Goal: Task Accomplishment & Management: Manage account settings

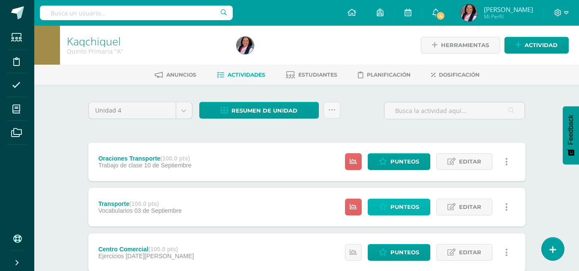
click at [392, 208] on span "Punteos" at bounding box center [405, 207] width 29 height 16
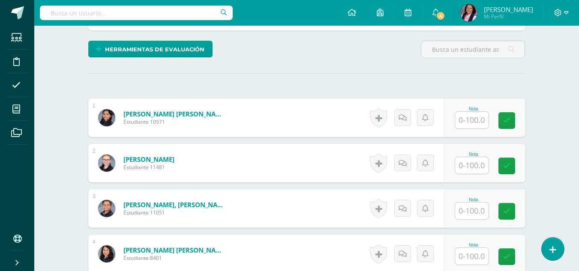
scroll to position [215, 0]
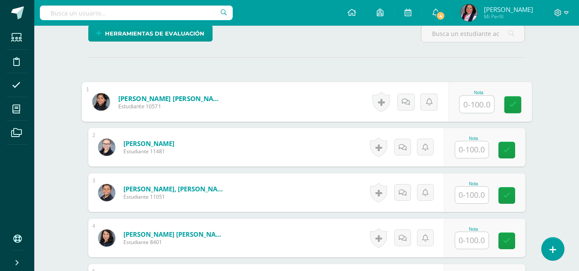
click at [473, 108] on input "text" at bounding box center [477, 104] width 34 height 17
type input "100"
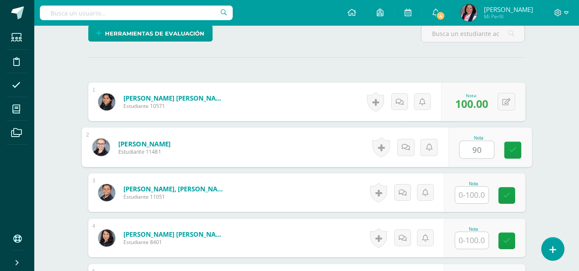
type input "90"
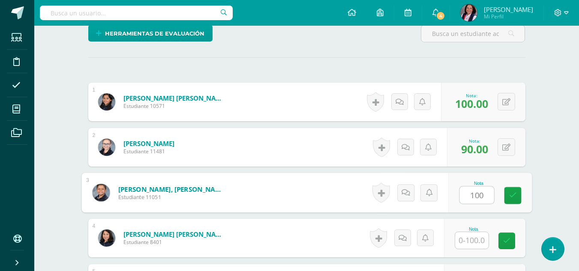
type input "100"
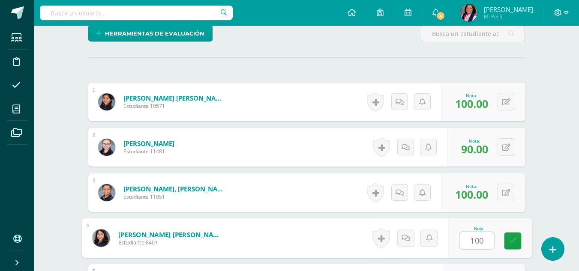
type input "100"
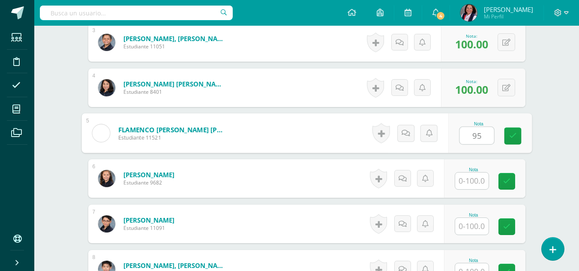
type input "95"
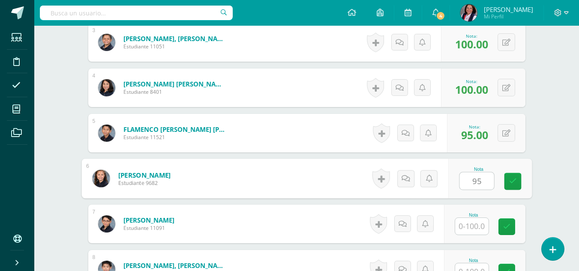
type input "95"
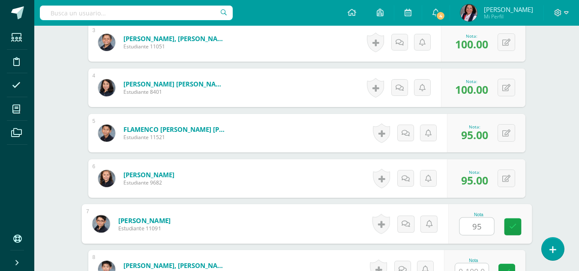
type input "95"
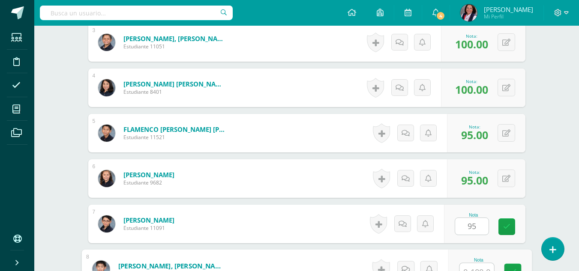
scroll to position [375, 0]
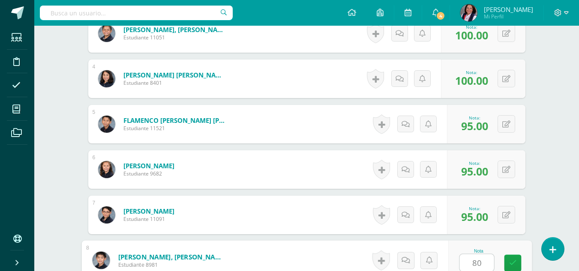
type input "80"
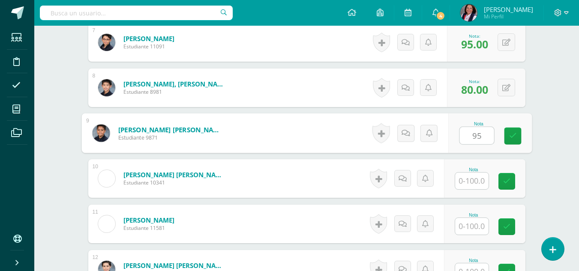
type input "95"
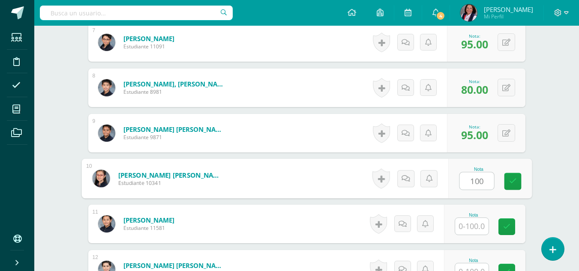
type input "100"
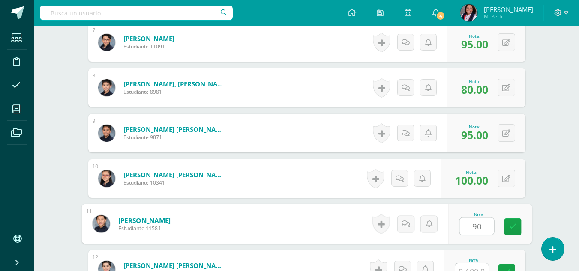
type input "90"
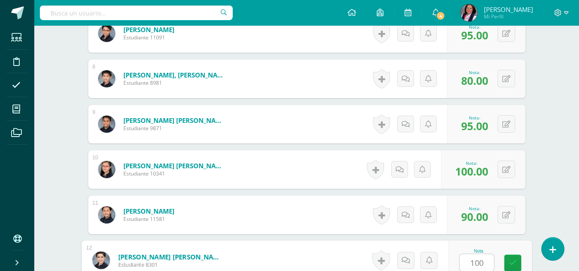
type input "100"
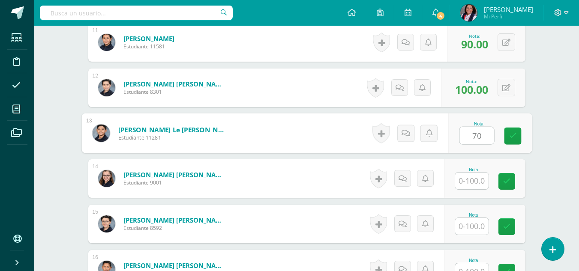
type input "70"
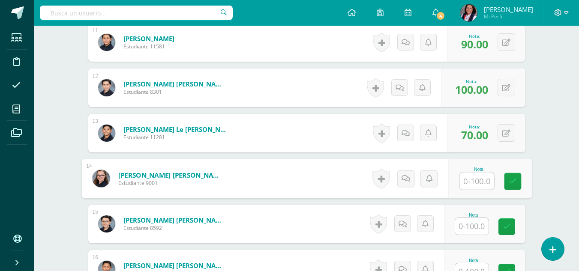
type input "4"
type input "100"
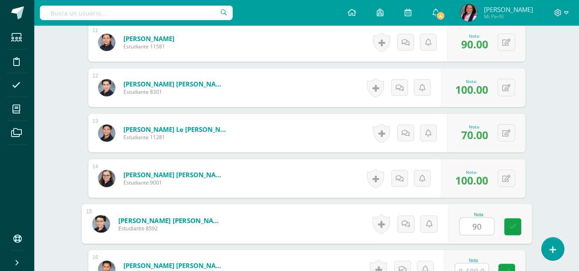
type input "90"
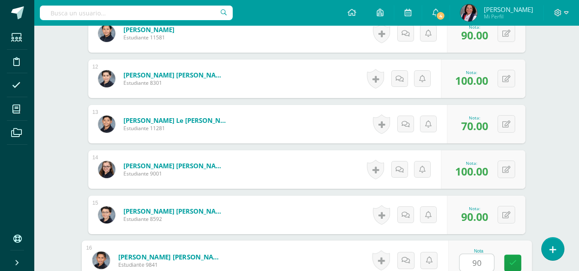
type input "90"
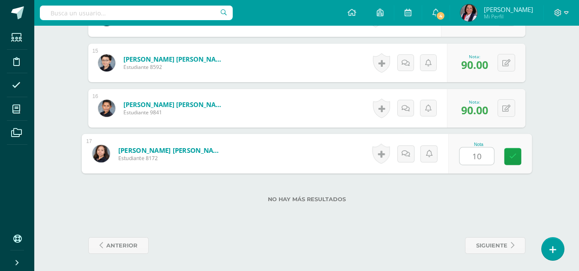
type input "100"
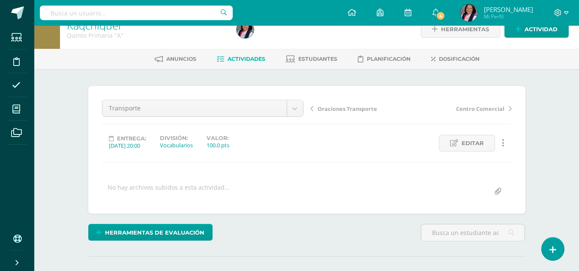
scroll to position [0, 0]
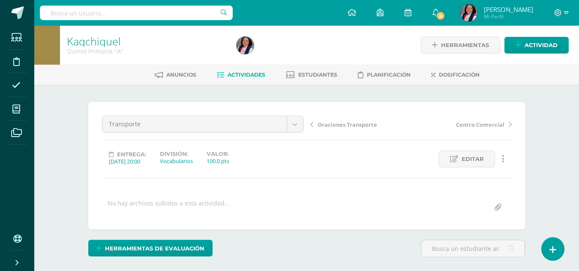
click at [338, 127] on span "Oraciones Transporte" at bounding box center [348, 125] width 60 height 8
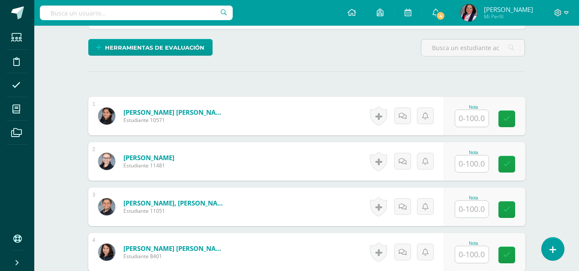
scroll to position [215, 0]
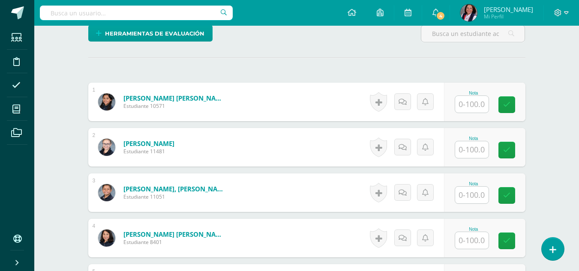
click at [474, 105] on input "text" at bounding box center [471, 104] width 33 height 17
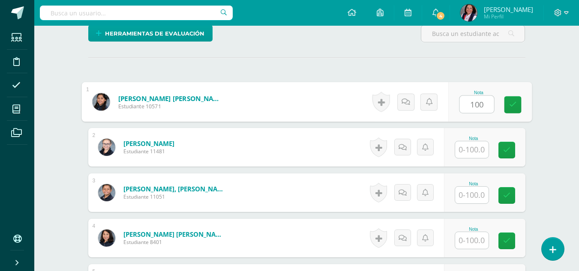
type input "100"
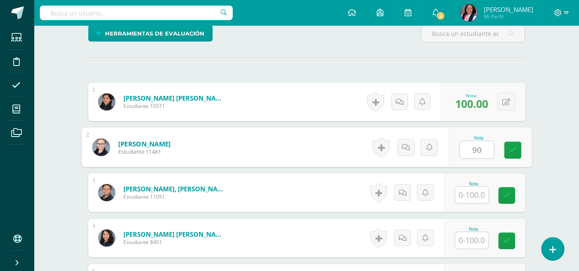
type input "90"
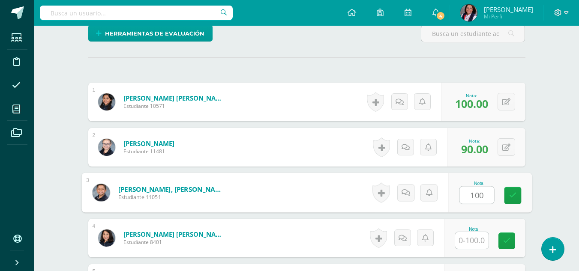
type input "100"
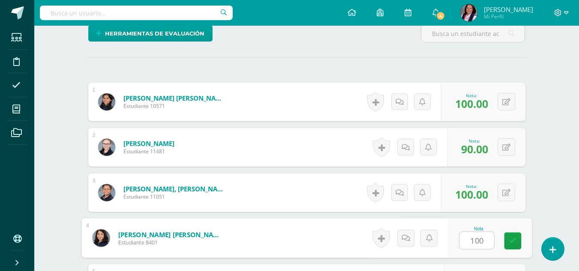
type input "100"
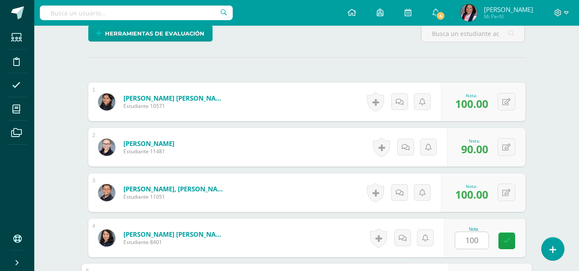
scroll to position [366, 0]
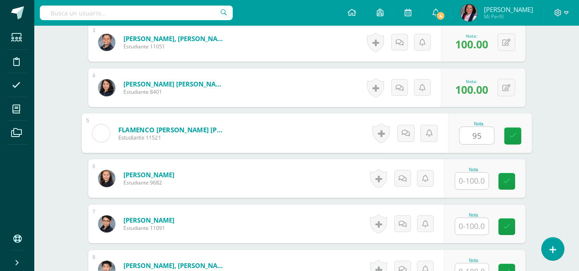
type input "95"
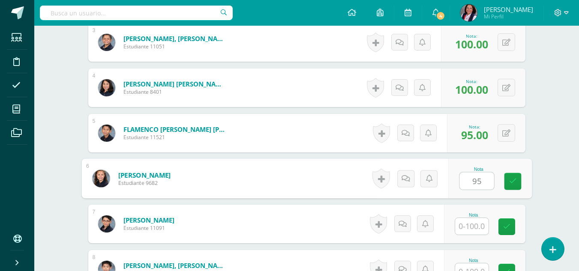
type input "95"
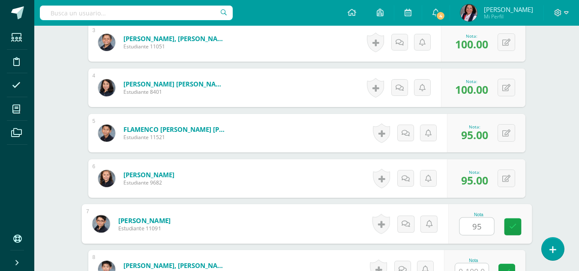
type input "95"
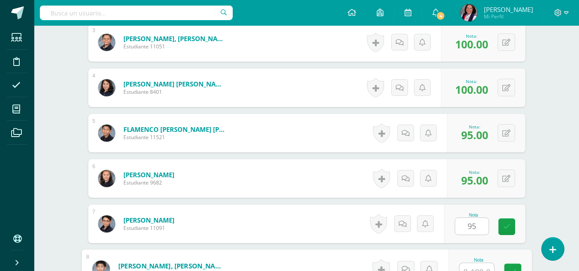
scroll to position [375, 0]
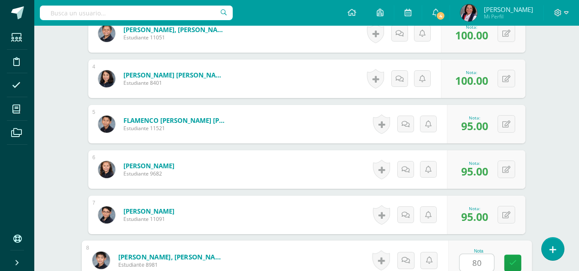
type input "80"
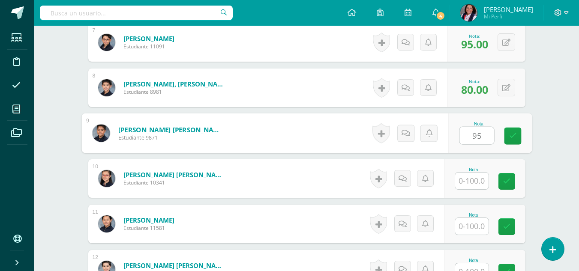
type input "95"
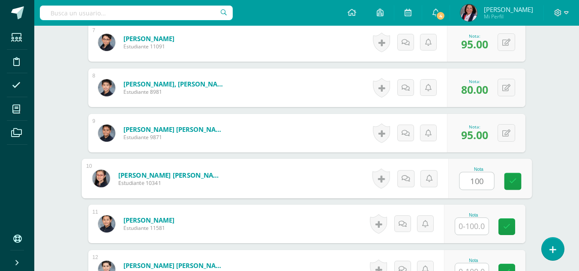
type input "100"
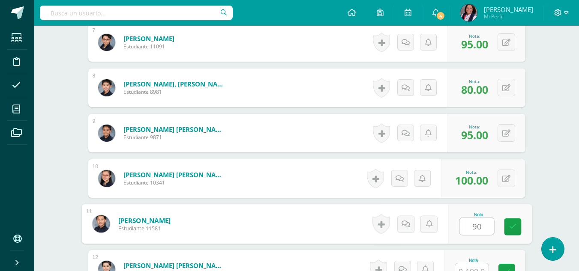
type input "90"
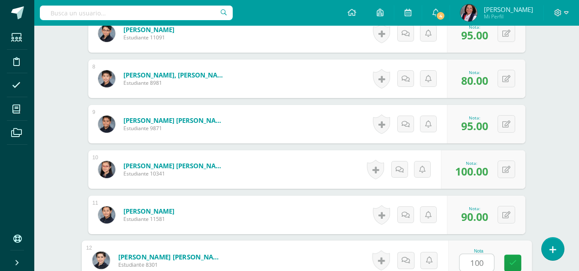
type input "100"
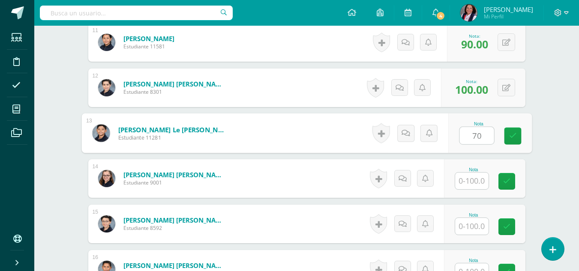
type input "70"
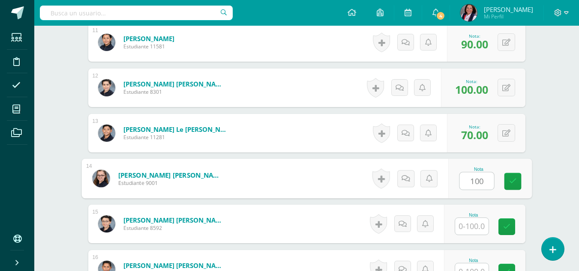
type input "100"
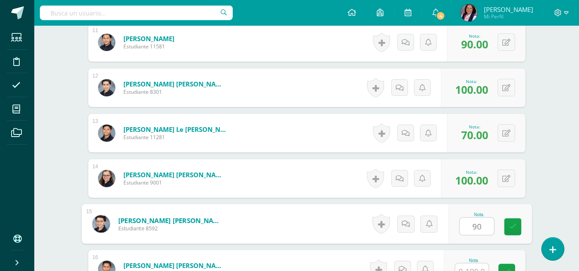
type input "90"
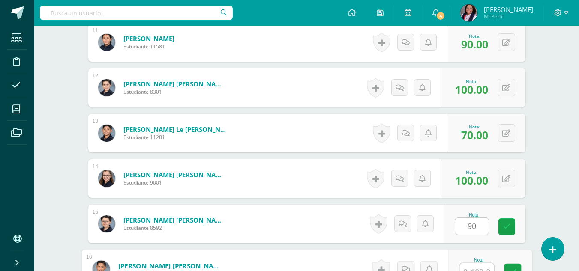
scroll to position [738, 0]
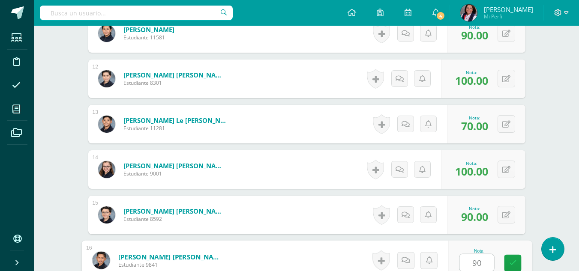
type input "90"
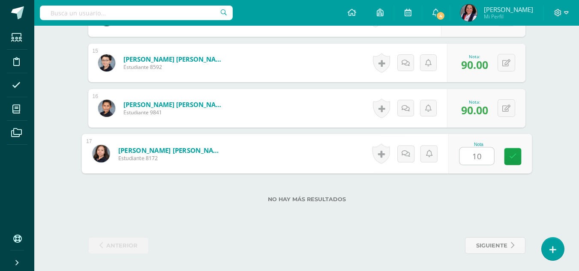
type input "100"
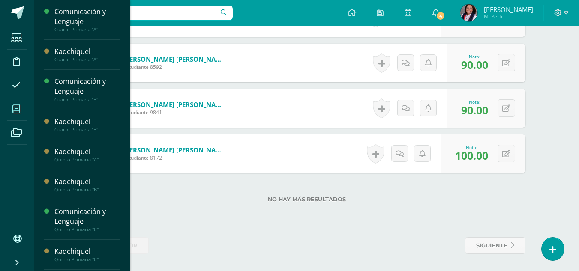
click at [19, 111] on icon at bounding box center [16, 109] width 8 height 9
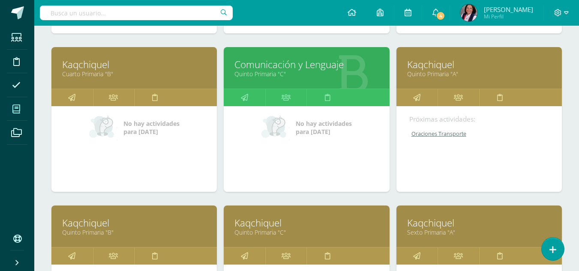
scroll to position [300, 0]
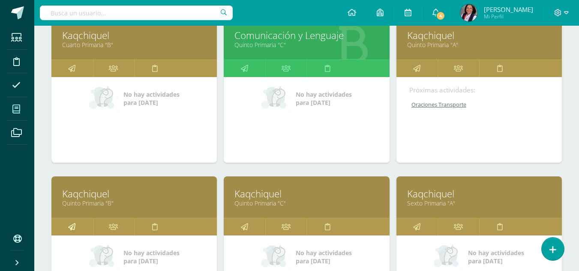
click at [76, 224] on link at bounding box center [72, 227] width 42 height 17
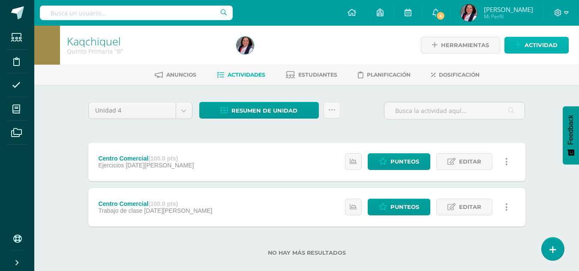
click at [553, 44] on span "Actividad" at bounding box center [541, 45] width 33 height 16
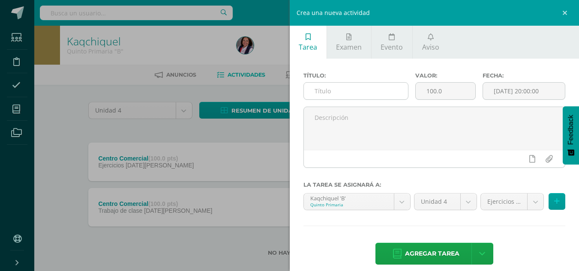
click at [337, 99] on input "text" at bounding box center [356, 91] width 104 height 17
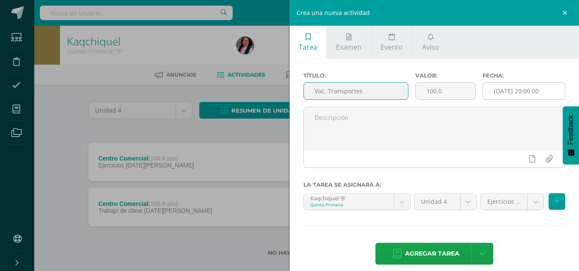
type input "Voc. Transportes"
click at [519, 89] on input "[DATE] 20:00:00" at bounding box center [524, 91] width 82 height 17
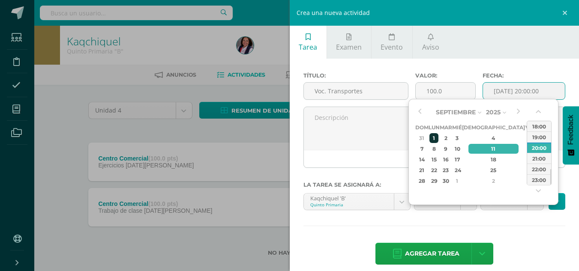
click at [437, 139] on div "1" at bounding box center [434, 138] width 9 height 10
type input "2025-09-01 20:00"
click at [526, 209] on body "Estudiantes Disciplina Asistencia Mis cursos Archivos Soporte Ayuda Reportar un…" at bounding box center [289, 142] width 579 height 284
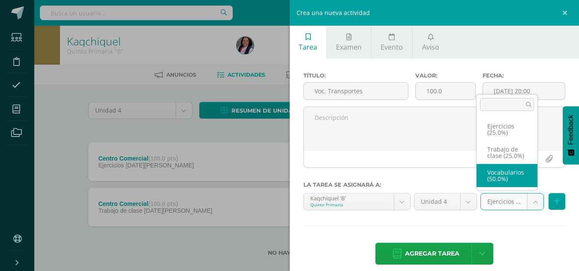
select select "233077"
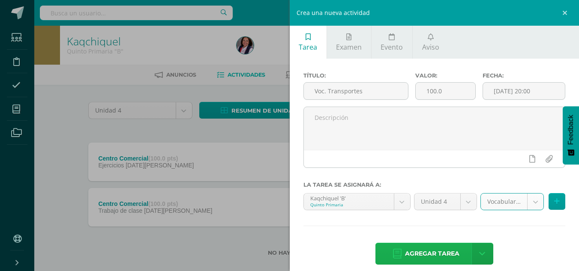
click at [438, 250] on span "Agregar tarea" at bounding box center [432, 254] width 54 height 21
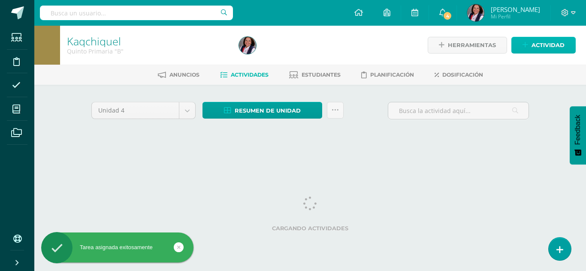
click at [539, 47] on span "Actividad" at bounding box center [547, 45] width 33 height 16
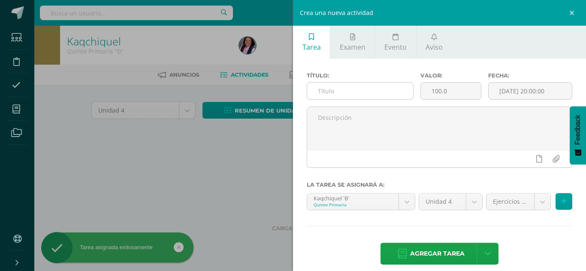
click at [319, 90] on input "text" at bounding box center [360, 91] width 106 height 17
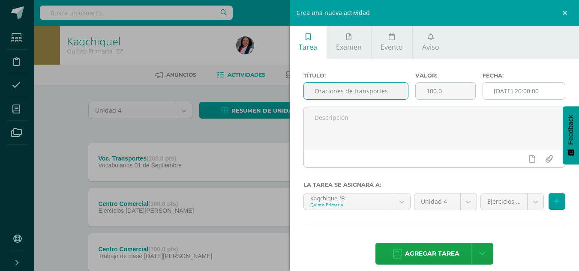
type input "Oraciones de transportes"
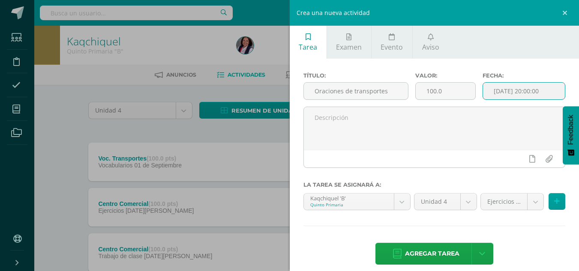
click at [510, 98] on input "[DATE] 20:00:00" at bounding box center [524, 91] width 82 height 17
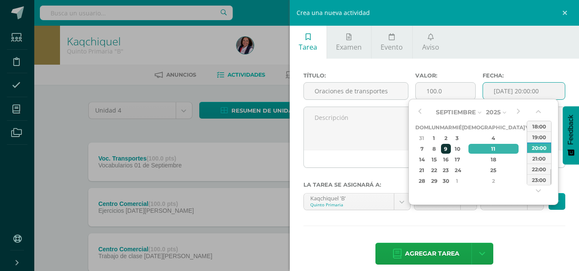
click at [448, 149] on div "9" at bounding box center [446, 149] width 10 height 10
type input "[DATE] 20:00"
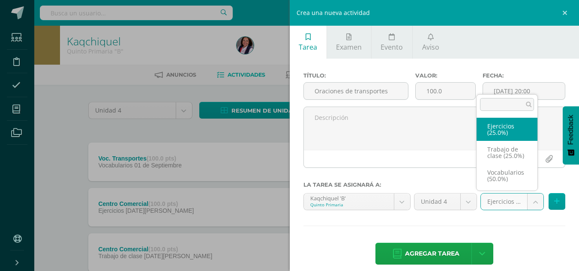
click at [528, 210] on body "Tarea asignada exitosamente Estudiantes Disciplina Asistencia Mis cursos Archiv…" at bounding box center [289, 164] width 579 height 329
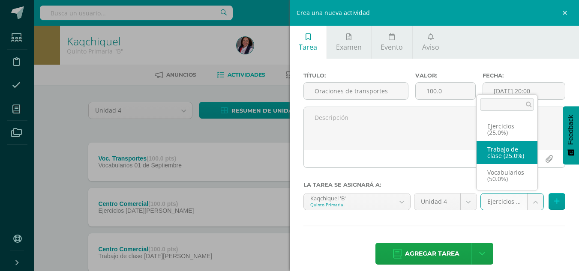
drag, startPoint x: 503, startPoint y: 152, endPoint x: 484, endPoint y: 184, distance: 37.1
select select "233078"
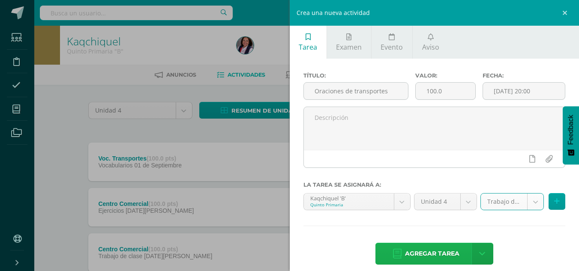
click at [444, 250] on span "Agregar tarea" at bounding box center [432, 254] width 54 height 21
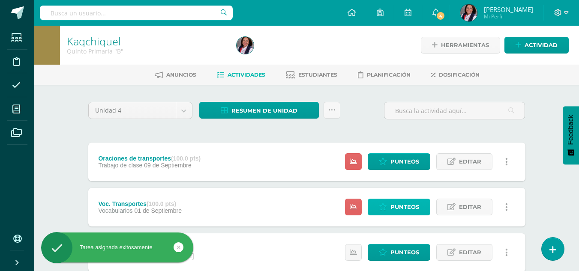
click at [401, 207] on span "Punteos" at bounding box center [405, 207] width 29 height 16
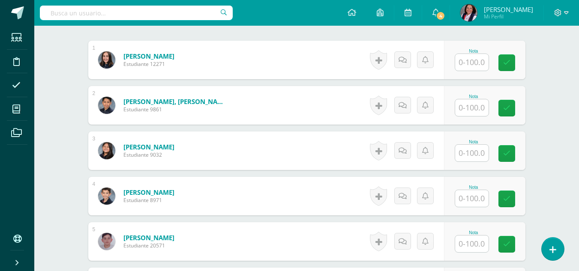
click at [479, 60] on input "text" at bounding box center [471, 62] width 33 height 17
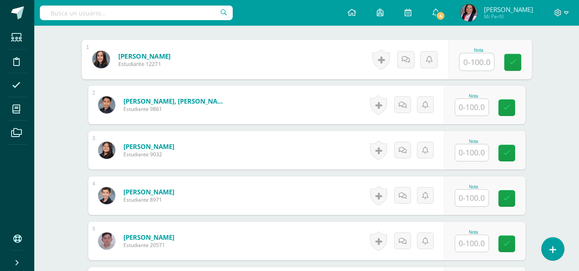
scroll to position [258, 0]
type input "100"
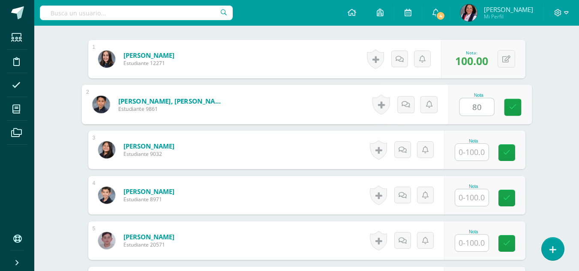
type input "80"
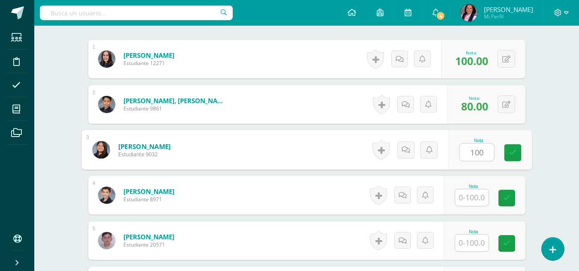
type input "100"
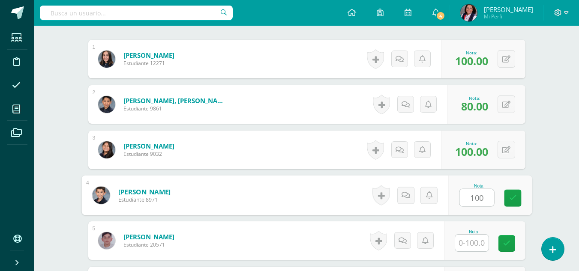
type input "100"
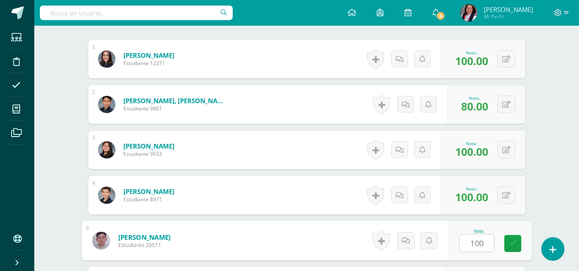
type input "100"
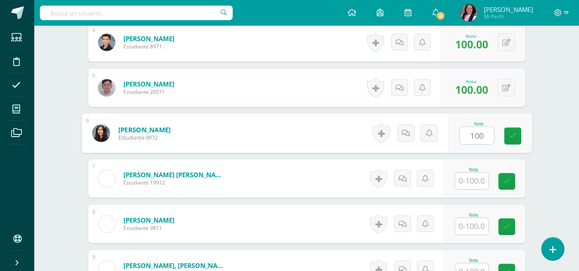
type input "100"
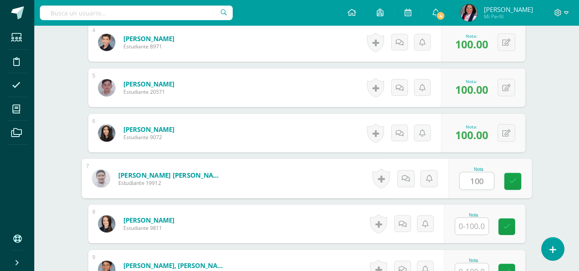
type input "100"
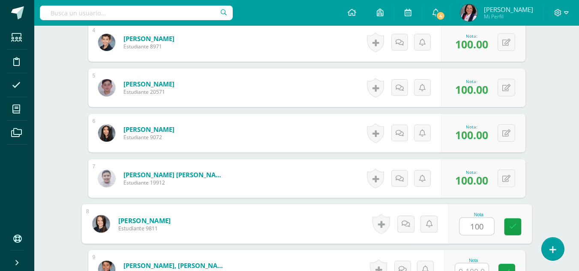
type input "100"
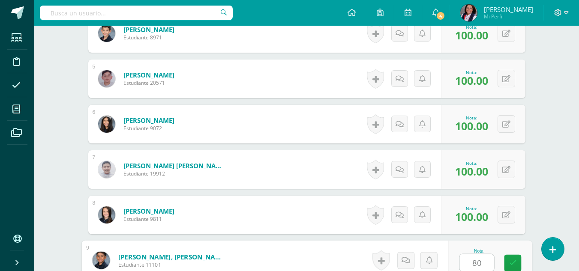
type input "80"
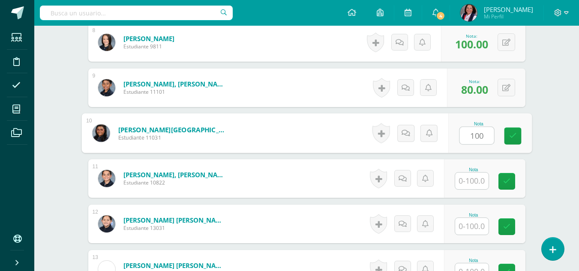
type input "100"
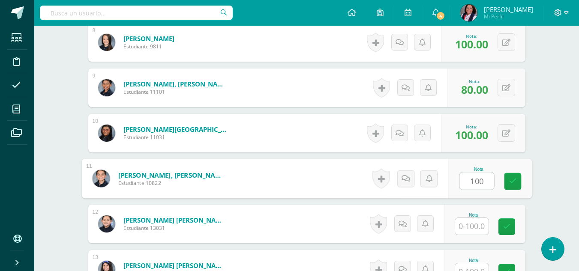
type input "100"
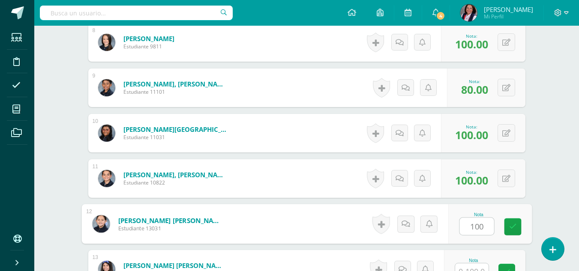
type input "100"
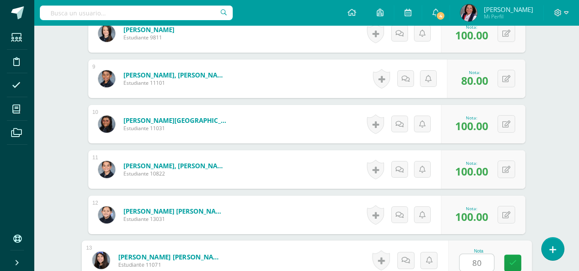
type input "80"
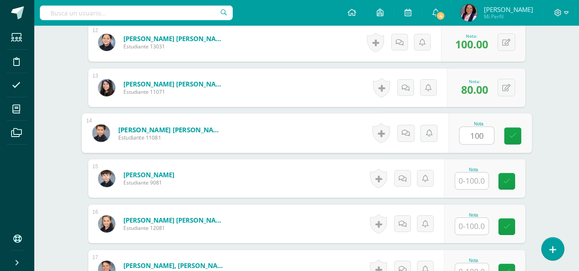
type input "100"
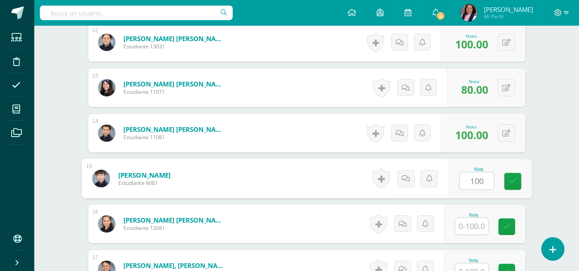
type input "100"
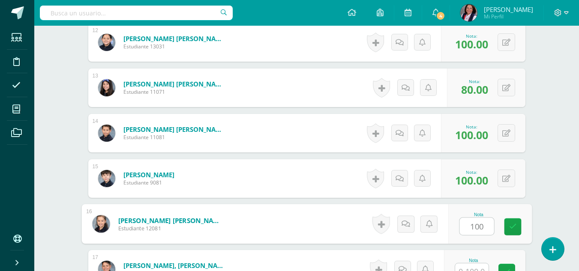
type input "100"
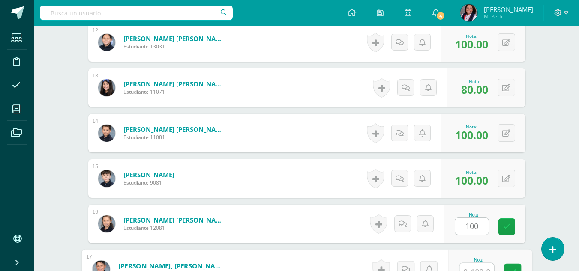
scroll to position [784, 0]
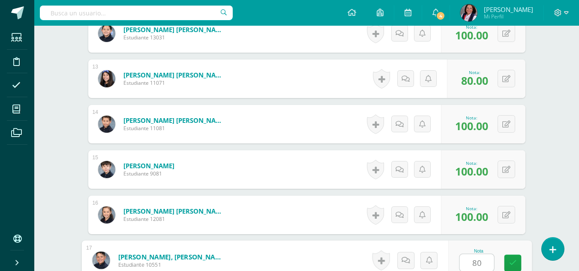
type input "80"
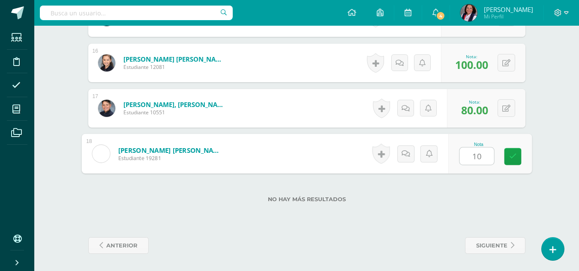
type input "100"
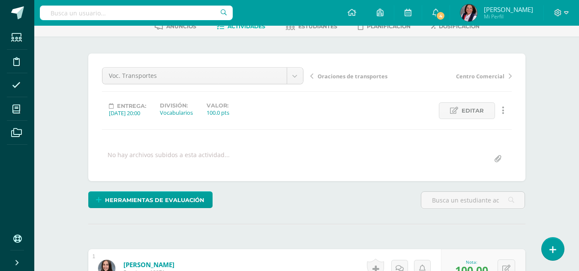
scroll to position [36, 0]
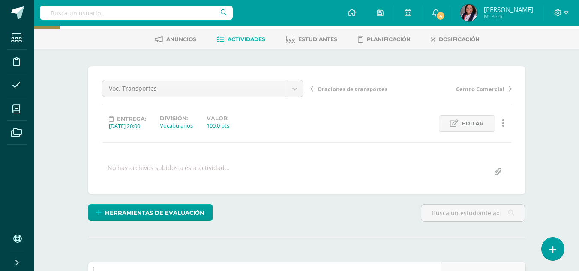
click at [363, 91] on span "Oraciones de transportes" at bounding box center [353, 89] width 70 height 8
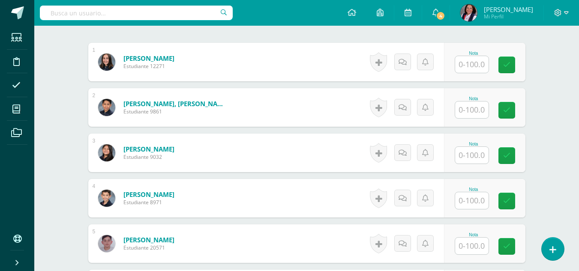
scroll to position [257, 0]
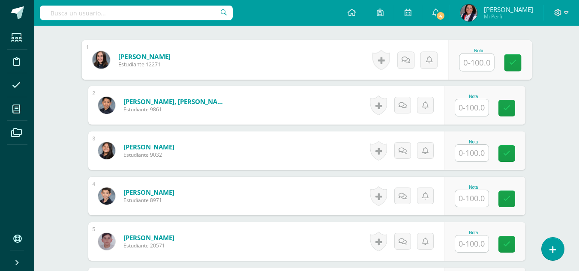
click at [471, 64] on input "text" at bounding box center [477, 62] width 34 height 17
type input "100"
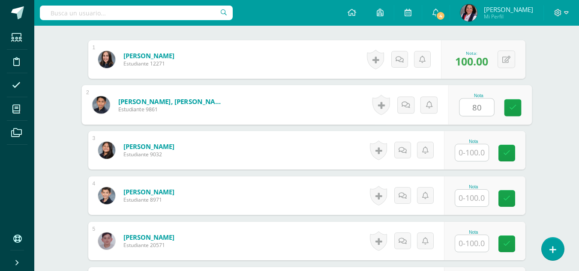
type input "80"
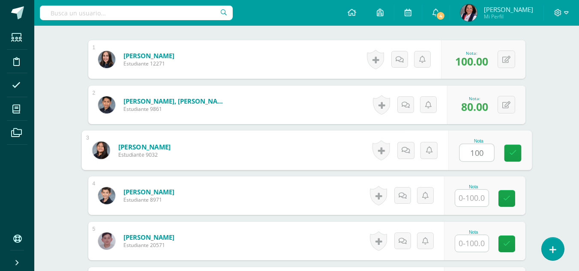
type input "100"
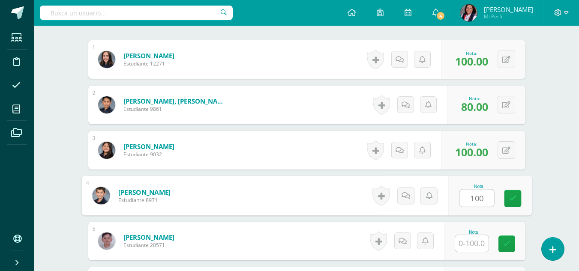
type input "100"
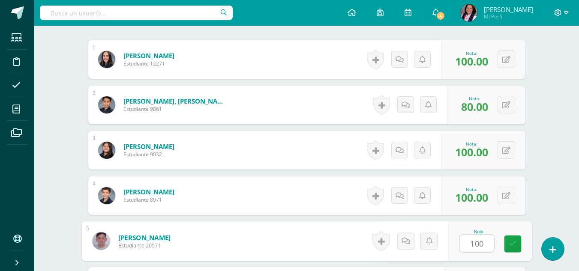
type input "100"
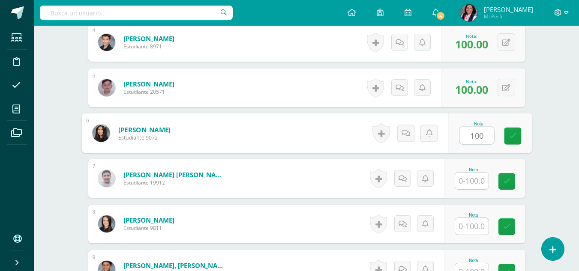
type input "100"
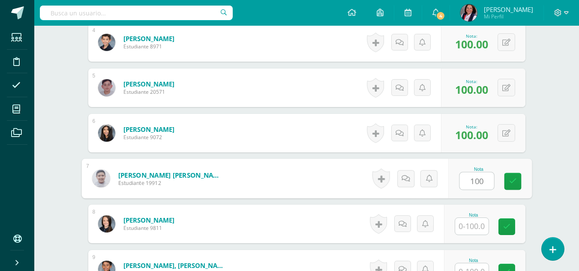
type input "100"
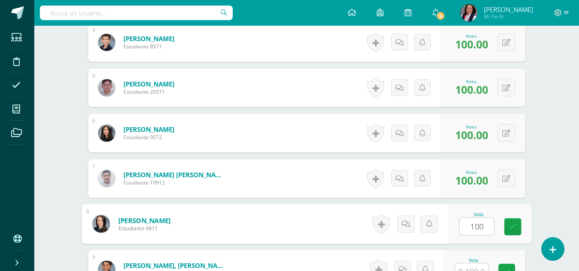
type input "100"
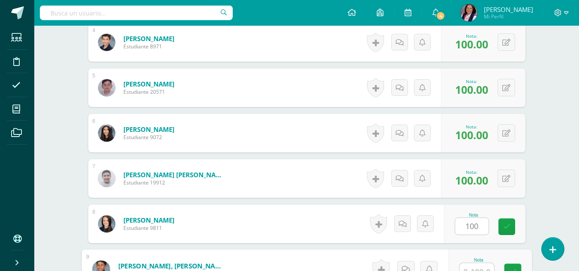
scroll to position [420, 0]
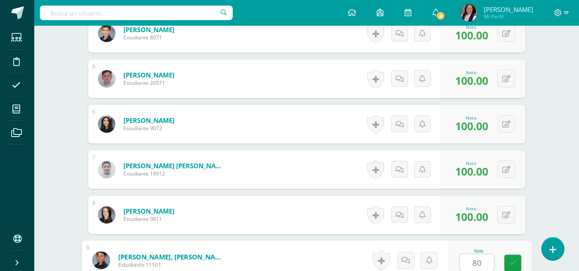
type input "80"
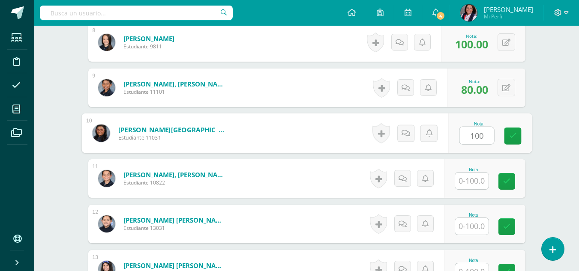
type input "100"
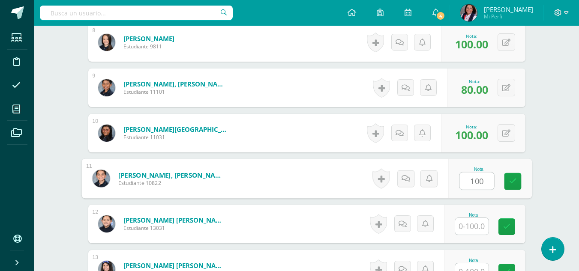
type input "100"
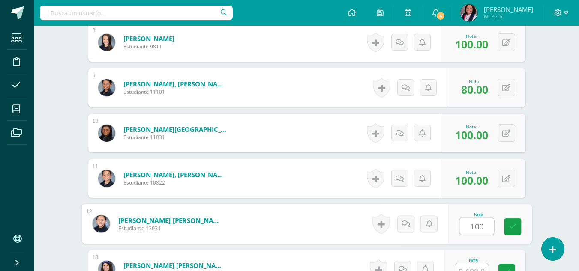
type input "100"
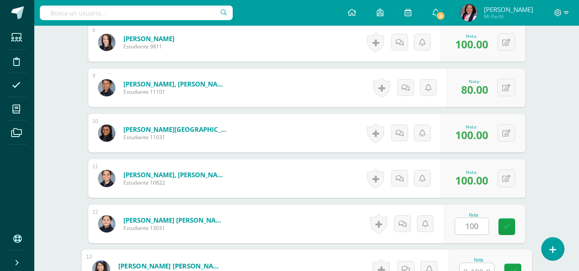
scroll to position [602, 0]
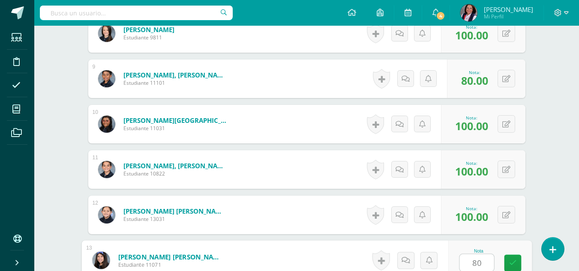
type input "80"
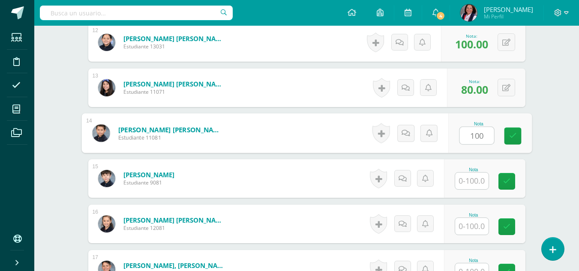
type input "100"
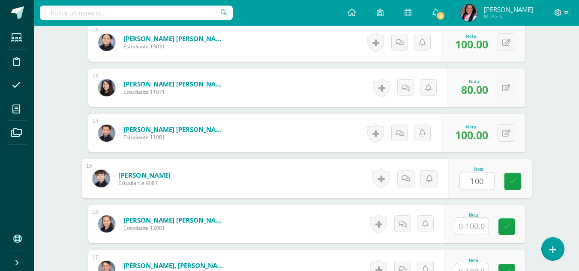
type input "100"
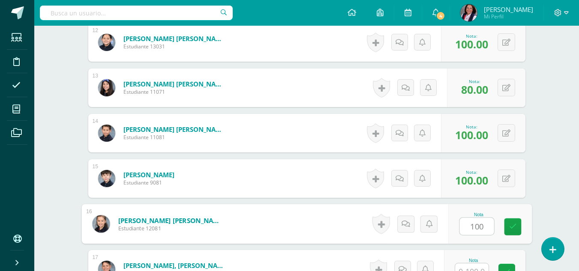
type input "100"
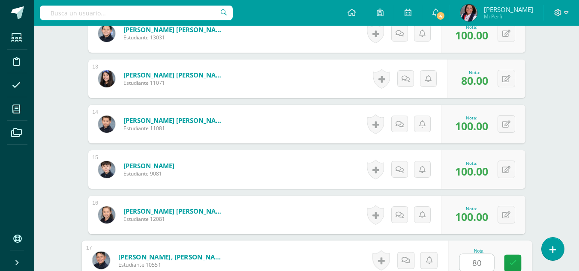
type input "80"
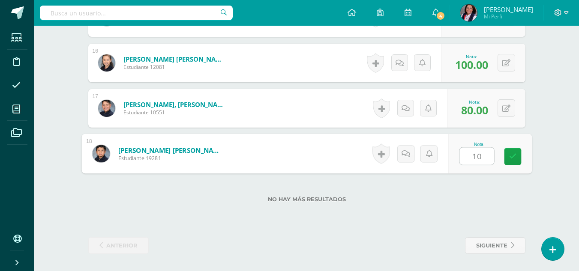
type input "100"
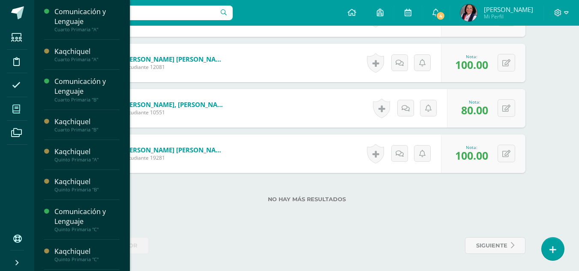
click at [15, 108] on icon at bounding box center [16, 109] width 8 height 9
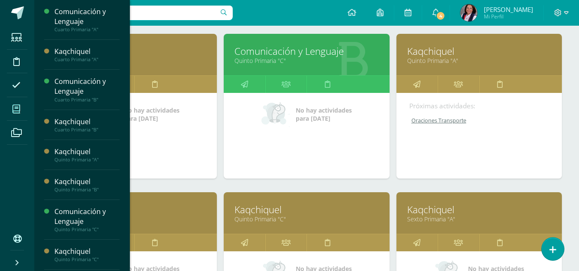
scroll to position [300, 0]
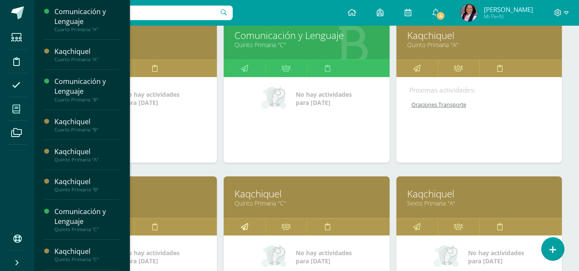
click at [249, 230] on link at bounding box center [245, 227] width 42 height 17
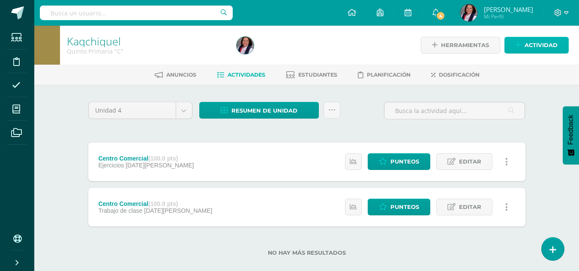
click at [538, 51] on span "Actividad" at bounding box center [541, 45] width 33 height 16
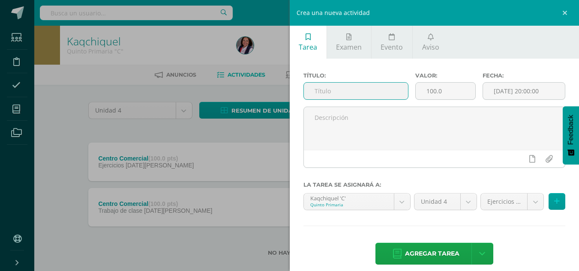
click at [309, 88] on input "text" at bounding box center [356, 91] width 104 height 17
type input "Voc. Transportes"
click at [494, 91] on input "[DATE] 20:00:00" at bounding box center [524, 91] width 82 height 17
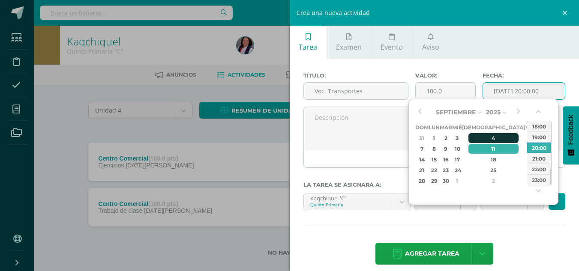
click at [482, 135] on div "4" at bounding box center [494, 138] width 51 height 10
type input "2025-09-04 20:00"
click at [532, 208] on body "Estudiantes Disciplina Asistencia Mis cursos Archivos Soporte Ayuda Reportar un…" at bounding box center [289, 142] width 579 height 284
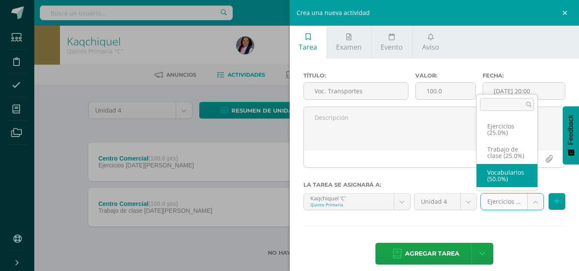
select select "233080"
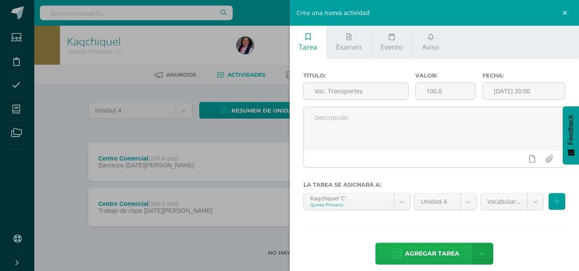
click at [453, 252] on span "Agregar tarea" at bounding box center [432, 254] width 54 height 21
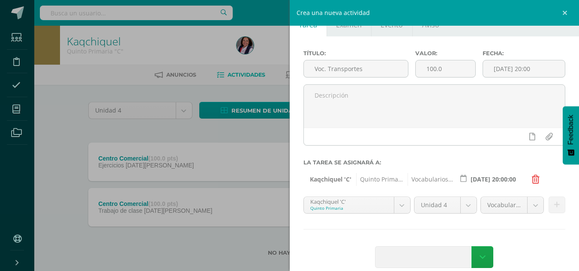
scroll to position [35, 0]
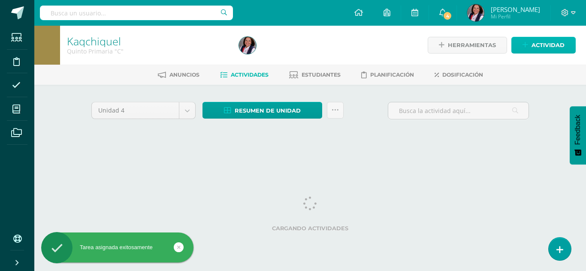
click at [542, 45] on span "Actividad" at bounding box center [547, 45] width 33 height 16
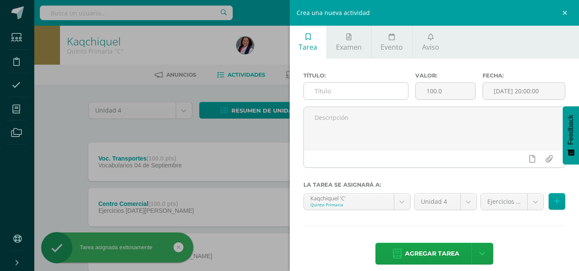
click at [319, 93] on input "text" at bounding box center [356, 91] width 104 height 17
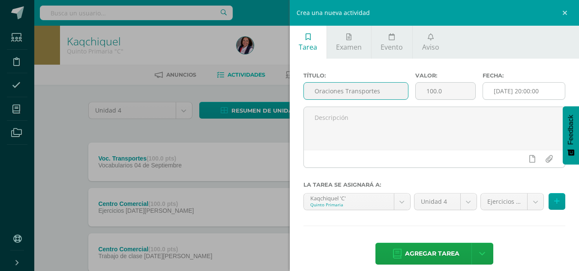
type input "Oraciones Transportes"
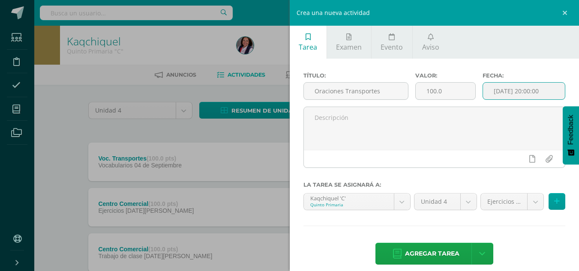
click at [505, 93] on input "[DATE] 20:00:00" at bounding box center [524, 91] width 82 height 17
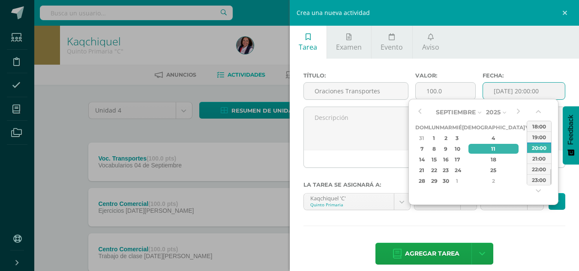
type input "2025-09-11 20:00"
click at [527, 208] on body "Tarea asignada exitosamente Estudiantes Disciplina Asistencia Mis cursos Archiv…" at bounding box center [289, 164] width 579 height 329
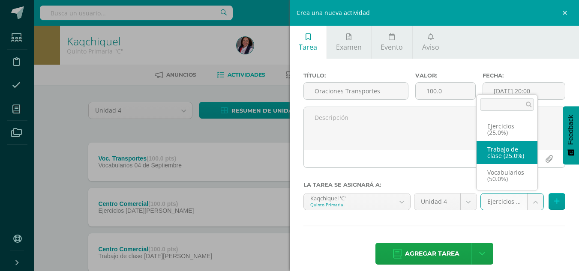
select select "233081"
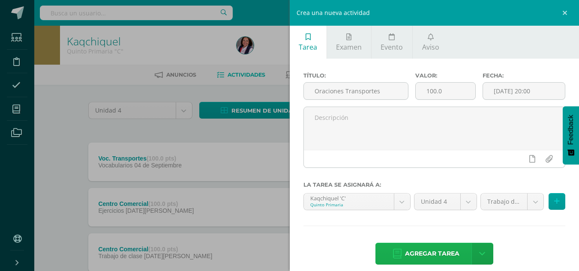
click at [430, 253] on span "Agregar tarea" at bounding box center [432, 254] width 54 height 21
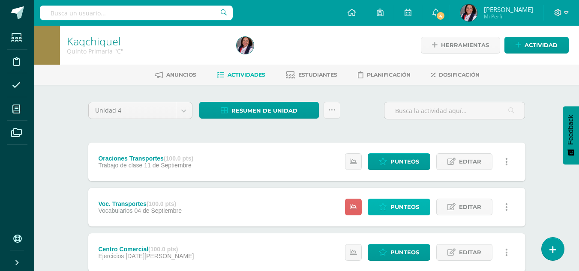
click at [396, 207] on span "Punteos" at bounding box center [405, 207] width 29 height 16
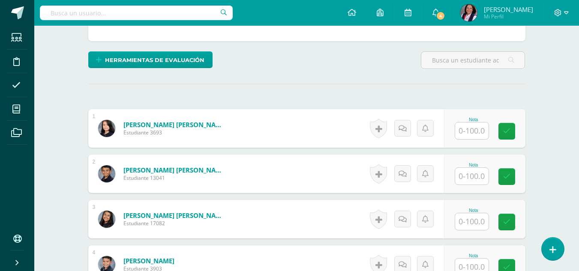
scroll to position [215, 0]
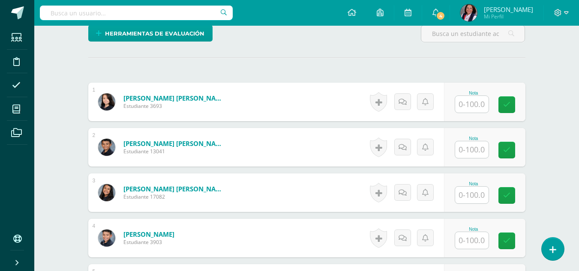
click at [479, 110] on input "text" at bounding box center [471, 104] width 33 height 17
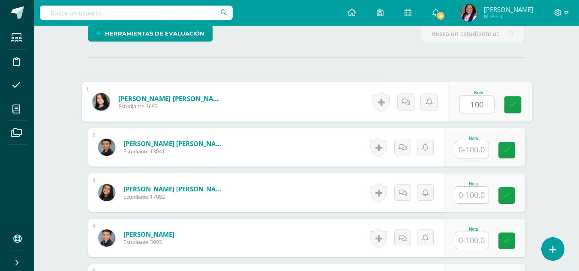
type input "100"
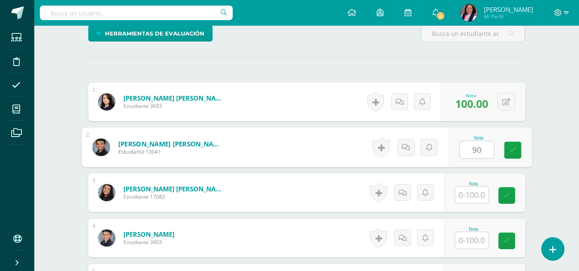
type input "90"
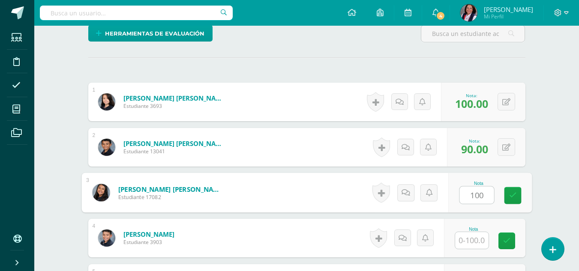
type input "100"
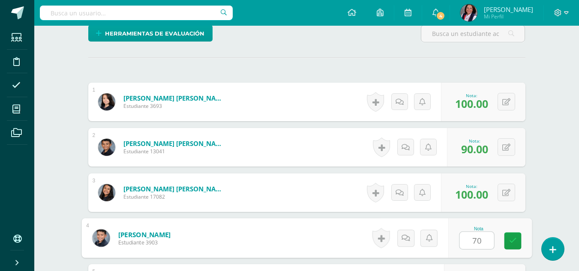
type input "70"
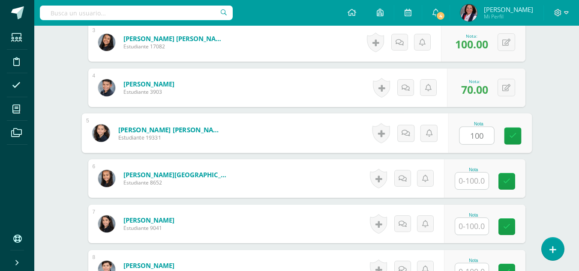
type input "100"
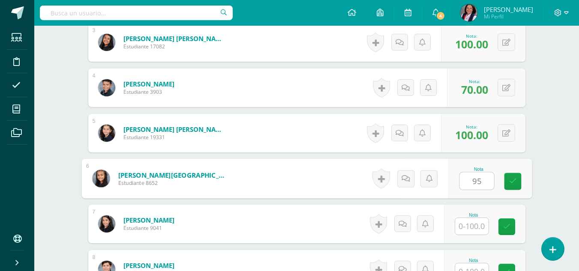
type input "95"
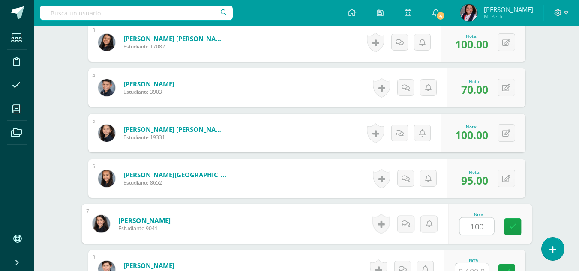
type input "100"
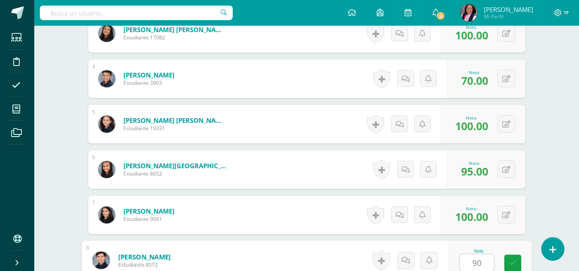
type input "90"
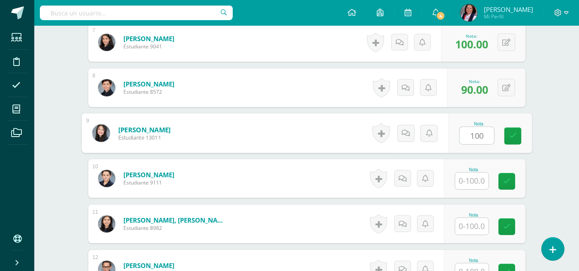
type input "100"
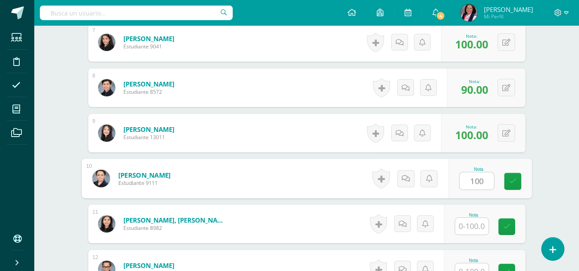
type input "100"
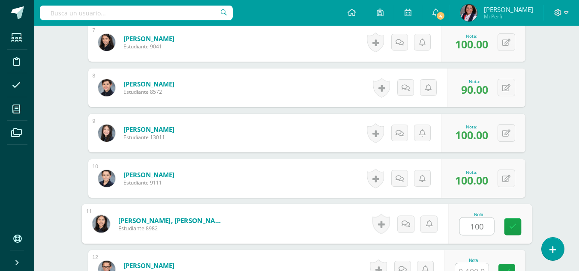
type input "100"
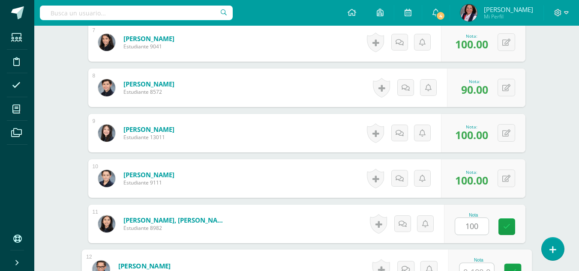
scroll to position [557, 0]
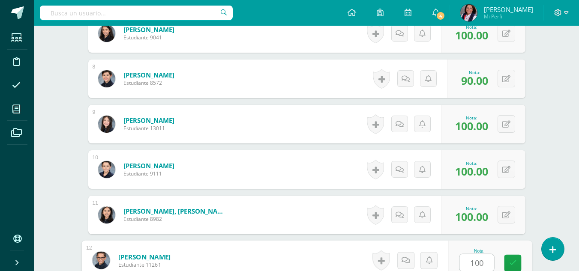
type input "100"
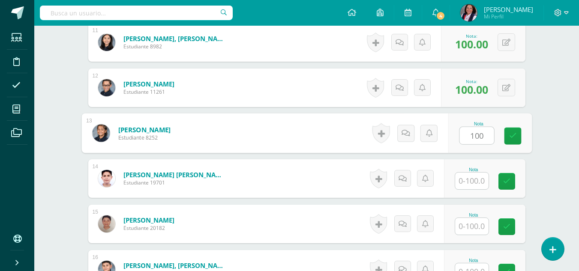
type input "100"
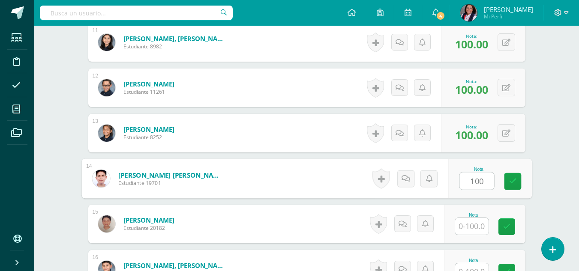
type input "100"
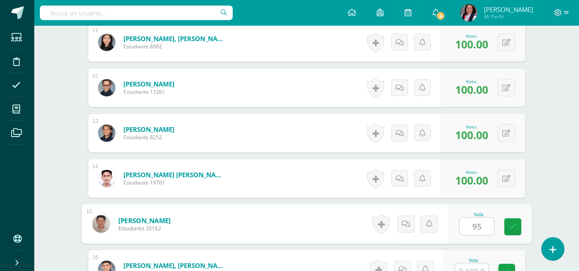
type input "95"
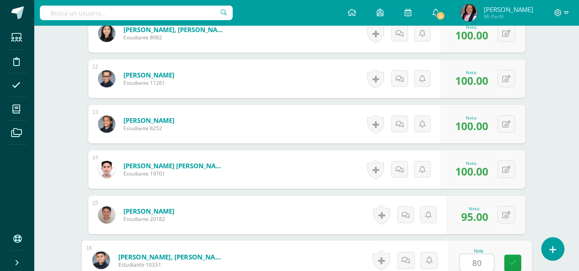
type input "80"
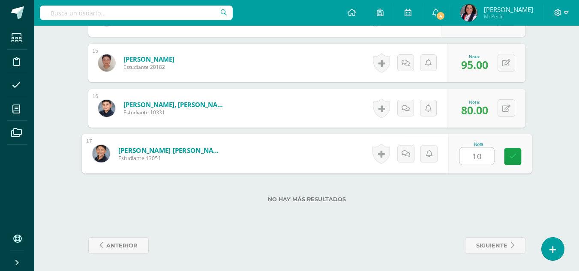
type input "100"
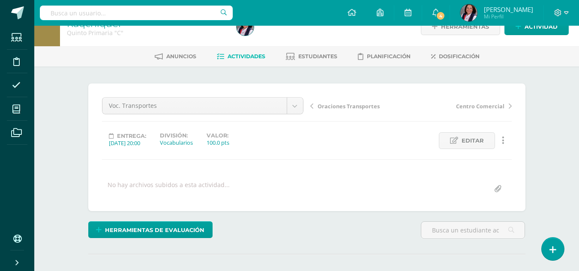
scroll to position [0, 0]
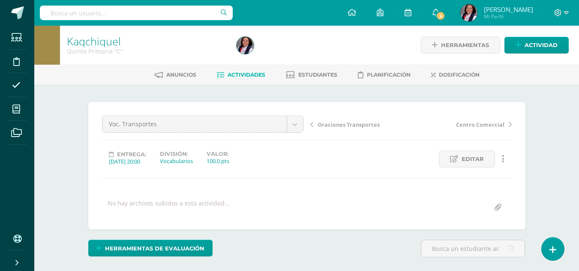
click at [324, 126] on span "Oraciones Transportes" at bounding box center [349, 125] width 62 height 8
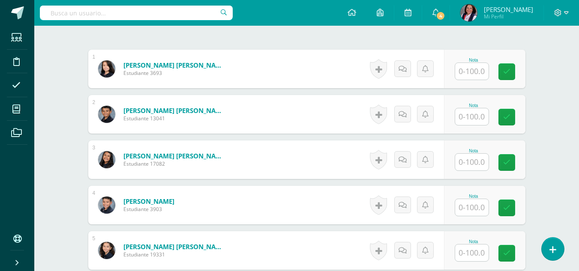
scroll to position [249, 0]
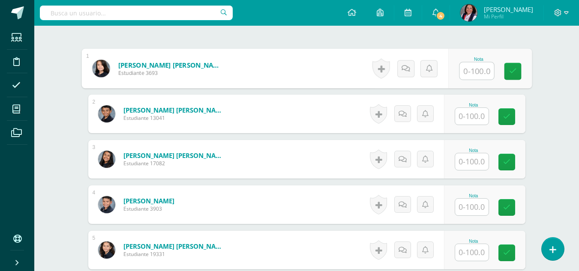
click at [473, 69] on input "text" at bounding box center [477, 71] width 34 height 17
type input "100"
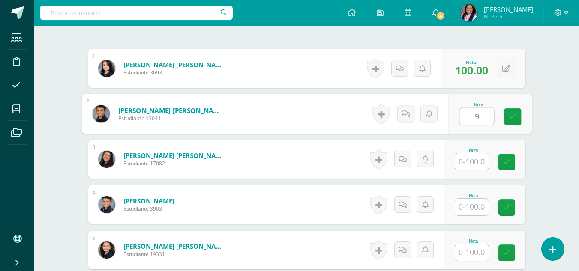
scroll to position [249, 0]
type input "90"
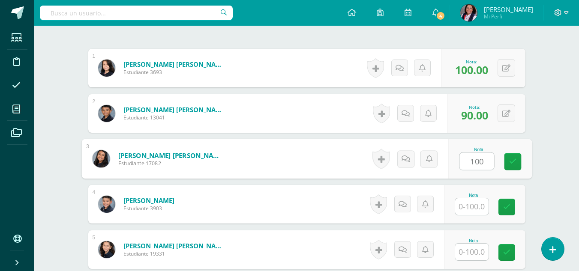
type input "100"
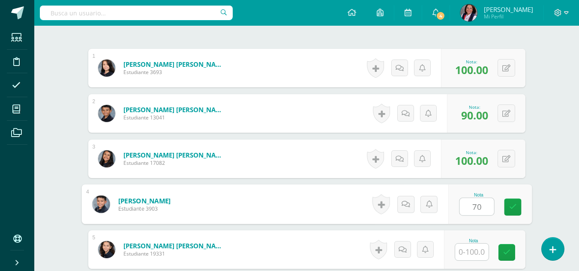
type input "70"
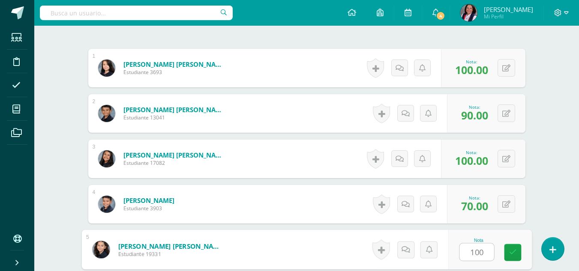
type input "100"
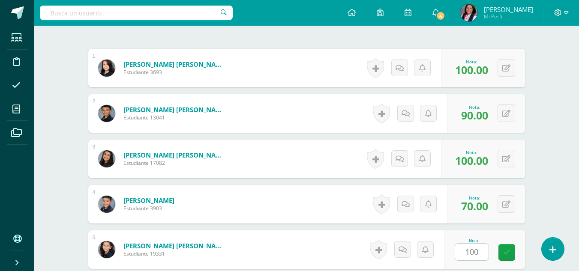
scroll to position [411, 0]
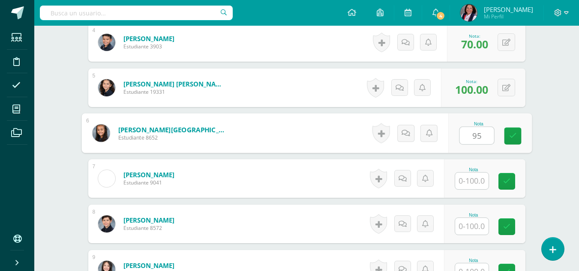
type input "95"
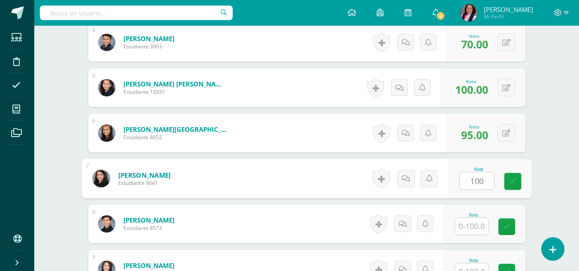
type input "100"
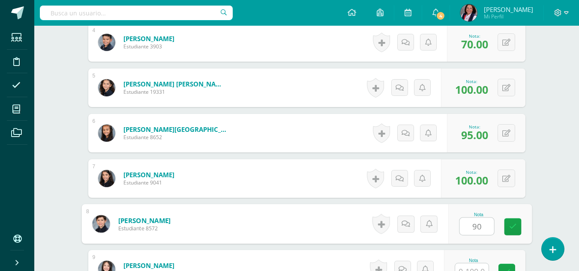
type input "90"
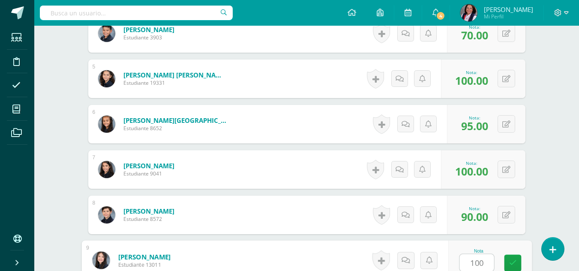
type input "100"
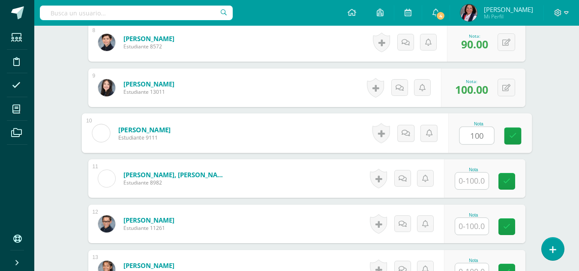
type input "100"
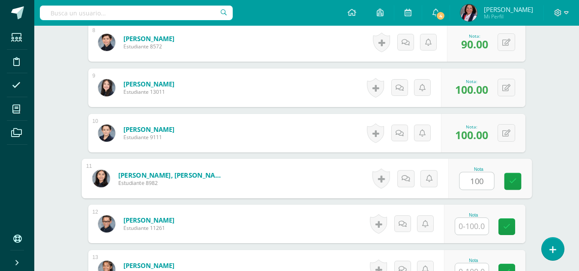
type input "100"
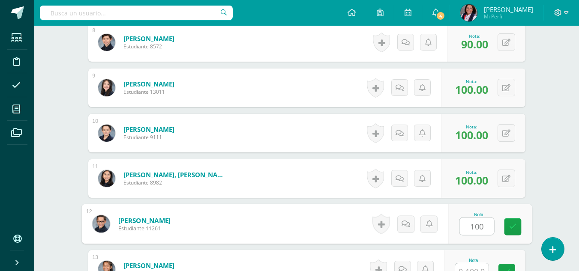
type input "100"
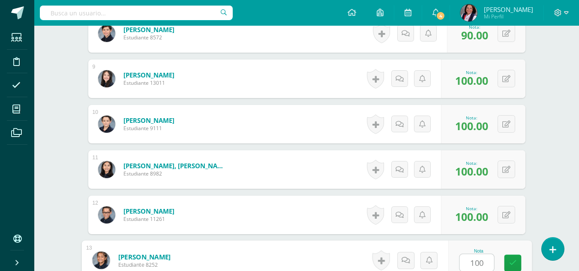
type input "100"
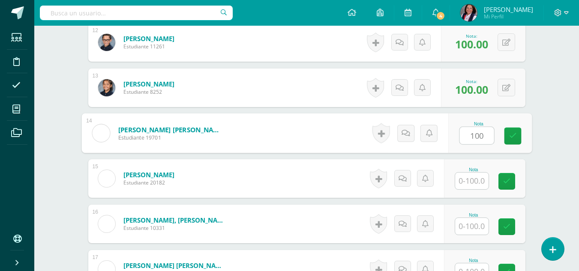
type input "100"
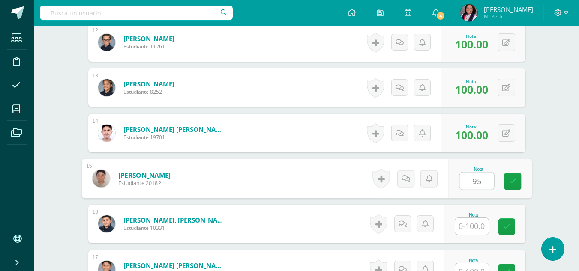
type input "95"
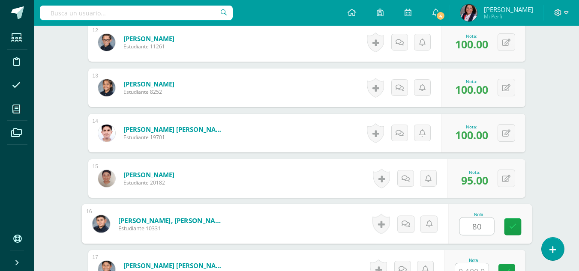
type input "80"
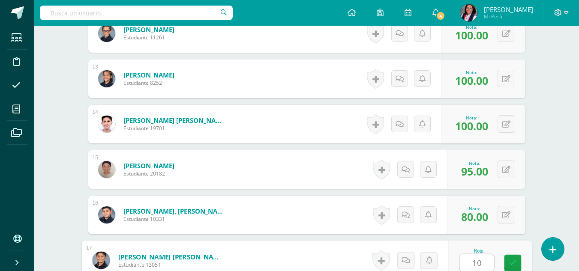
type input "100"
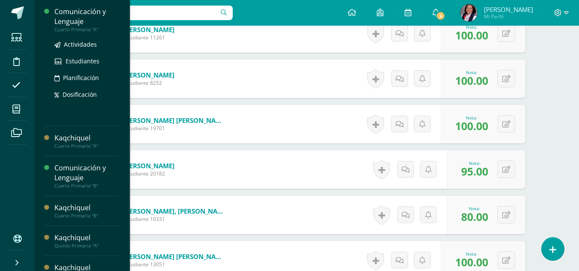
click at [77, 24] on div "Comunicación y Lenguaje" at bounding box center [86, 17] width 65 height 20
click at [77, 47] on span "Actividades" at bounding box center [80, 44] width 33 height 8
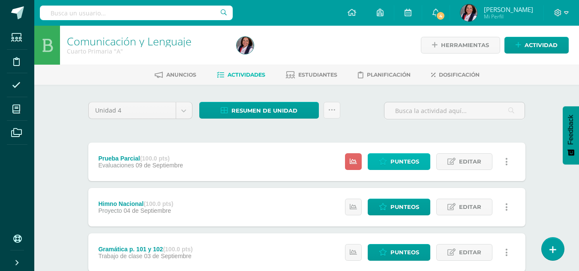
click at [395, 161] on span "Punteos" at bounding box center [405, 162] width 29 height 16
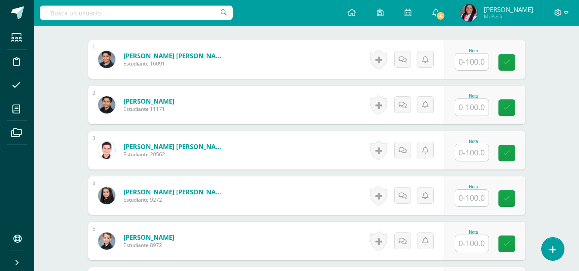
scroll to position [259, 0]
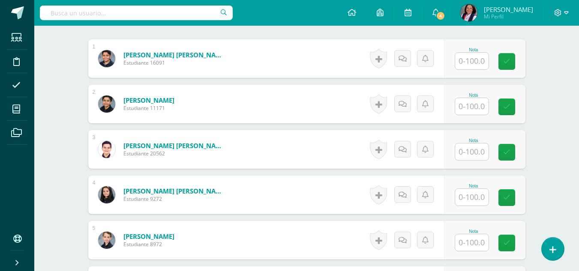
click at [473, 67] on input "text" at bounding box center [471, 61] width 33 height 17
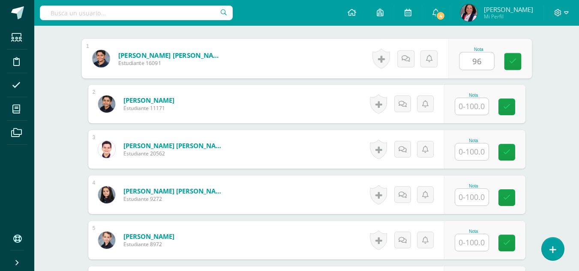
type input "96"
click at [476, 152] on input "text" at bounding box center [471, 152] width 33 height 17
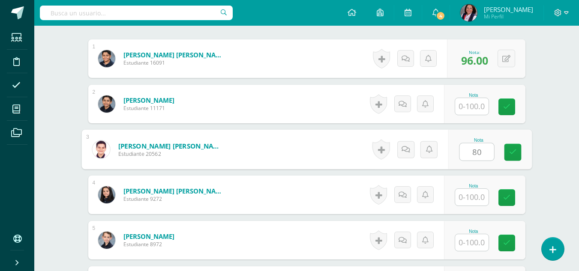
type input "80"
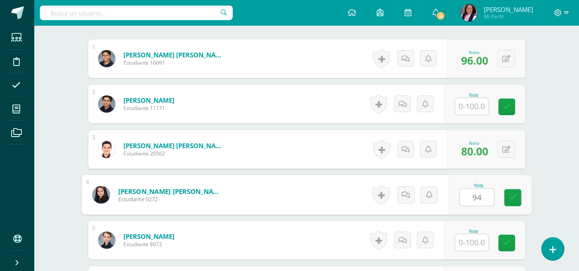
type input "94"
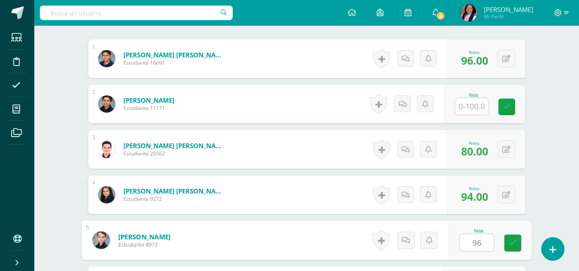
type input "96"
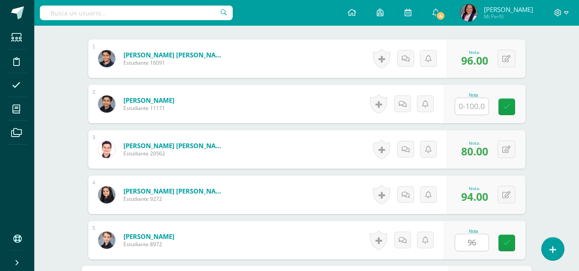
scroll to position [411, 0]
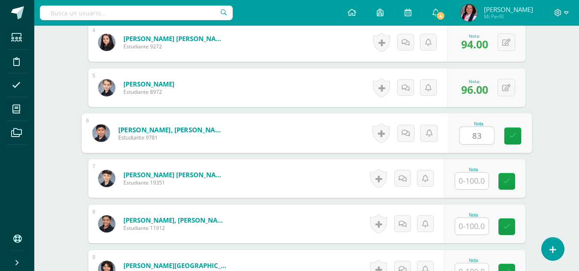
type input "83"
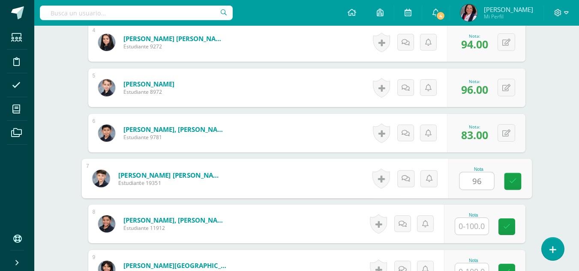
type input "96"
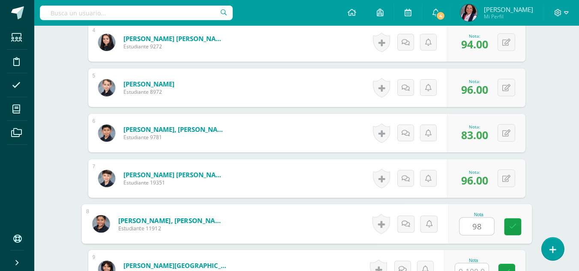
type input "98"
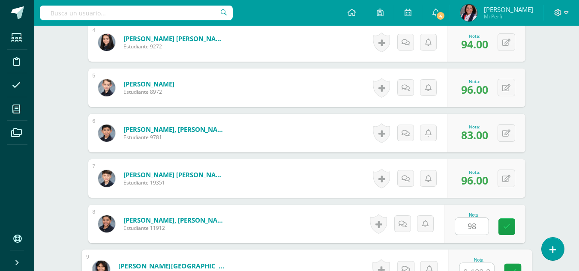
scroll to position [420, 0]
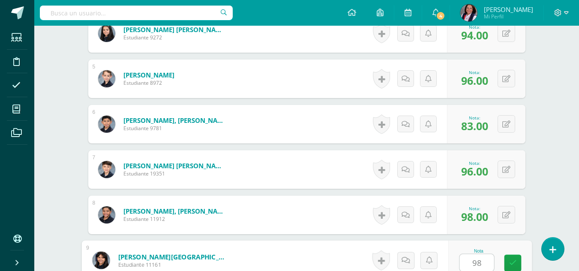
type input "98"
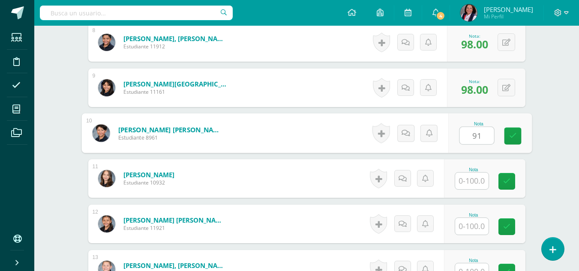
type input "91"
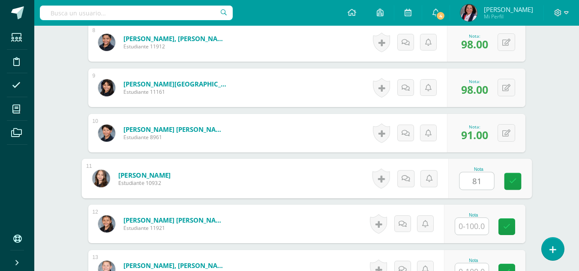
type input "81"
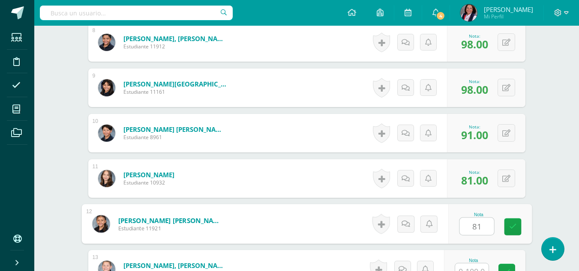
type input "81"
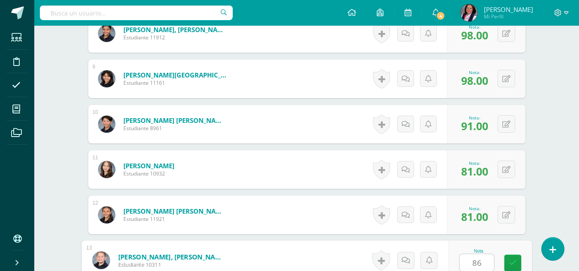
type input "86"
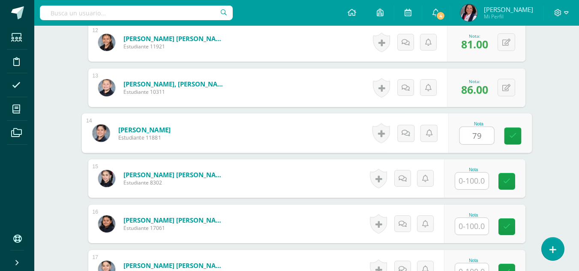
type input "79"
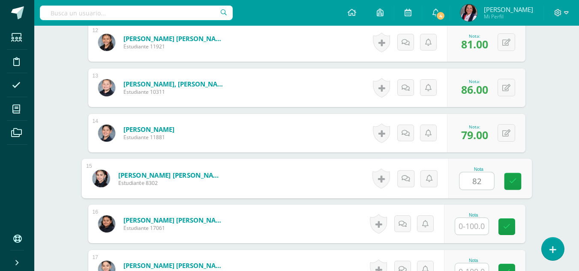
type input "82"
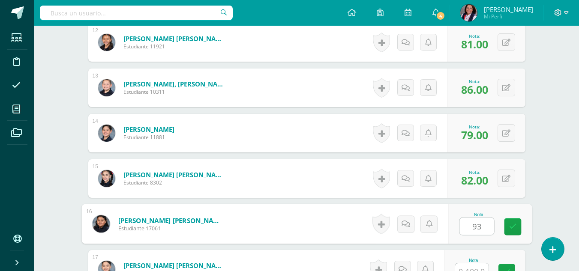
type input "93"
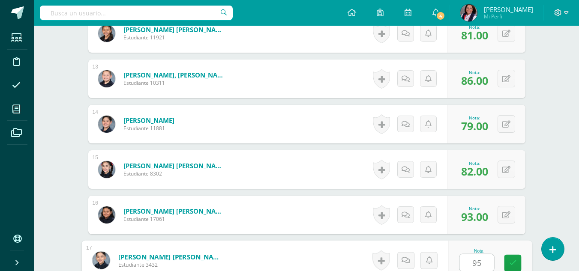
type input "95"
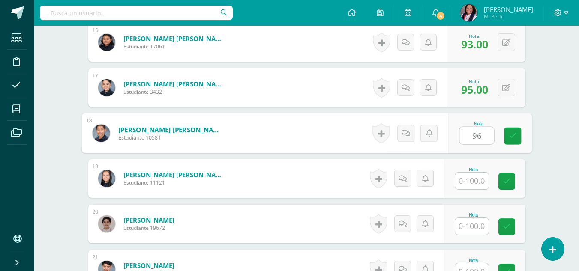
type input "96"
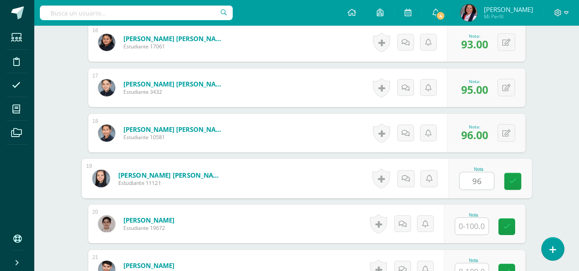
type input "96"
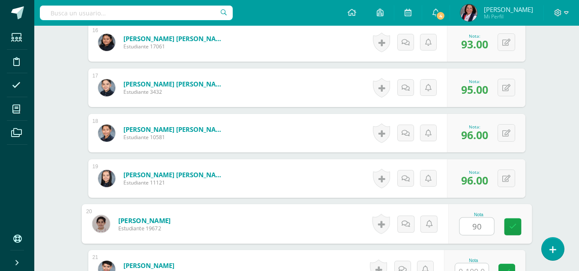
type input "90"
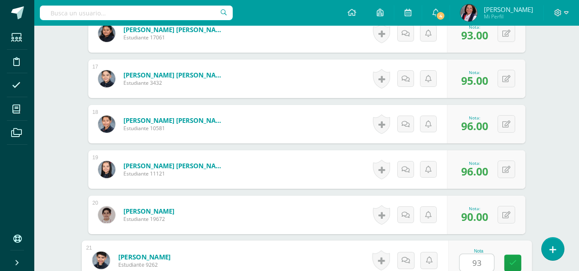
type input "93"
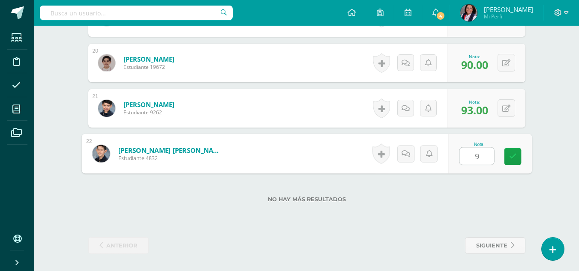
type input "92"
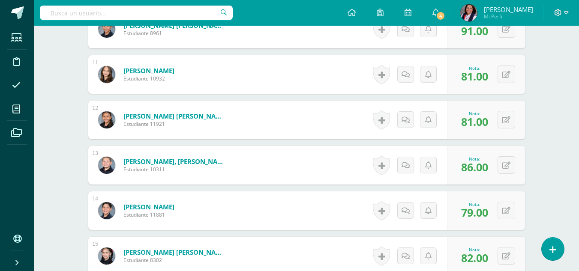
scroll to position [603, 0]
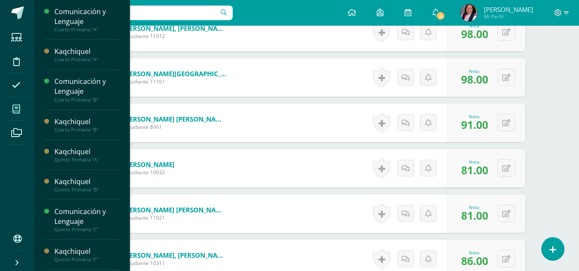
click at [19, 109] on icon at bounding box center [16, 109] width 8 height 9
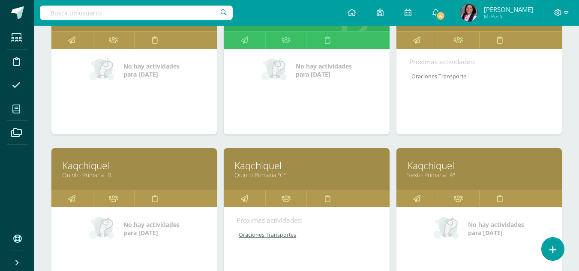
scroll to position [386, 0]
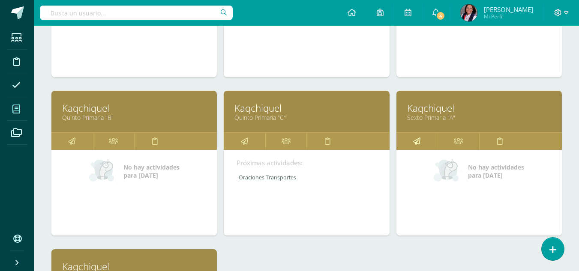
click at [420, 139] on icon at bounding box center [416, 141] width 7 height 17
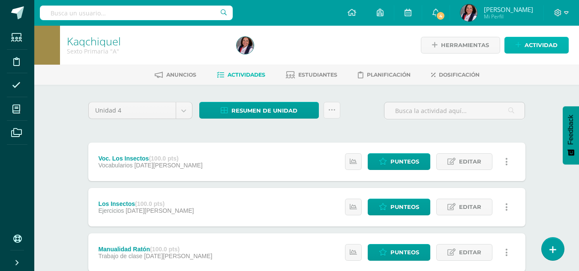
click at [538, 49] on span "Actividad" at bounding box center [541, 45] width 33 height 16
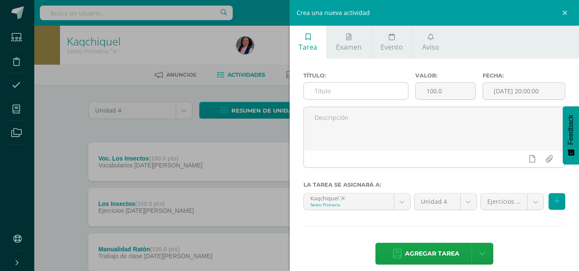
click at [319, 90] on input "text" at bounding box center [356, 91] width 104 height 17
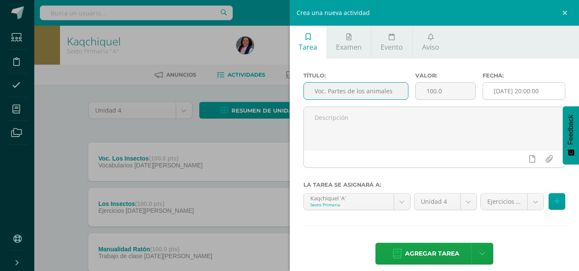
type input "Voc. Partes de los animales"
click at [505, 90] on input "[DATE] 20:00:00" at bounding box center [524, 91] width 82 height 17
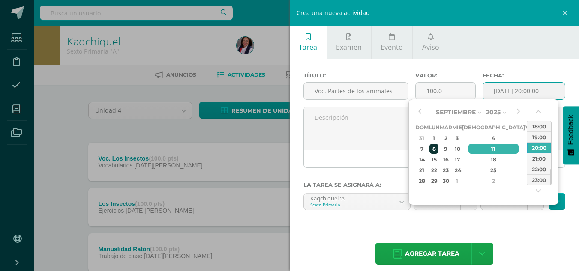
click at [439, 147] on div "8" at bounding box center [434, 149] width 9 height 10
type input "[DATE] 20:00"
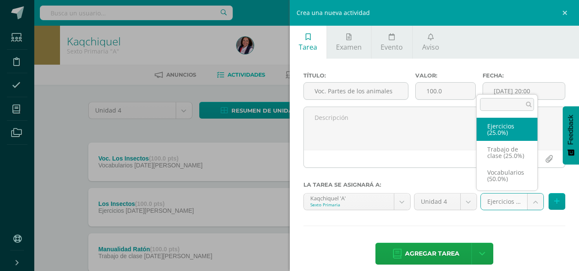
click at [527, 208] on body "Estudiantes Disciplina Asistencia Mis cursos Archivos Soporte Ayuda Reportar un…" at bounding box center [289, 164] width 579 height 329
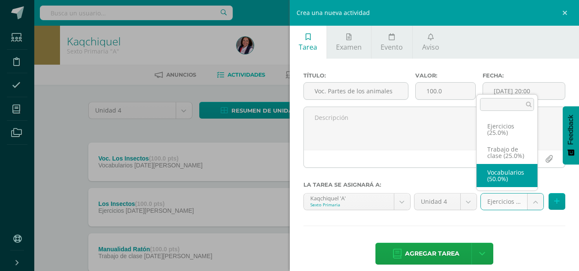
select select "233083"
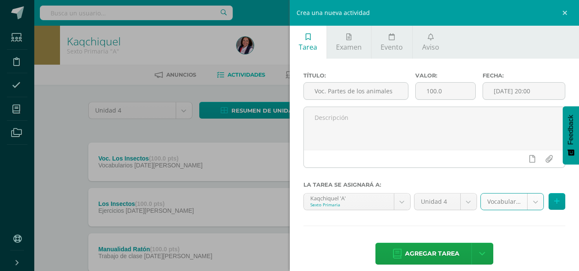
click at [435, 254] on span "Agregar tarea" at bounding box center [432, 254] width 54 height 21
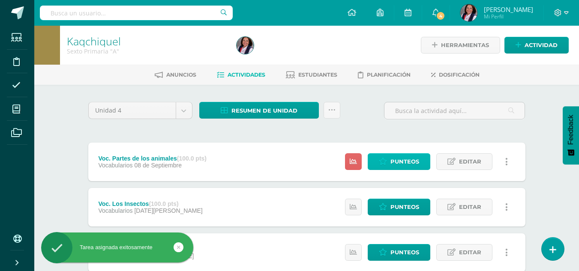
click at [407, 157] on span "Punteos" at bounding box center [405, 162] width 29 height 16
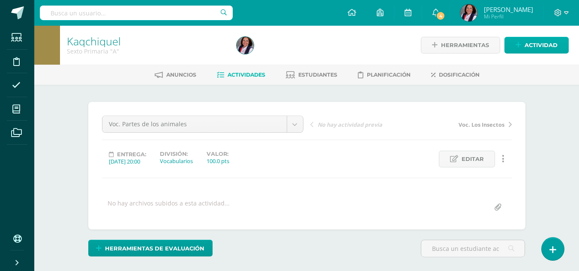
scroll to position [0, 0]
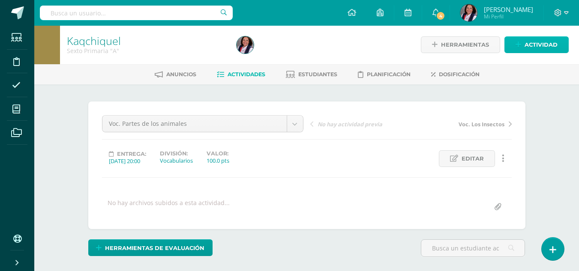
click at [534, 46] on span "Actividad" at bounding box center [541, 45] width 33 height 16
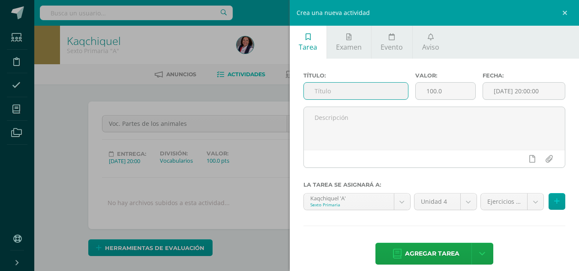
click at [340, 92] on input "text" at bounding box center [356, 91] width 104 height 17
type input "partes de los animales"
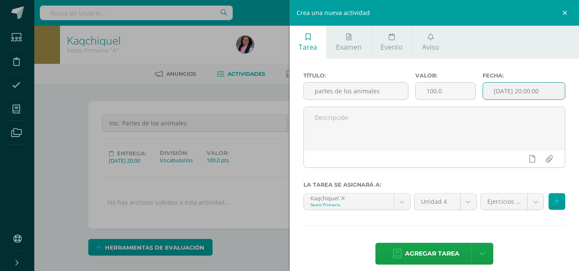
click at [503, 94] on input "[DATE] 20:00:00" at bounding box center [524, 91] width 82 height 17
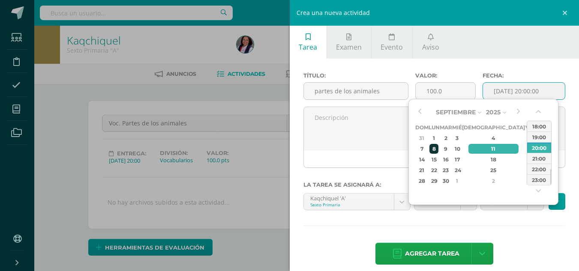
click at [439, 148] on div "8" at bounding box center [434, 149] width 9 height 10
type input "[DATE] 20:00"
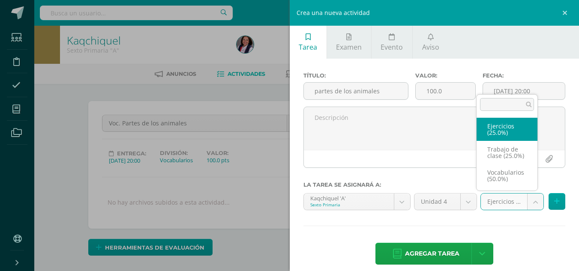
drag, startPoint x: 528, startPoint y: 208, endPoint x: 528, endPoint y: 202, distance: 5.2
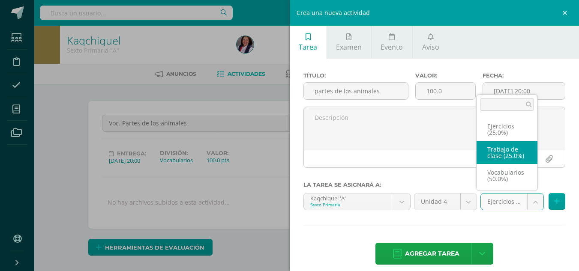
select select "233084"
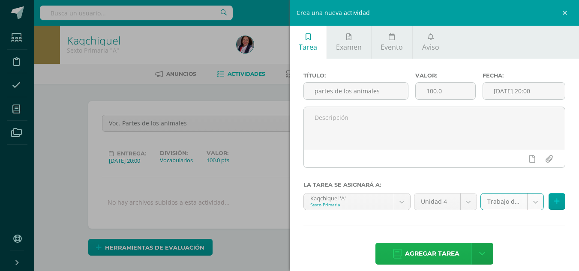
click at [440, 258] on span "Agregar tarea" at bounding box center [432, 254] width 54 height 21
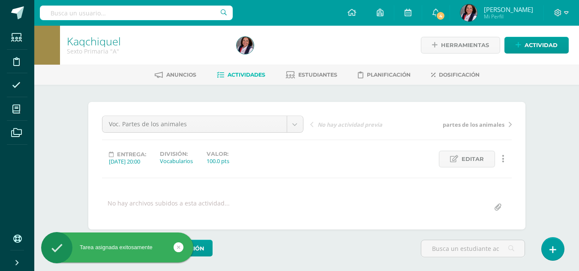
scroll to position [0, 0]
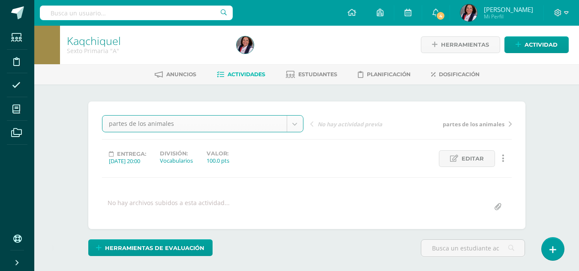
scroll to position [1, 0]
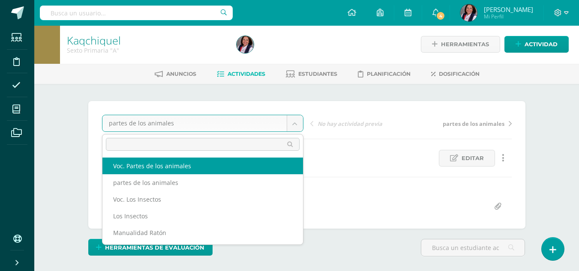
select select "/dashboard/teacher/grade-activity/235353/"
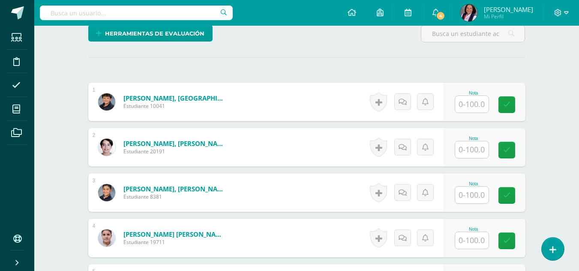
scroll to position [258, 0]
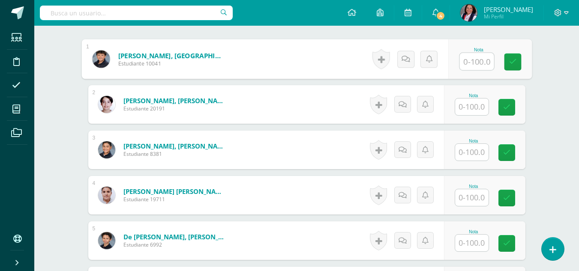
click at [481, 54] on input "text" at bounding box center [477, 61] width 34 height 17
type input "100"
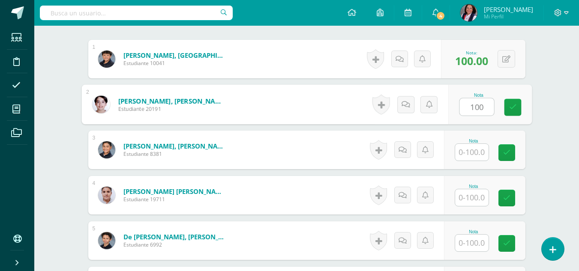
type input "100"
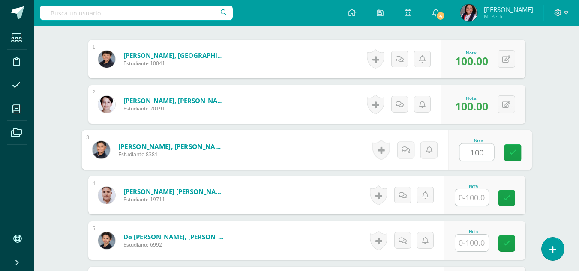
type input "100"
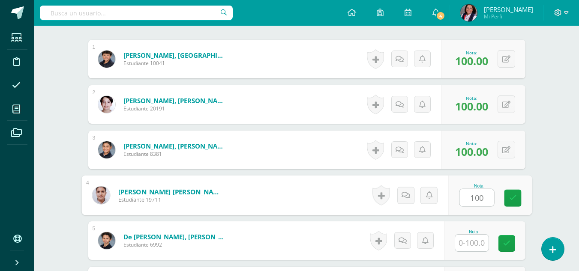
type input "100"
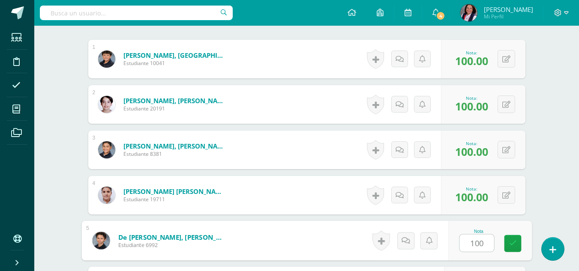
type input "100"
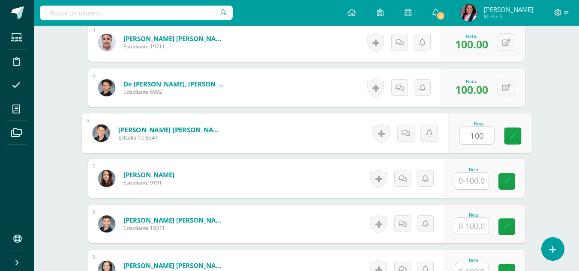
type input "100"
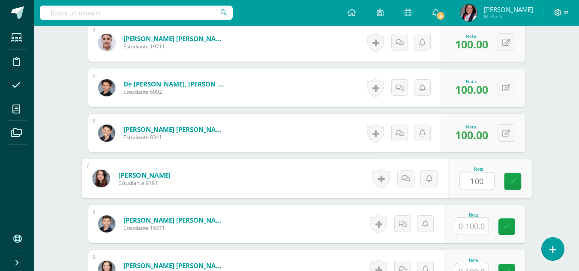
type input "100"
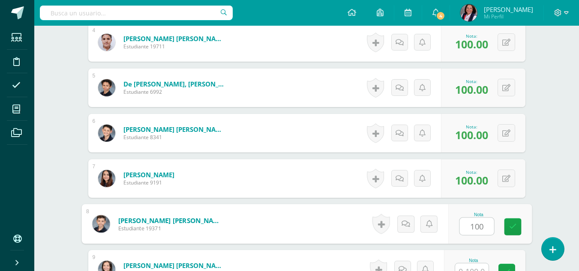
type input "100"
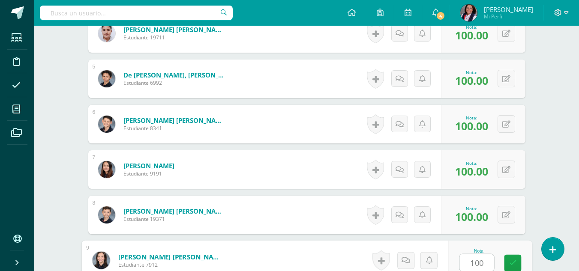
type input "100"
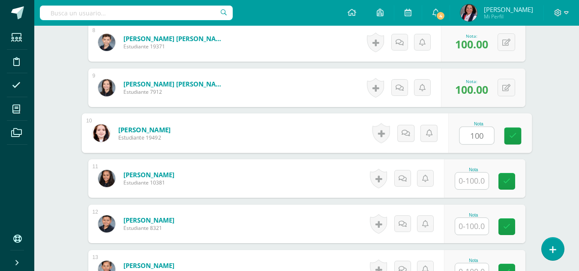
type input "100"
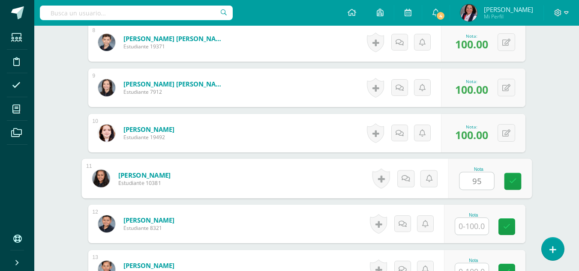
type input "95"
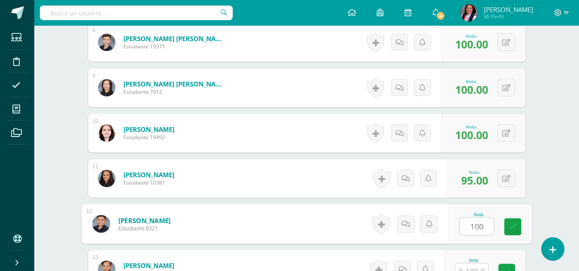
type input "100"
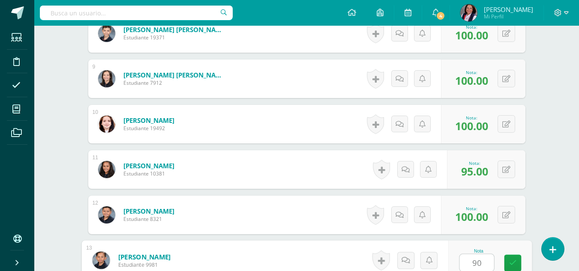
type input "90"
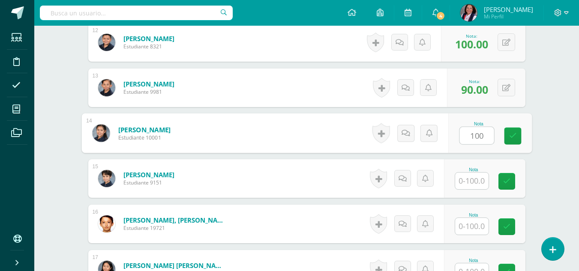
type input "100"
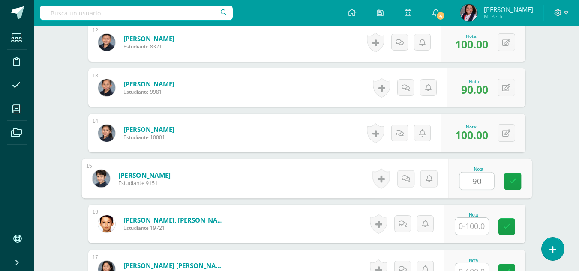
type input "90"
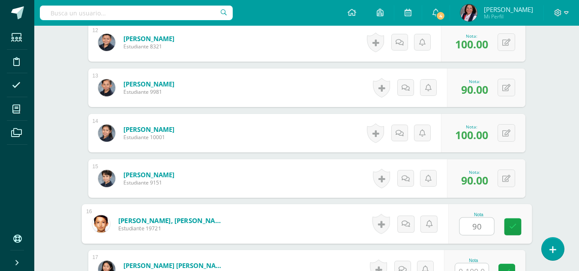
type input "90"
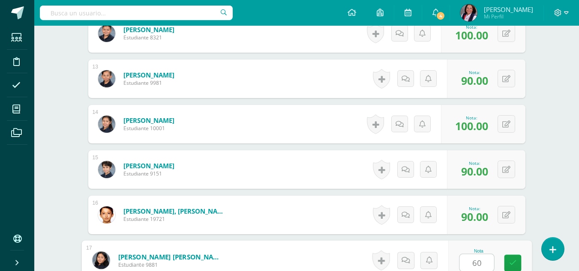
type input "60"
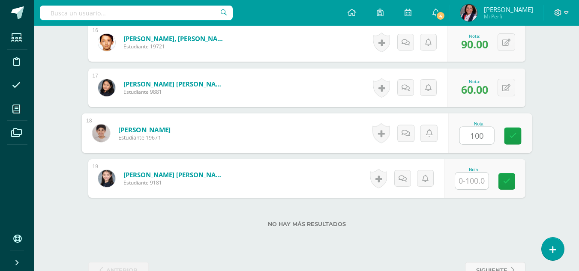
type input "100"
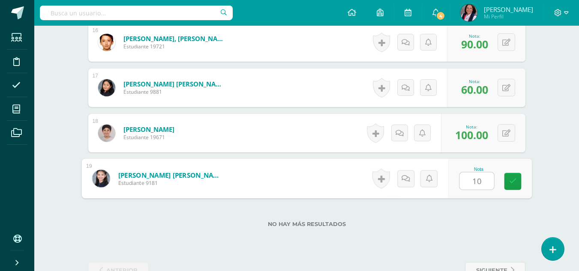
type input "100"
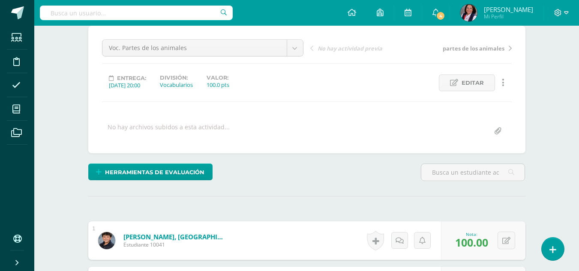
scroll to position [56, 0]
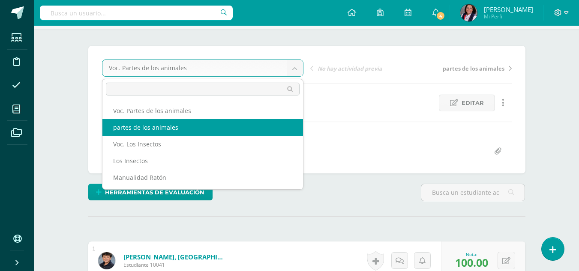
select select "/dashboard/teacher/grade-activity/235354/"
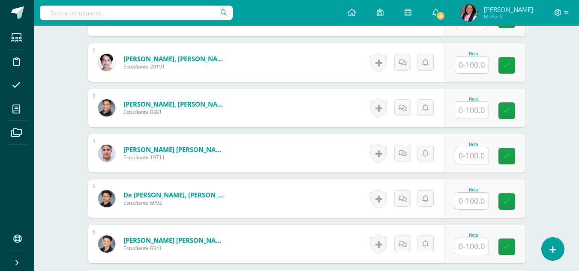
scroll to position [257, 0]
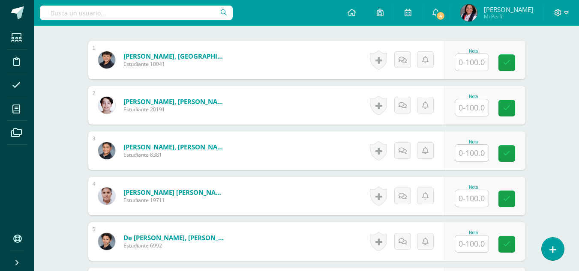
click at [479, 66] on input "text" at bounding box center [471, 62] width 33 height 17
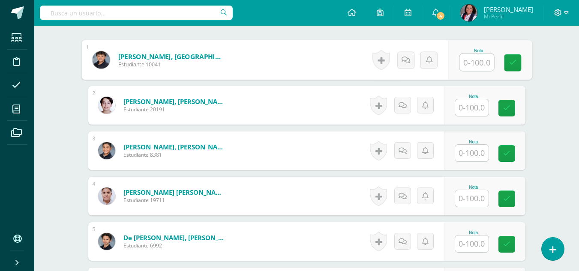
scroll to position [258, 0]
type input "100"
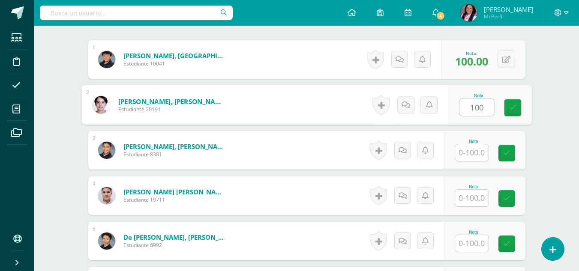
type input "100"
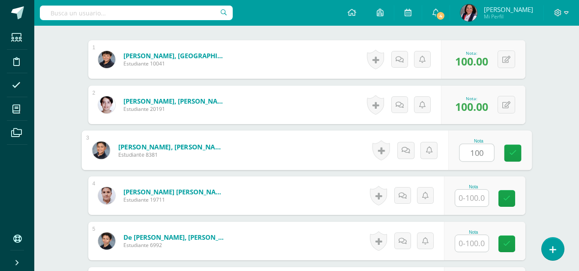
type input "100"
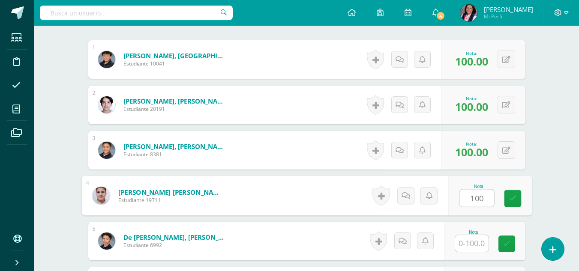
type input "100"
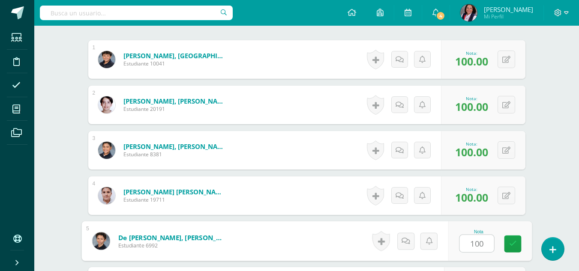
type input "100"
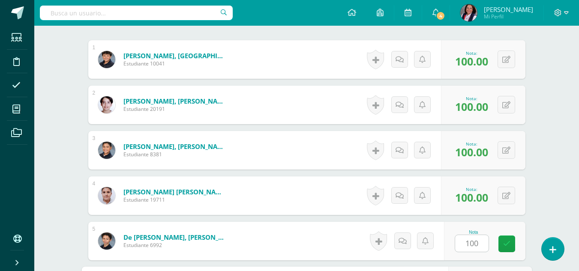
scroll to position [411, 0]
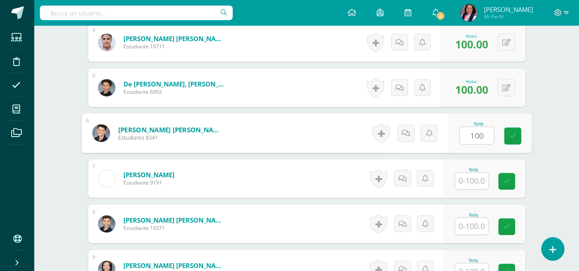
type input "100"
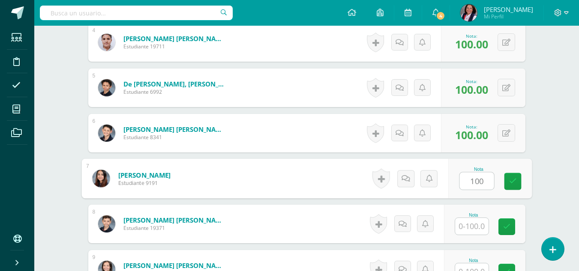
type input "100"
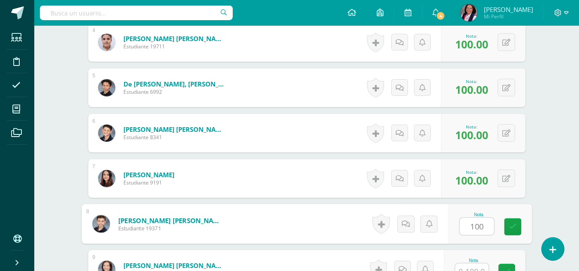
type input "100"
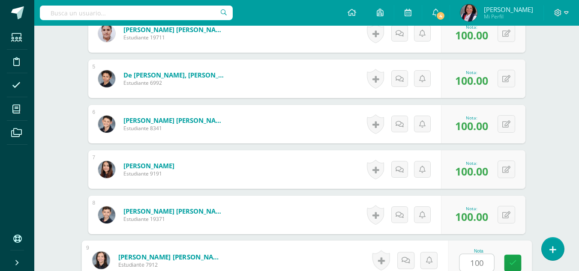
type input "100"
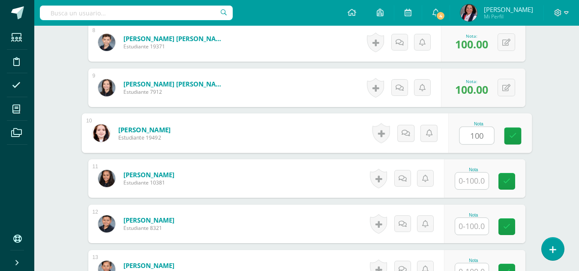
type input "100"
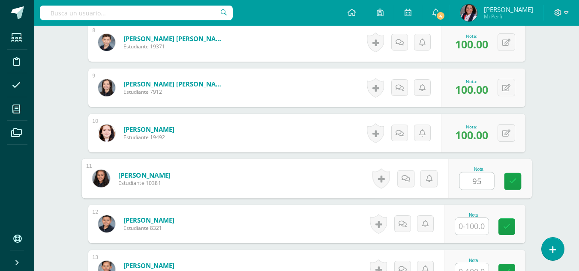
type input "95"
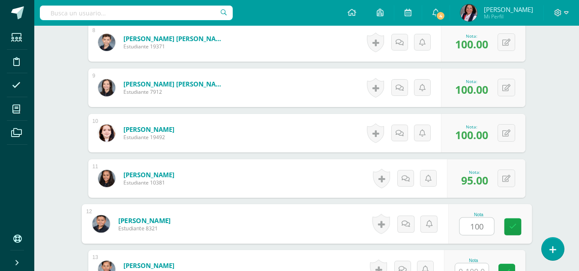
type input "100"
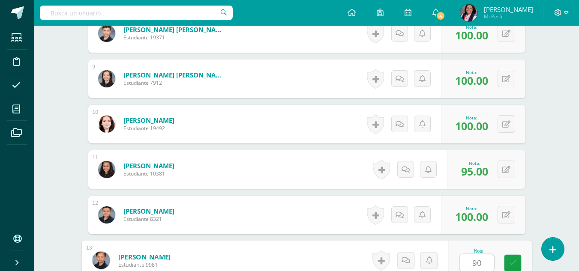
type input "90"
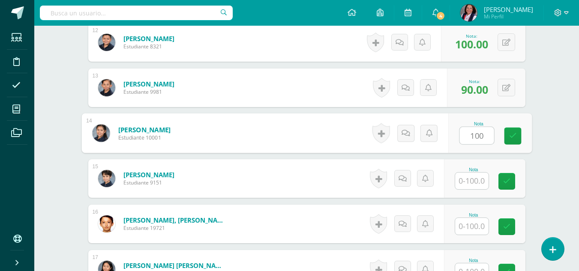
type input "100"
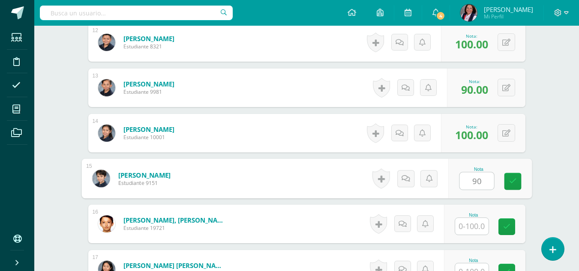
type input "90"
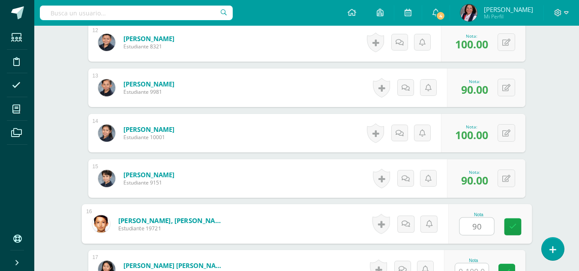
type input "90"
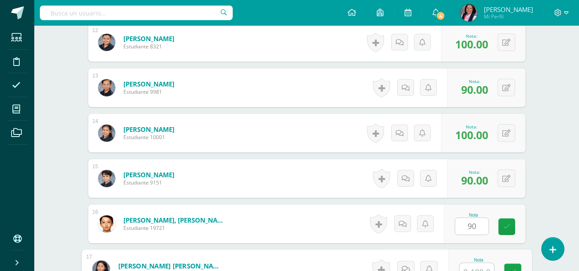
scroll to position [784, 0]
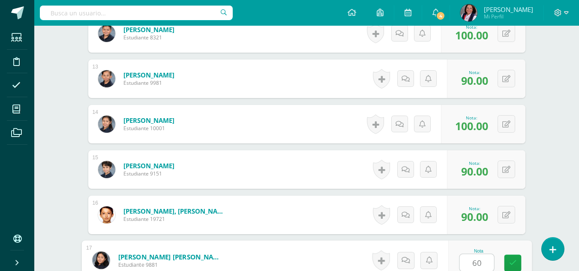
type input "60"
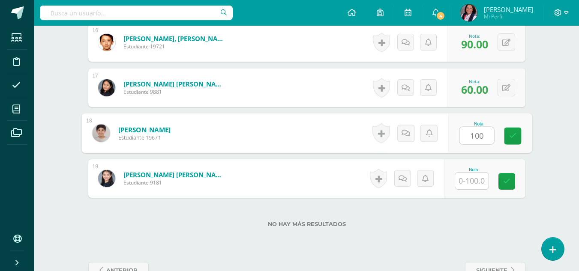
type input "100"
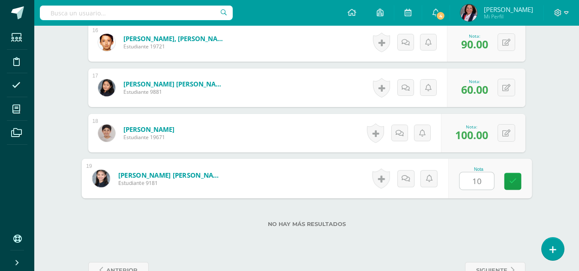
type input "100"
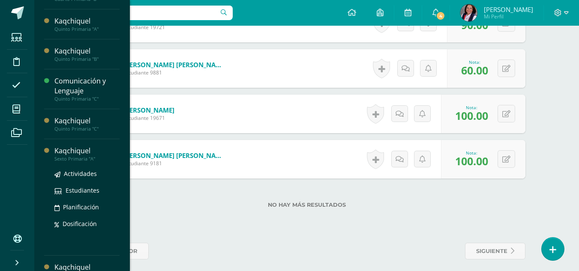
scroll to position [982, 0]
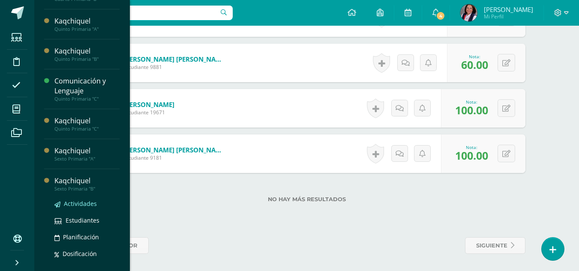
click at [83, 204] on span "Actividades" at bounding box center [80, 204] width 33 height 8
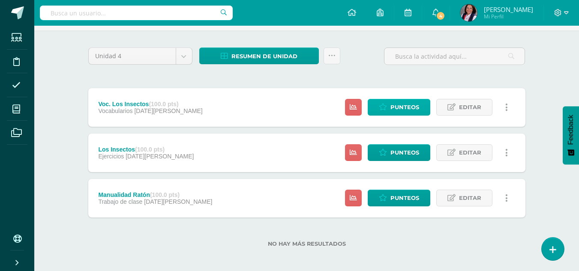
scroll to position [58, 0]
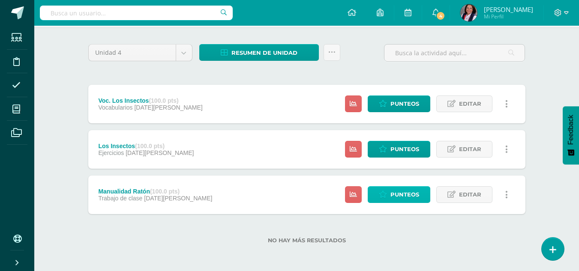
click at [404, 194] on span "Punteos" at bounding box center [405, 195] width 29 height 16
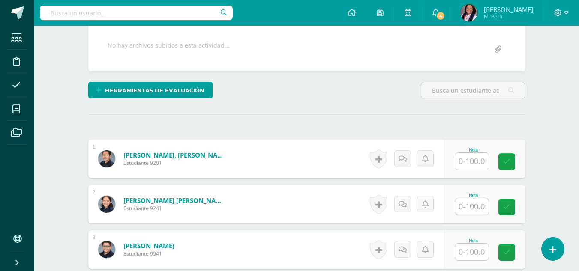
scroll to position [172, 0]
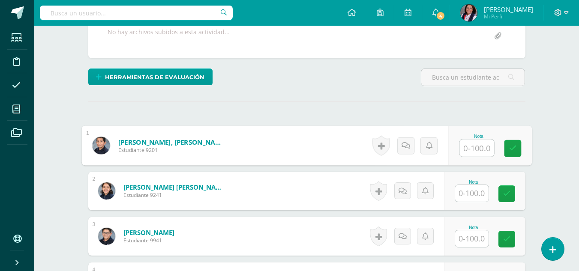
click at [472, 150] on input "text" at bounding box center [477, 148] width 34 height 17
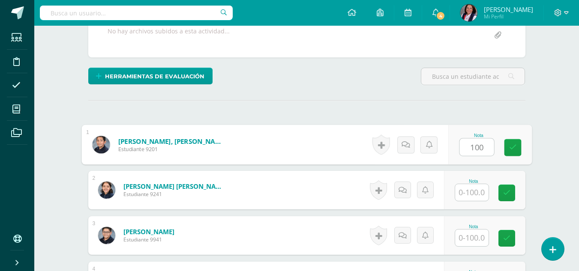
type input "100"
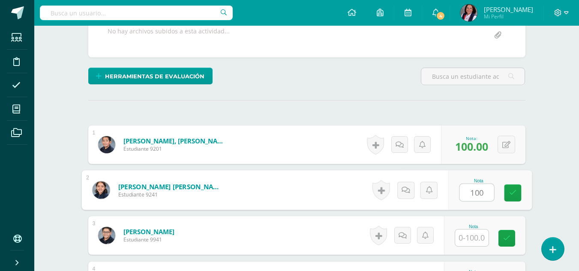
type input "100"
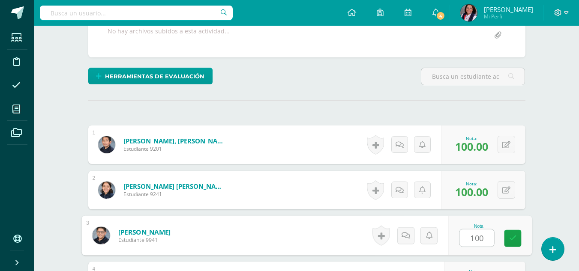
type input "100"
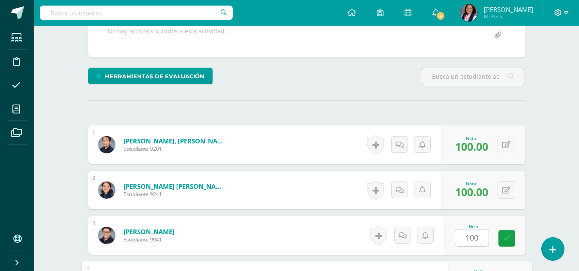
scroll to position [320, 0]
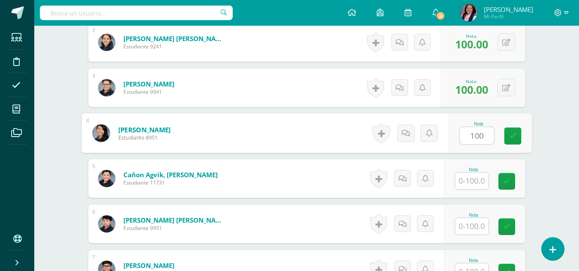
type input "100"
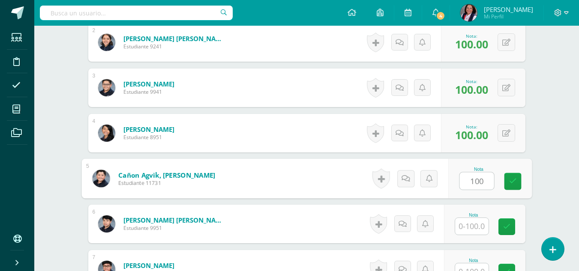
type input "100"
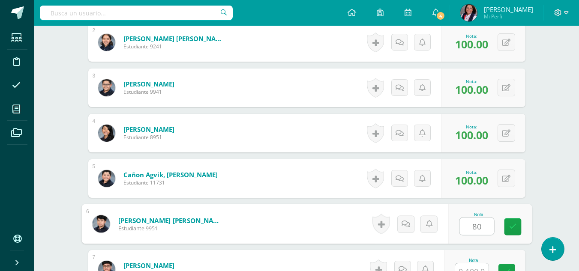
type input "80"
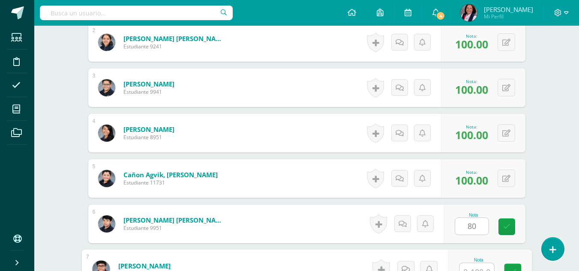
scroll to position [329, 0]
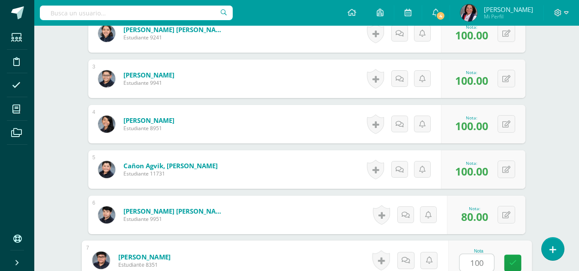
type input "100"
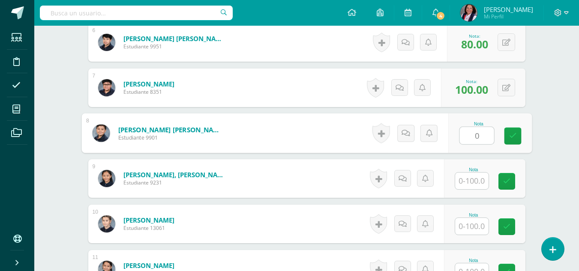
type input "0"
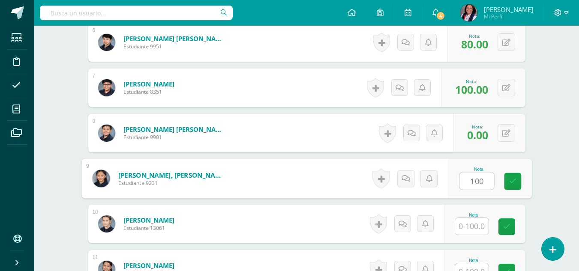
type input "100"
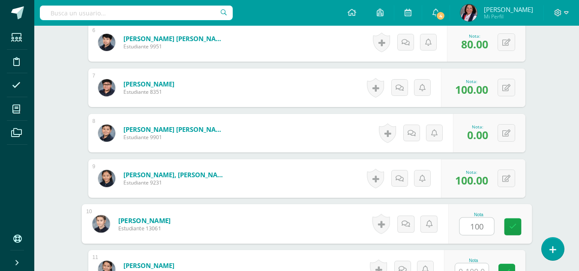
type input "100"
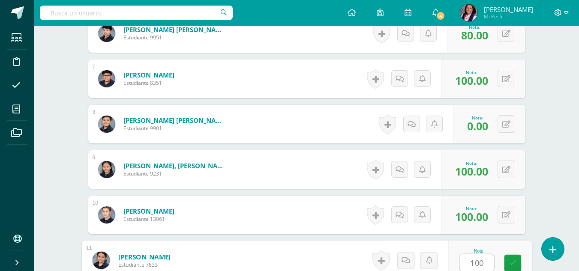
type input "100"
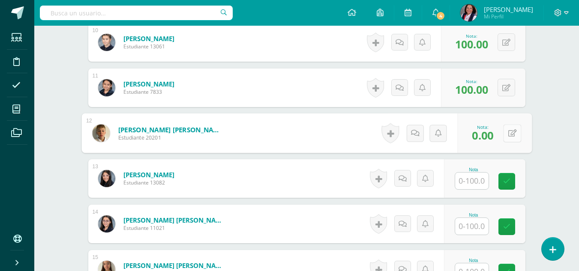
click at [501, 131] on div "0 [GEOGRAPHIC_DATA] Logros obtenidos Aún no hay logros agregados Nota: 0.00" at bounding box center [495, 134] width 75 height 40
click at [511, 130] on icon at bounding box center [512, 133] width 9 height 7
type input "100"
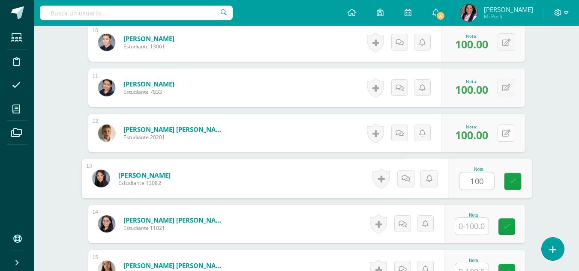
type input "100"
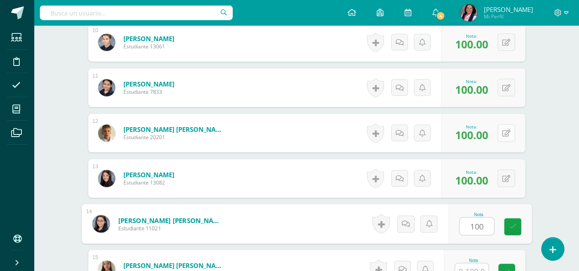
type input "100"
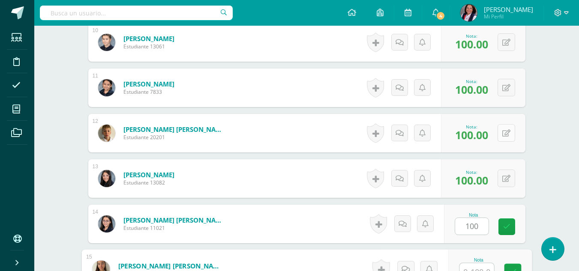
scroll to position [693, 0]
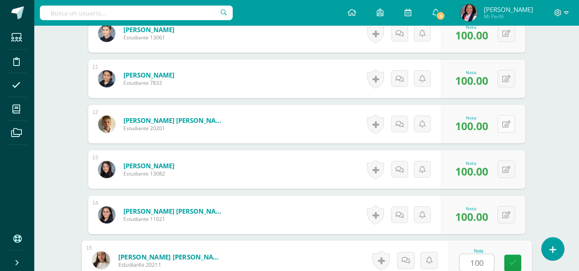
type input "100"
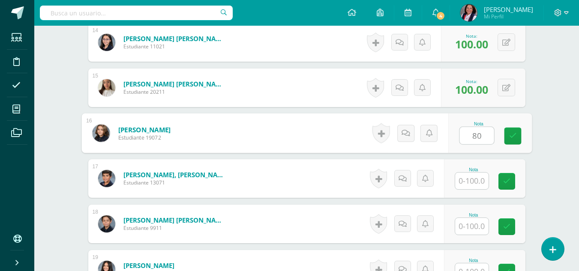
type input "80"
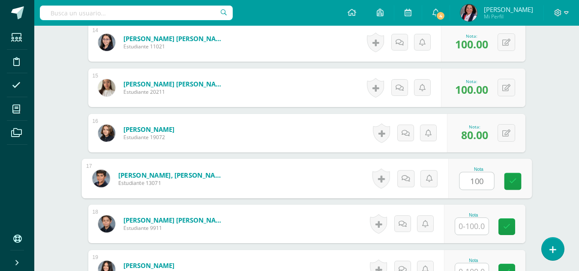
type input "100"
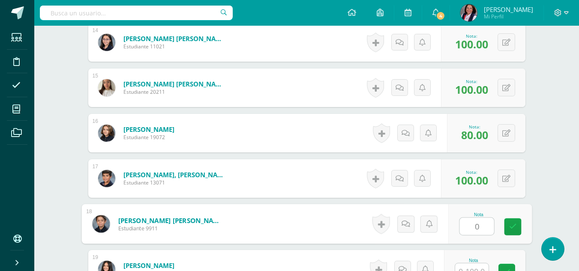
type input "0"
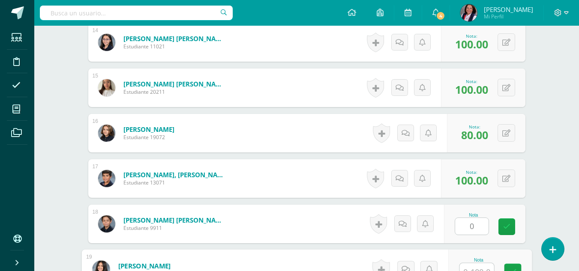
scroll to position [875, 0]
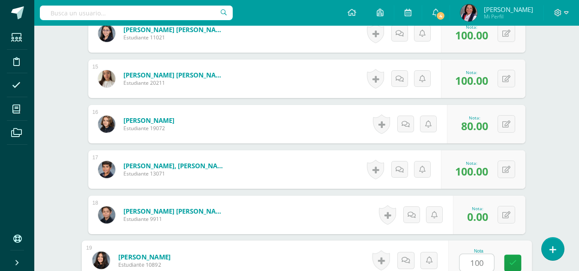
type input "100"
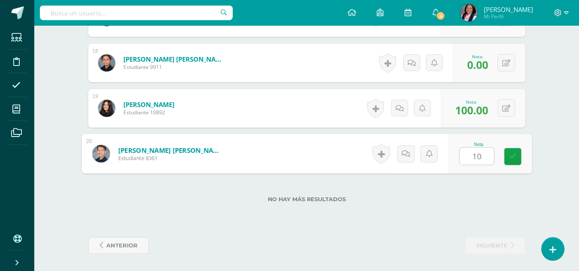
type input "100"
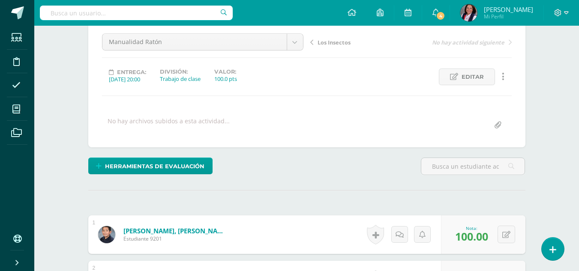
scroll to position [41, 0]
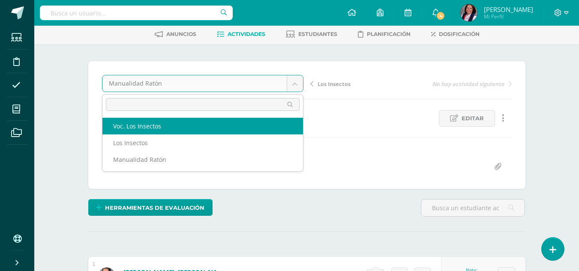
select select "/dashboard/teacher/grade-activity/233153/"
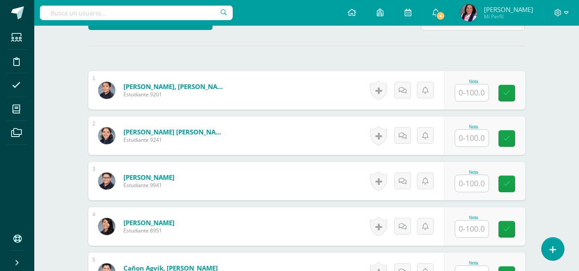
scroll to position [257, 0]
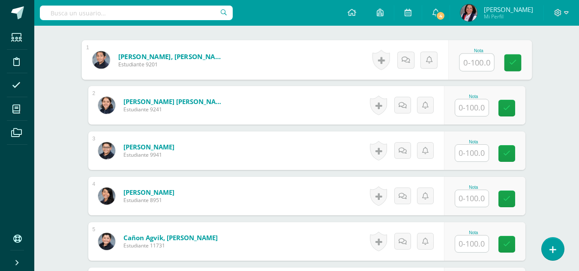
click at [472, 63] on input "text" at bounding box center [477, 62] width 34 height 17
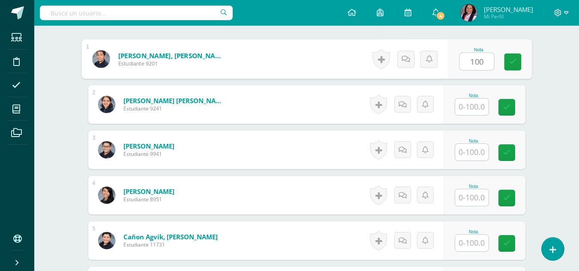
type input "100"
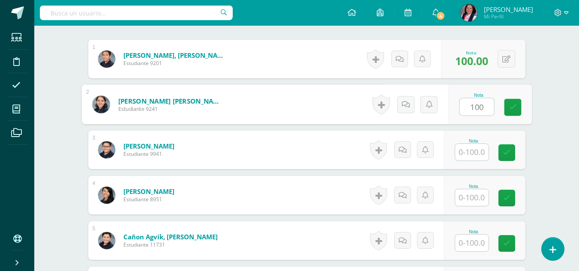
type input "100"
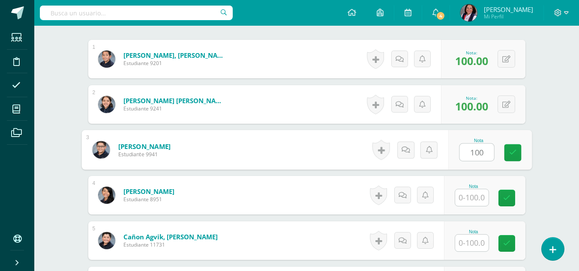
type input "100"
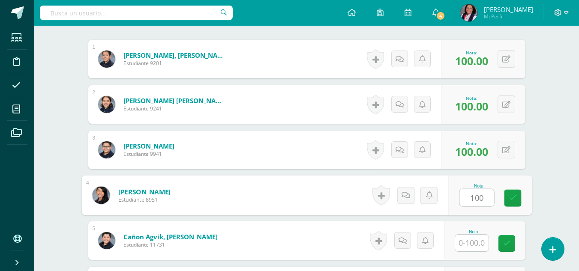
type input "100"
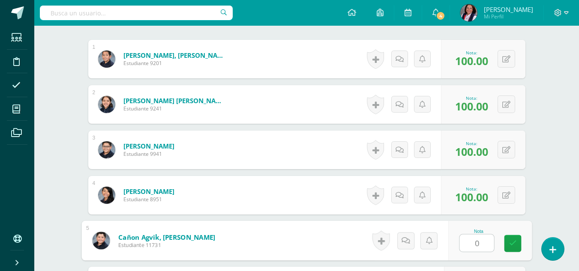
type input "0"
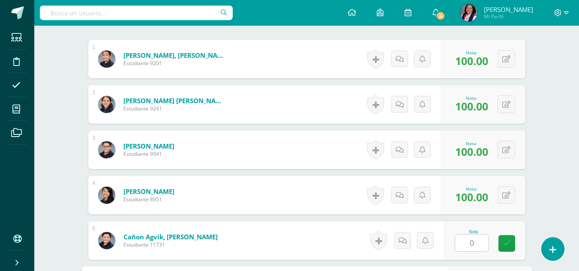
scroll to position [411, 0]
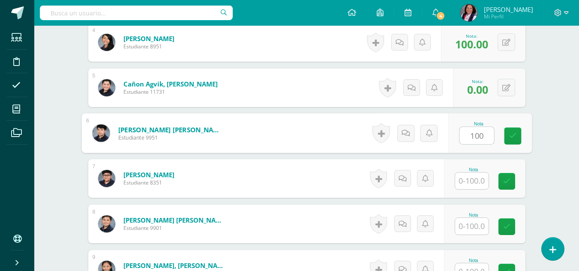
type input "100"
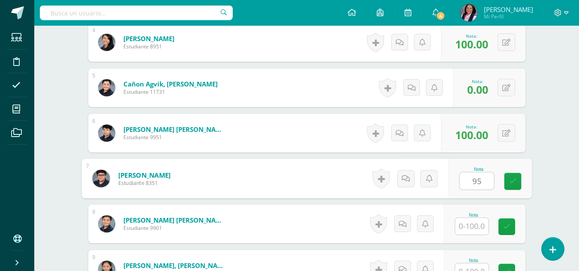
type input "95"
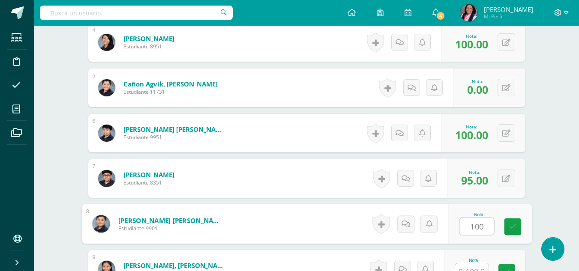
type input "100"
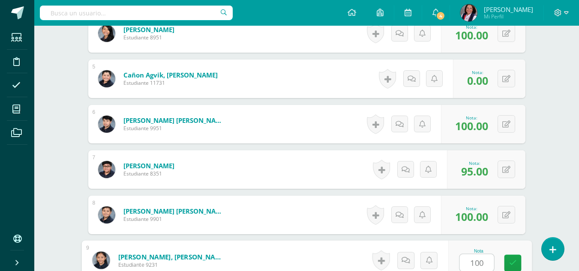
type input "100"
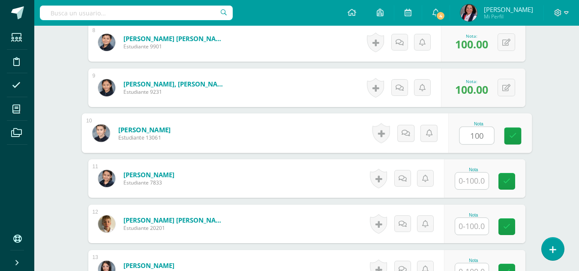
type input "100"
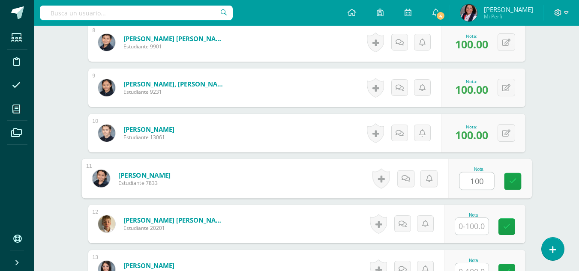
type input "100"
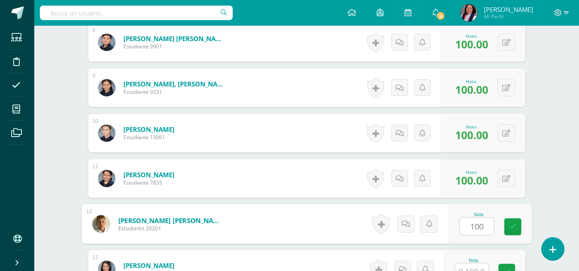
type input "100"
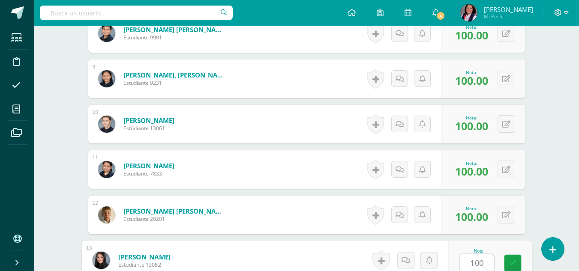
type input "100"
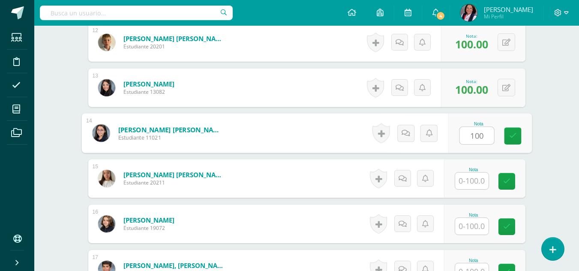
type input "100"
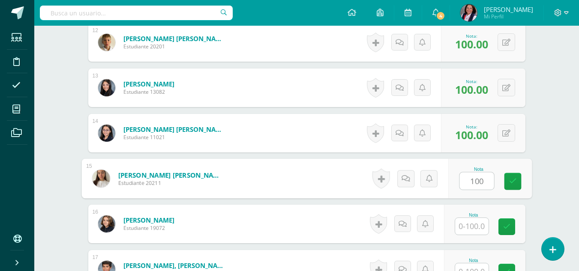
type input "100"
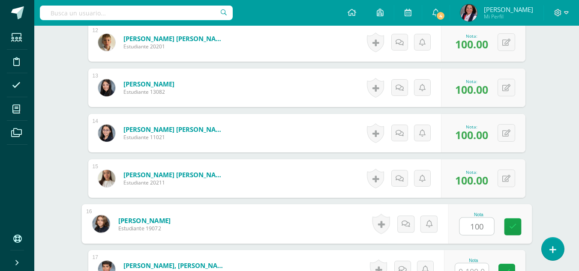
type input "100"
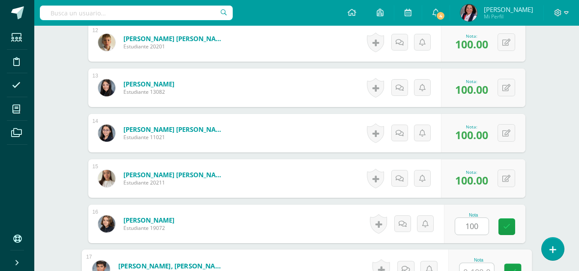
scroll to position [784, 0]
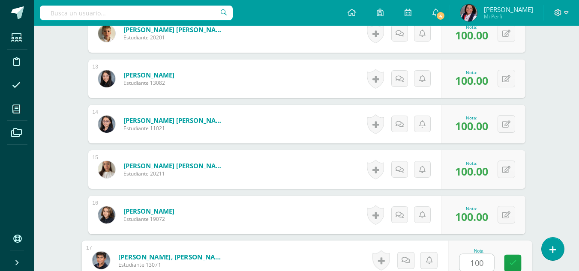
type input "100"
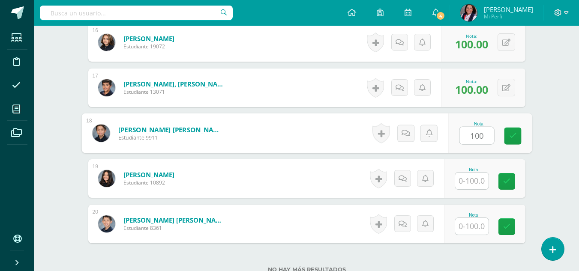
type input "100"
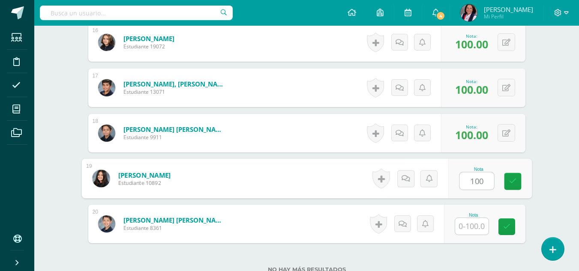
type input "100"
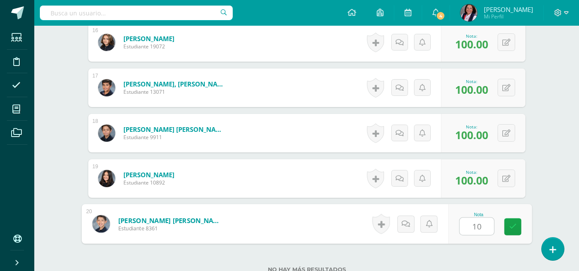
type input "100"
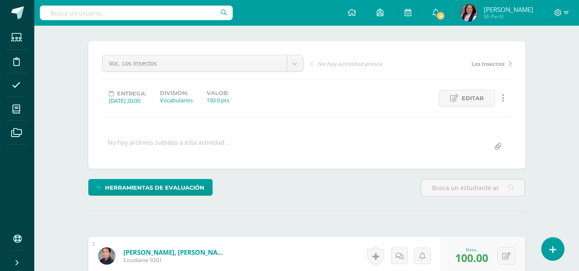
scroll to position [56, 0]
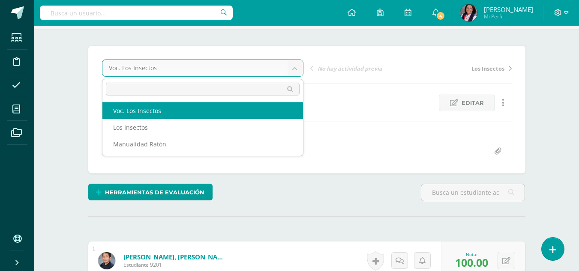
click body "Estudiantes Disciplina Asistencia Mis cursos Archivos Soporte Ayuda Reportar un…"
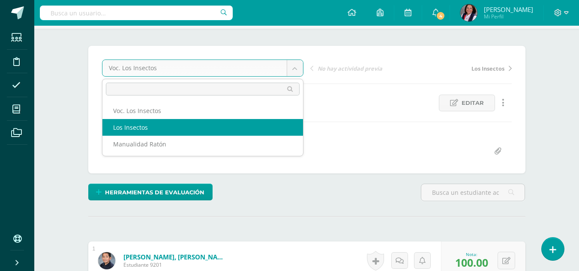
select select "/dashboard/teacher/grade-activity/233154/"
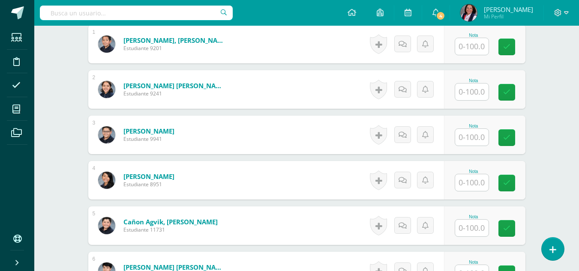
scroll to position [258, 0]
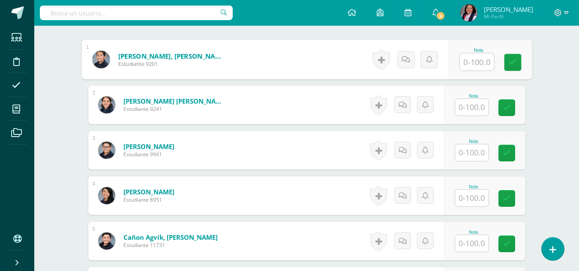
click at [480, 60] on input "text" at bounding box center [477, 62] width 34 height 17
type input "100"
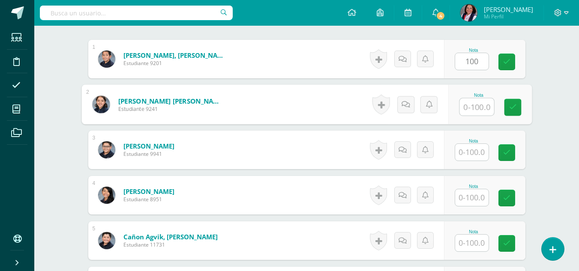
scroll to position [259, 0]
type input "100"
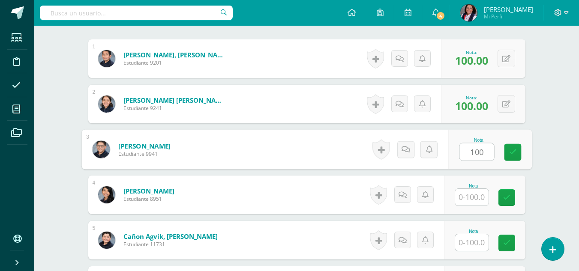
type input "100"
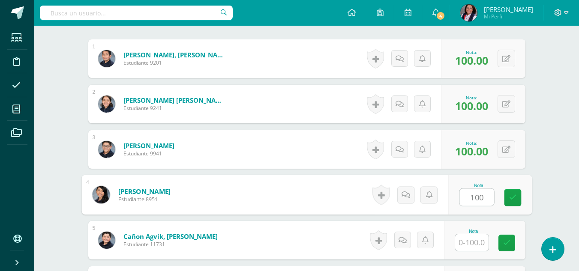
type input "100"
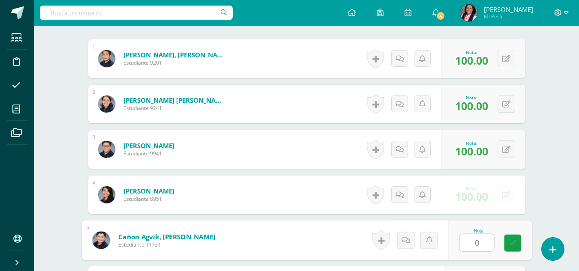
type input "0"
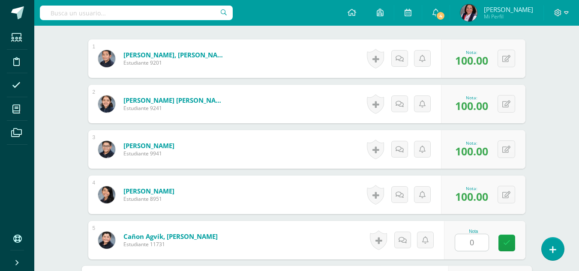
scroll to position [411, 0]
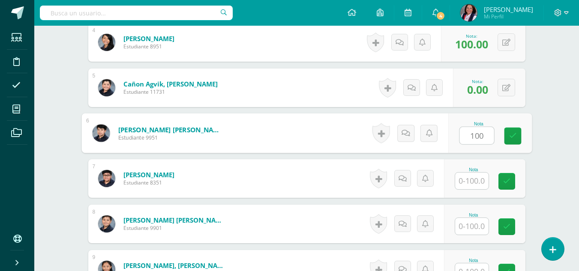
type input "100"
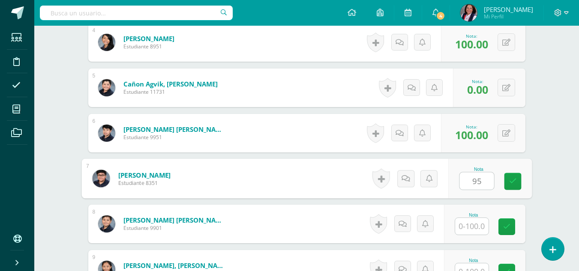
type input "95"
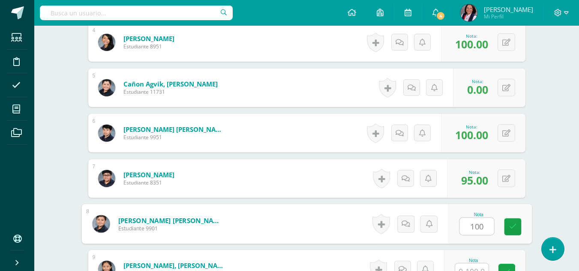
type input "100"
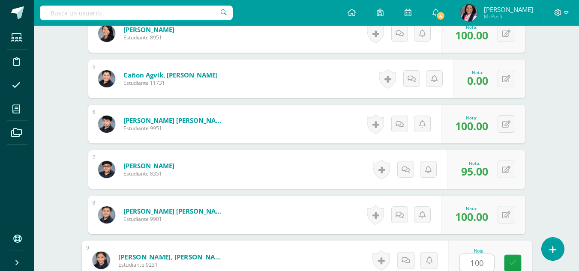
type input "100"
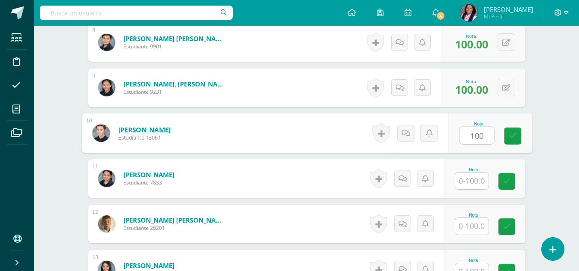
type input "100"
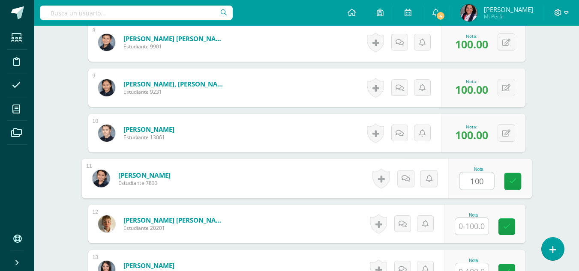
type input "100"
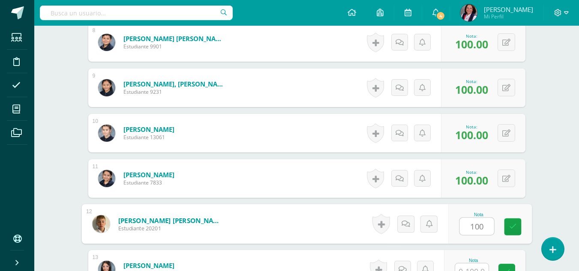
type input "100"
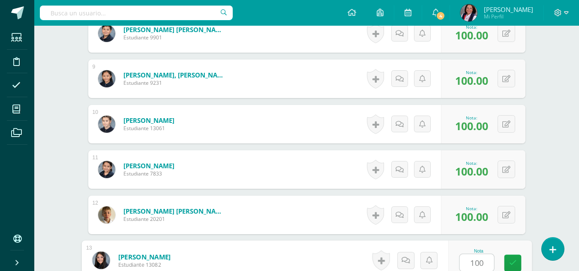
type input "100"
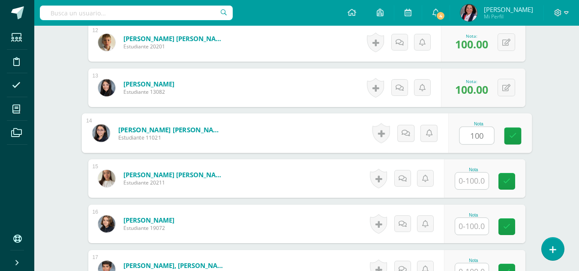
type input "100"
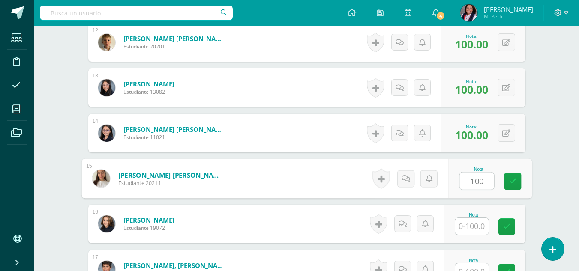
type input "100"
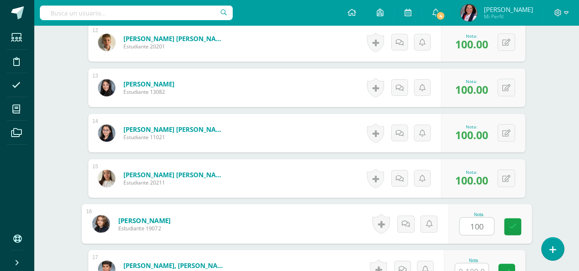
type input "100"
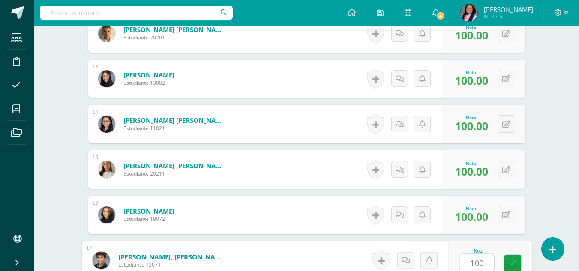
type input "100"
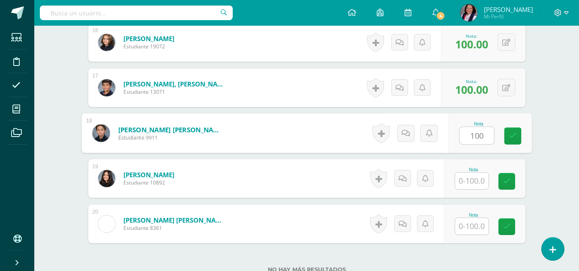
type input "100"
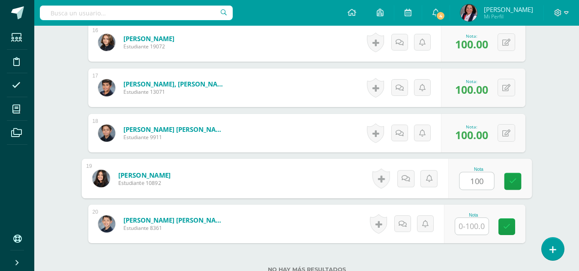
type input "100"
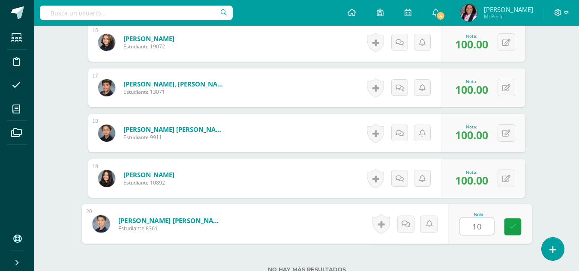
type input "100"
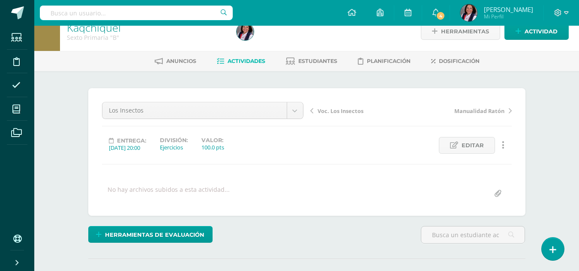
scroll to position [13, 0]
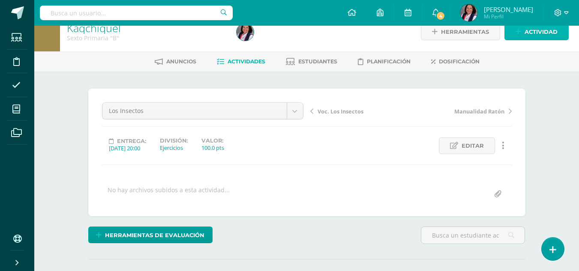
click at [542, 32] on span "Actividad" at bounding box center [541, 32] width 33 height 16
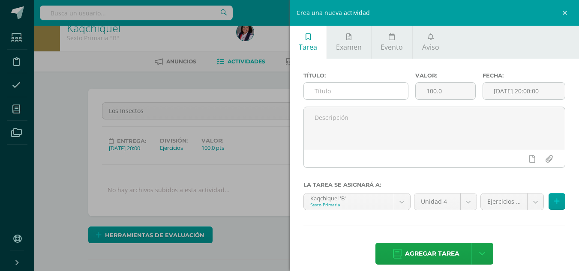
click at [318, 91] on input "text" at bounding box center [356, 91] width 104 height 17
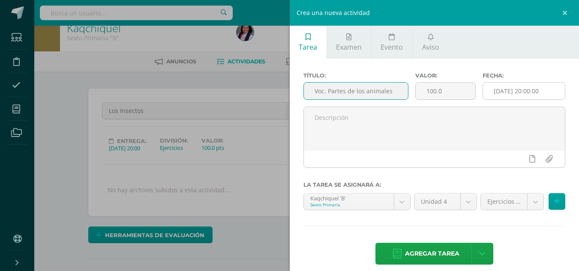
type input "Voc. Partes de los animales"
click at [509, 91] on input "[DATE] 20:00:00" at bounding box center [524, 91] width 82 height 17
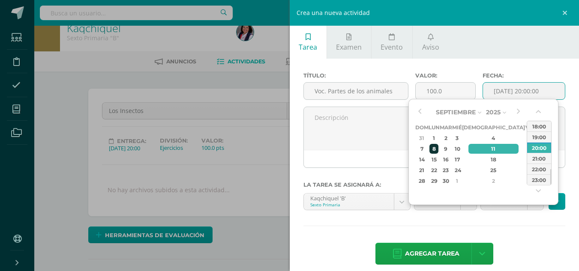
click at [438, 150] on div "8" at bounding box center [434, 149] width 9 height 10
type input "2025-09-08 20:00"
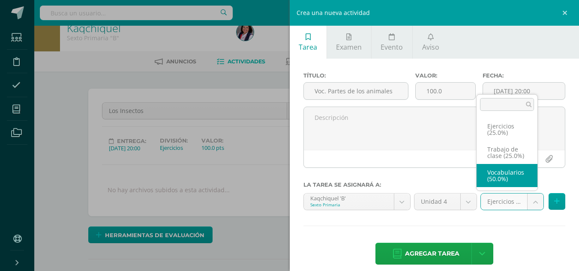
select select "233086"
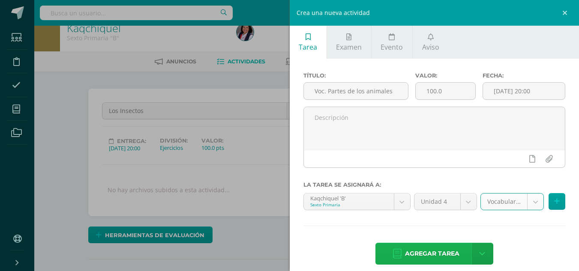
click at [442, 250] on span "Agregar tarea" at bounding box center [432, 254] width 54 height 21
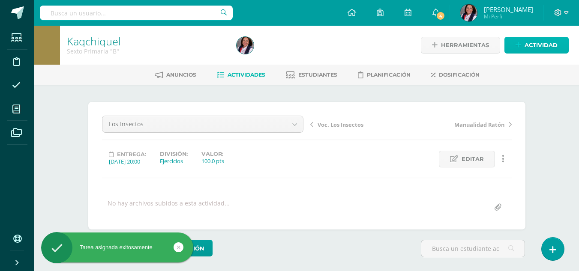
click at [548, 49] on span "Actividad" at bounding box center [541, 45] width 33 height 16
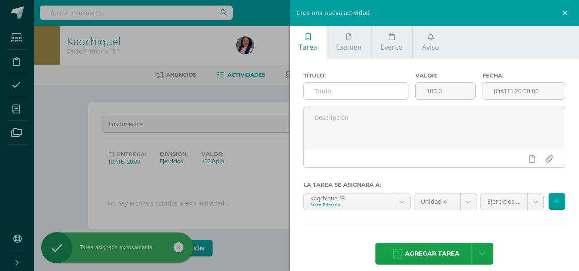
click at [322, 91] on input "text" at bounding box center [356, 91] width 104 height 17
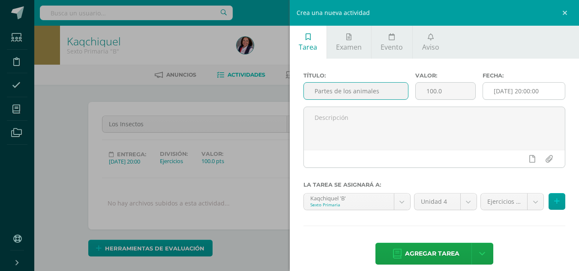
type input "Partes de los animales"
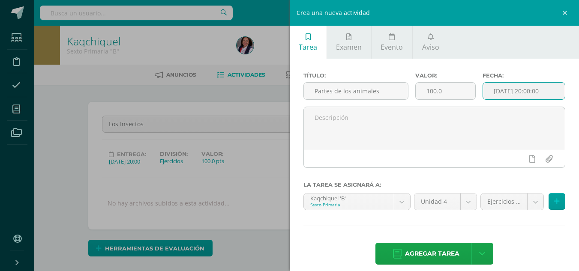
scroll to position [0, 0]
click at [526, 90] on input "[DATE] 20:00:00" at bounding box center [524, 91] width 82 height 17
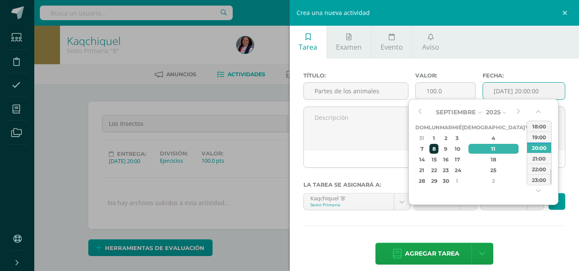
click at [439, 147] on div "8" at bounding box center [434, 149] width 9 height 10
type input "2025-09-08 20:00"
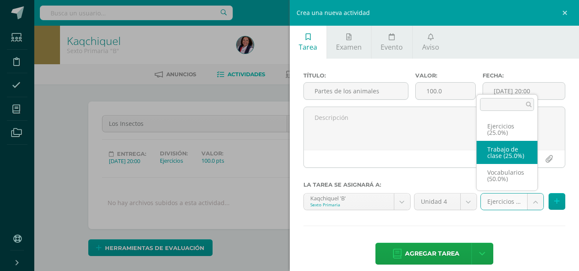
select select "233087"
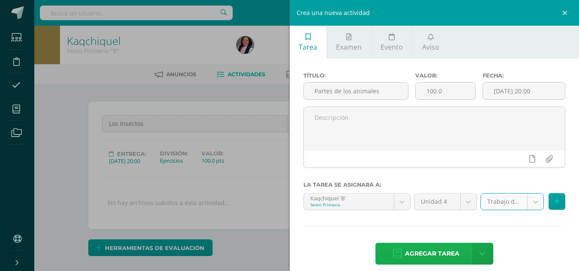
scroll to position [1, 0]
click at [434, 251] on span "Agregar tarea" at bounding box center [432, 254] width 54 height 21
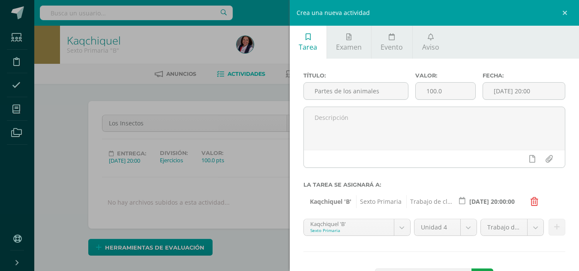
scroll to position [1, 0]
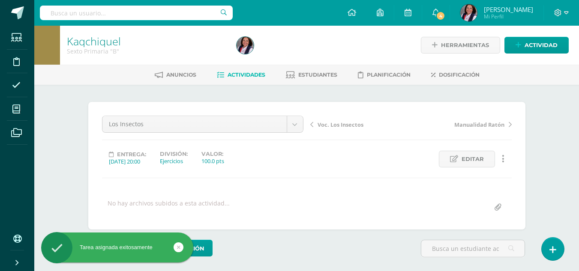
click at [324, 124] on span "Voc. Los Insectos" at bounding box center [341, 125] width 46 height 8
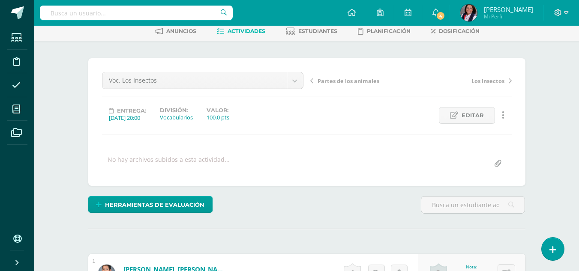
scroll to position [44, 0]
click at [344, 81] on span "Partes de los animales" at bounding box center [349, 81] width 62 height 8
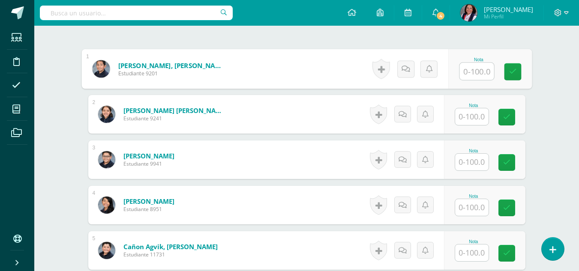
click at [477, 71] on input "text" at bounding box center [477, 71] width 34 height 17
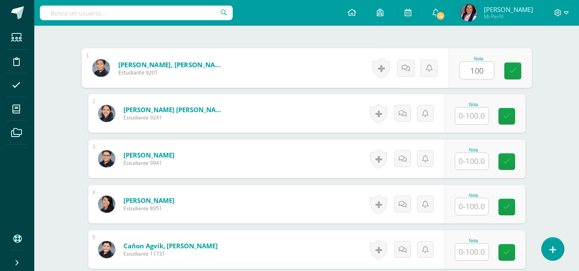
scroll to position [250, 0]
type input "100"
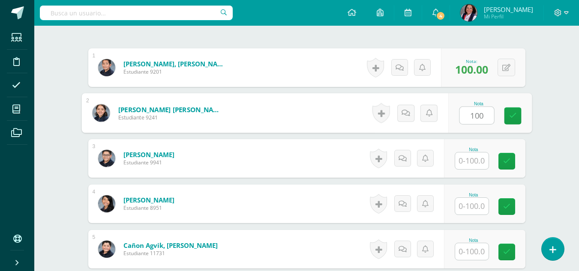
type input "100"
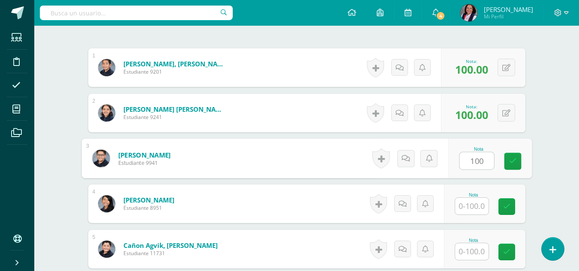
type input "100"
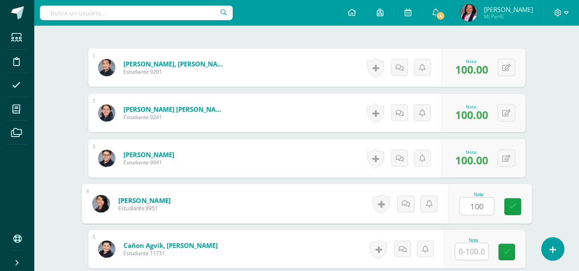
type input "100"
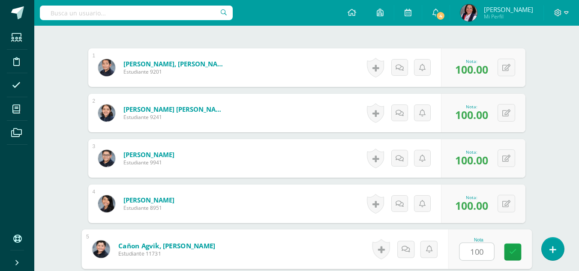
type input "100"
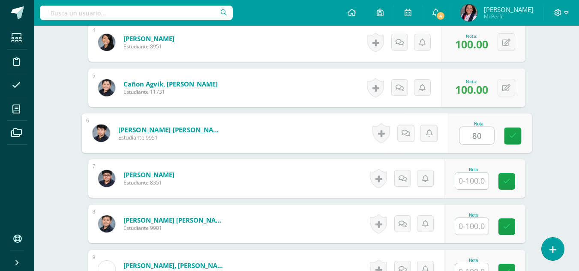
type input "80"
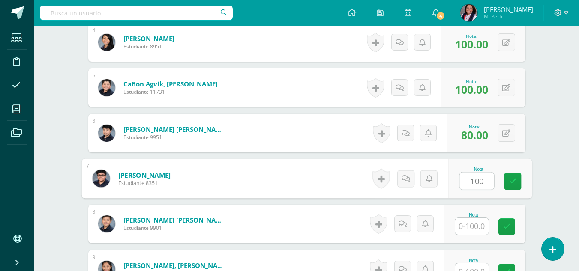
type input "100"
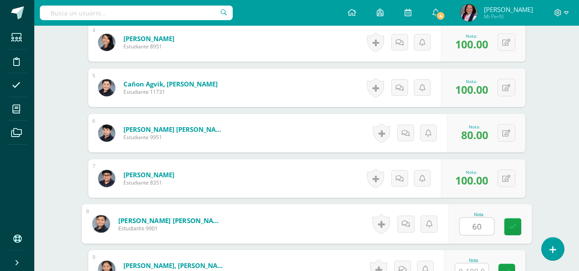
type input "60"
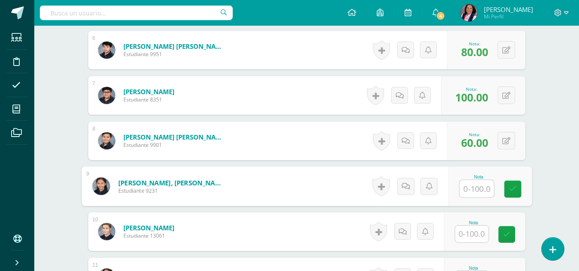
scroll to position [506, 0]
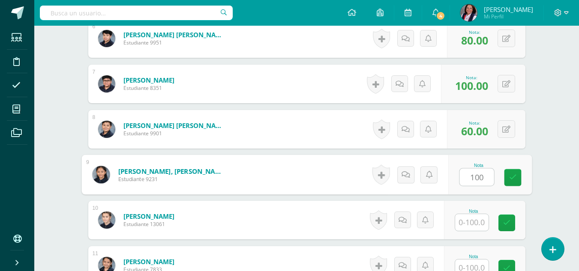
type input "100"
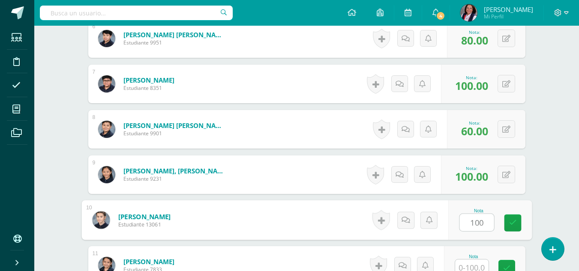
type input "100"
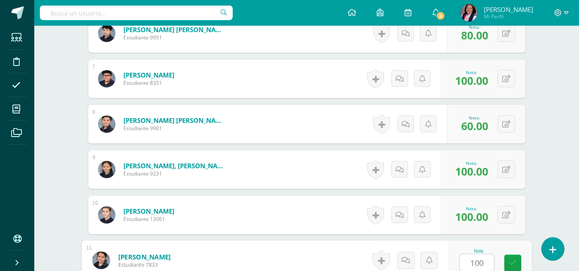
type input "100"
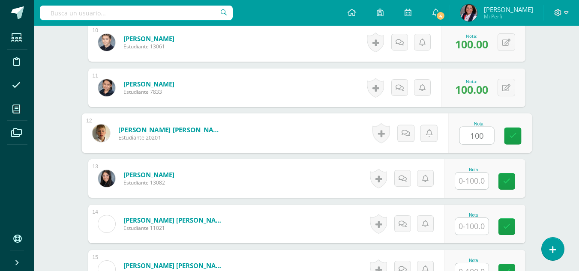
type input "100"
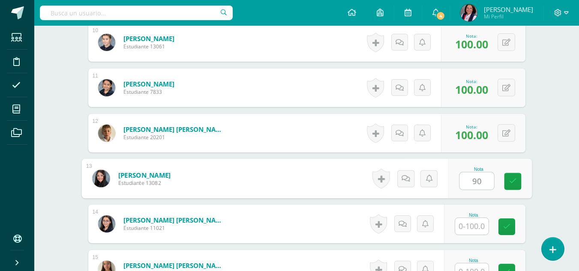
type input "90"
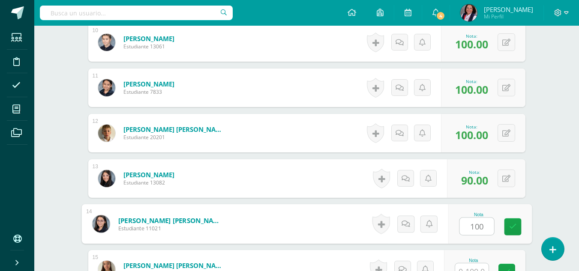
type input "100"
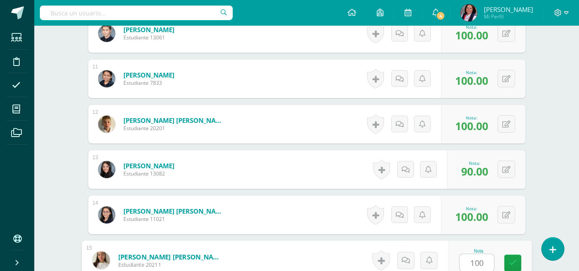
type input "100"
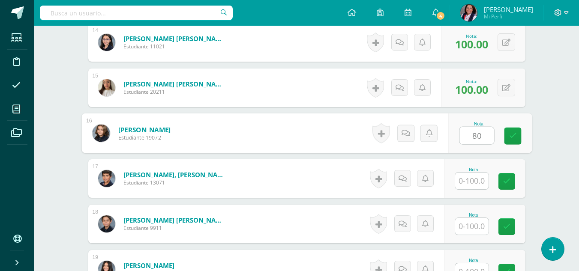
type input "80"
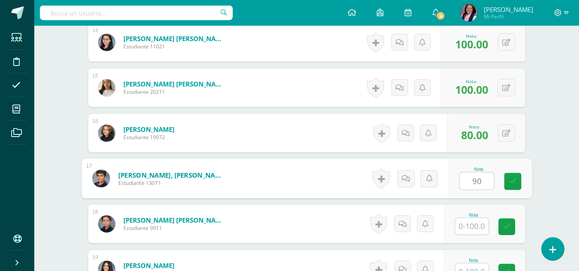
type input "90"
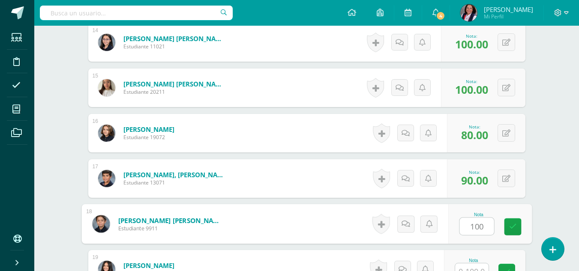
type input "100"
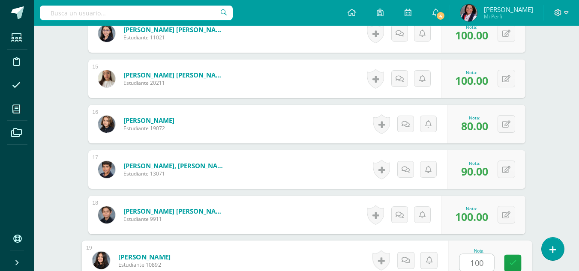
type input "100"
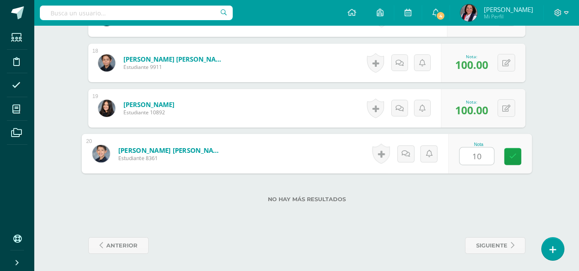
type input "100"
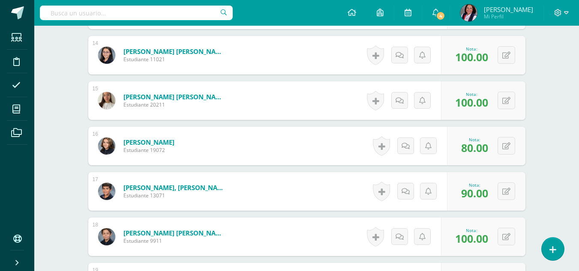
scroll to position [770, 0]
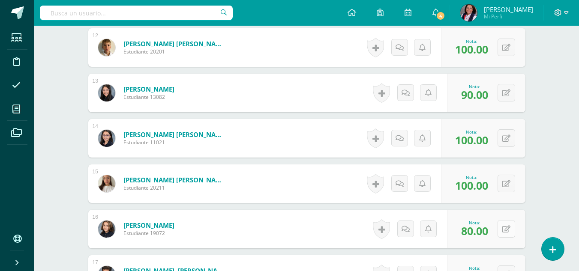
click at [509, 227] on icon at bounding box center [507, 229] width 8 height 7
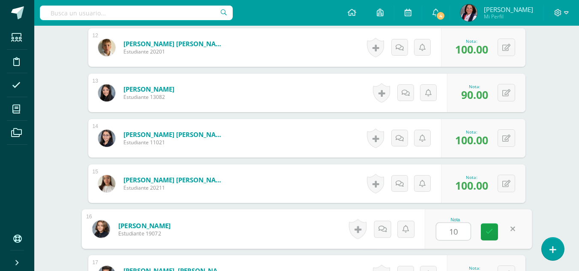
type input "100"
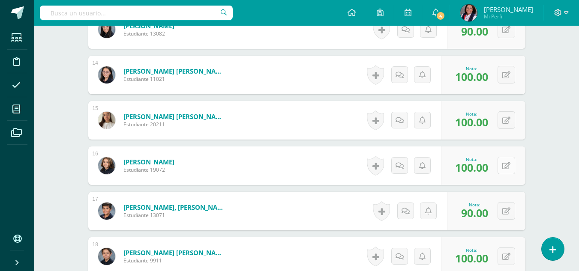
scroll to position [855, 0]
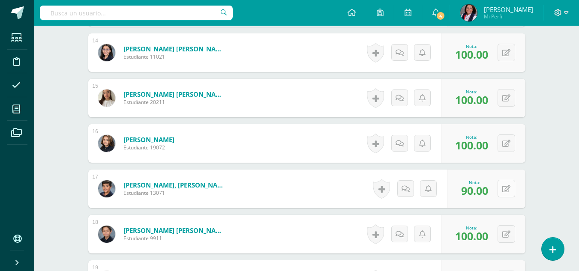
click at [507, 187] on button at bounding box center [507, 189] width 18 height 18
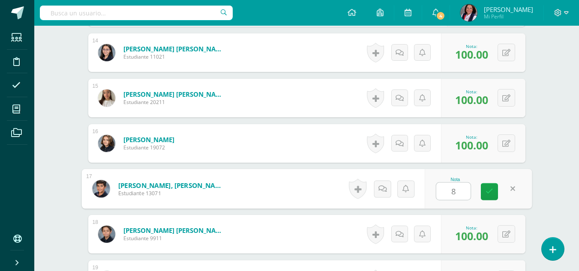
type input "80"
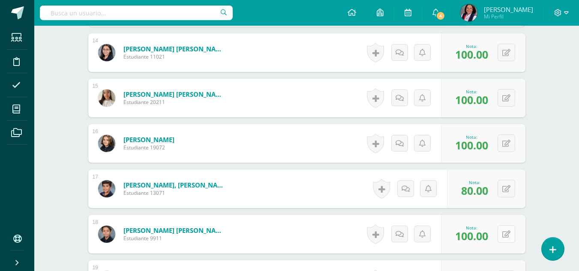
click at [506, 230] on button at bounding box center [507, 235] width 18 height 18
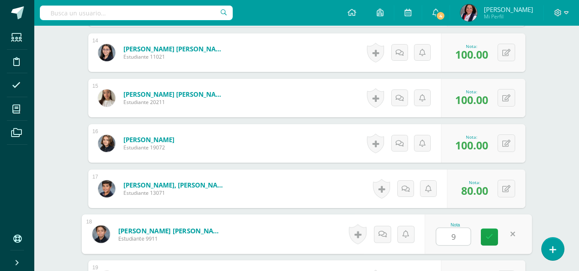
type input "90"
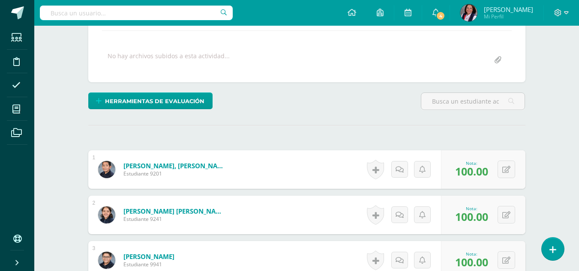
scroll to position [41, 0]
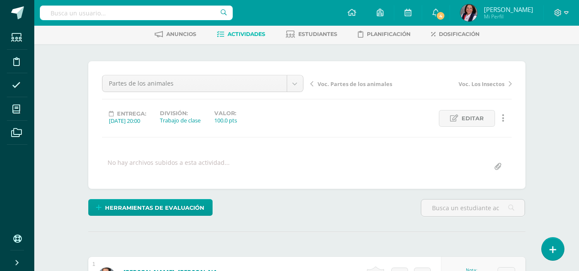
click at [349, 81] on span "Voc. Partes de los animales" at bounding box center [355, 84] width 75 height 8
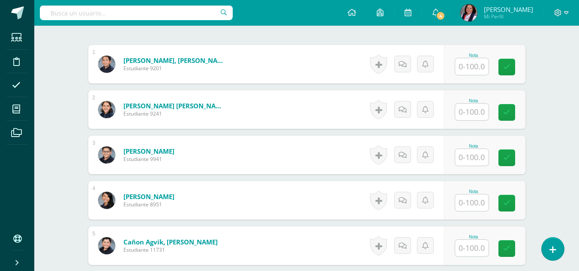
scroll to position [258, 0]
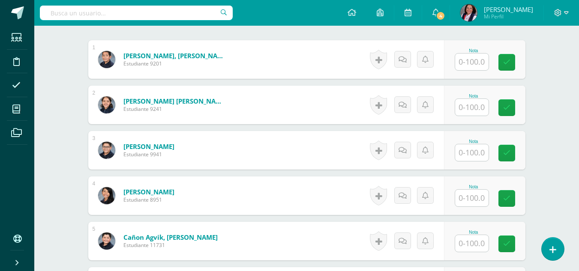
click at [454, 65] on div "Nota" at bounding box center [484, 59] width 81 height 39
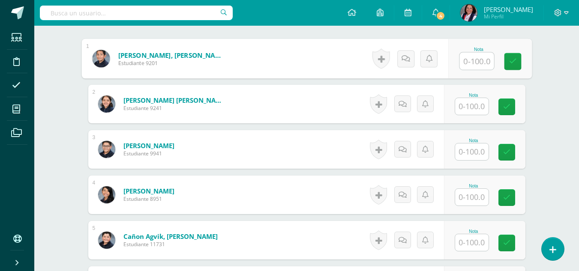
click at [467, 59] on input "text" at bounding box center [477, 61] width 34 height 17
type input "100"
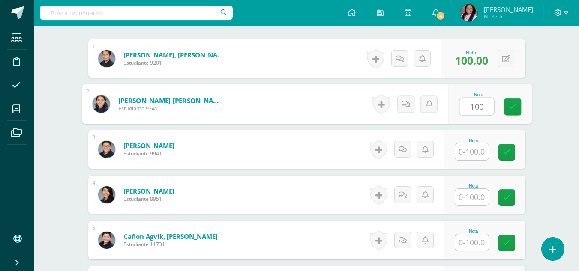
type input "100"
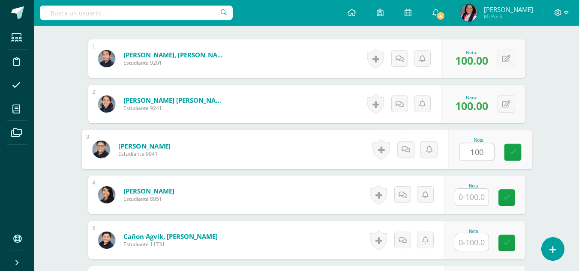
type input "100"
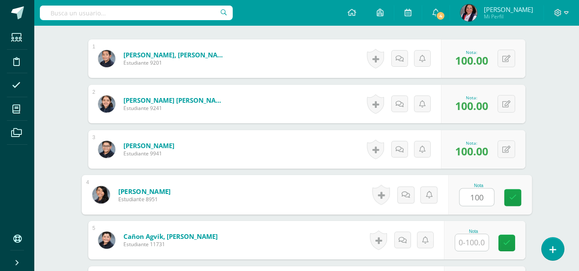
type input "100"
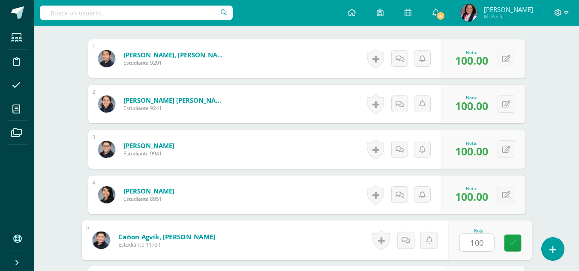
type input "100"
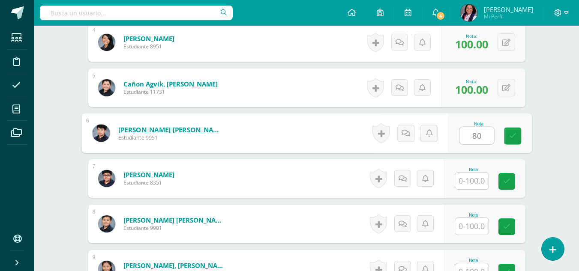
type input "80"
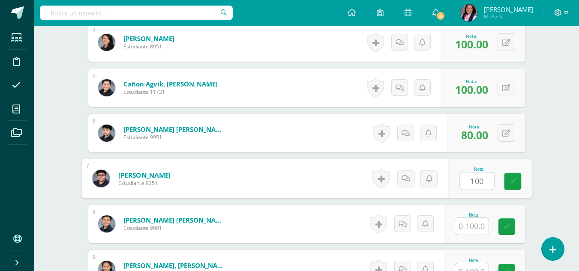
type input "100"
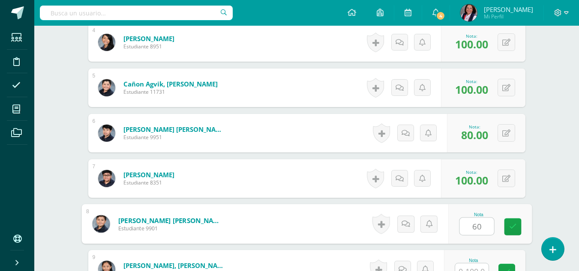
type input "60"
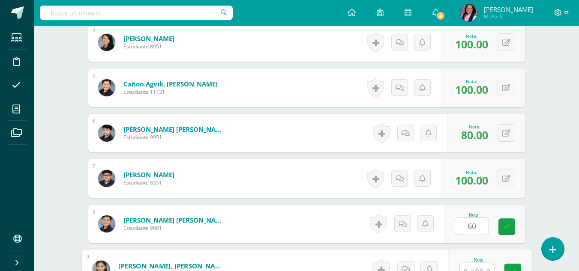
scroll to position [420, 0]
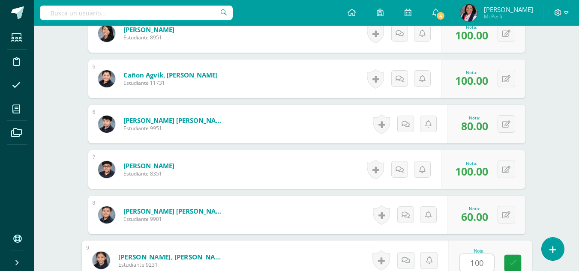
type input "100"
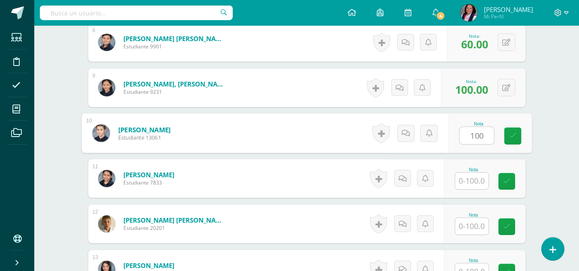
type input "100"
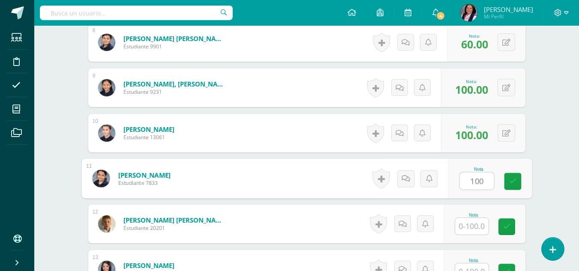
type input "100"
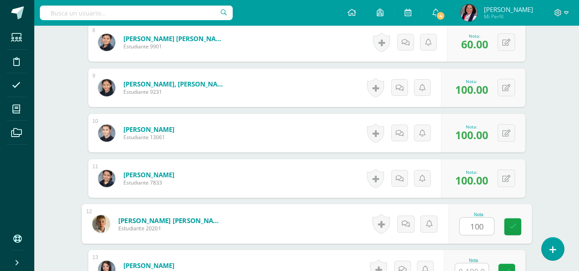
type input "100"
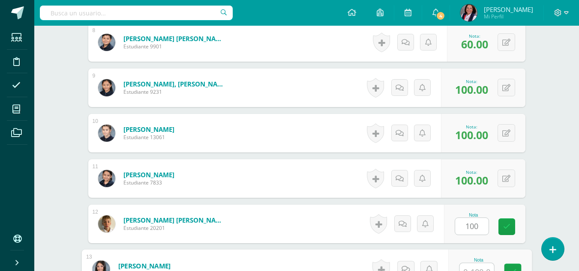
scroll to position [602, 0]
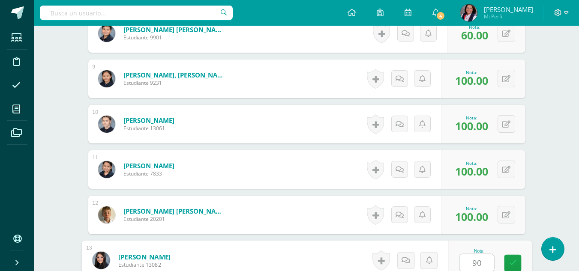
type input "90"
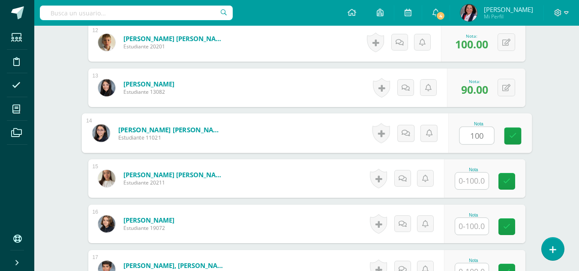
type input "100"
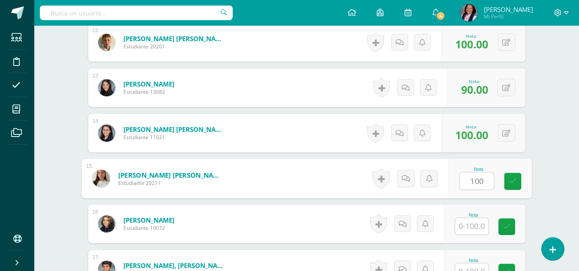
type input "100"
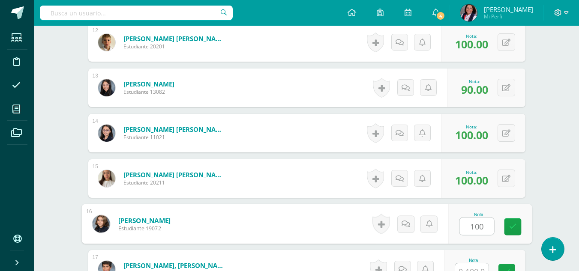
type input "100"
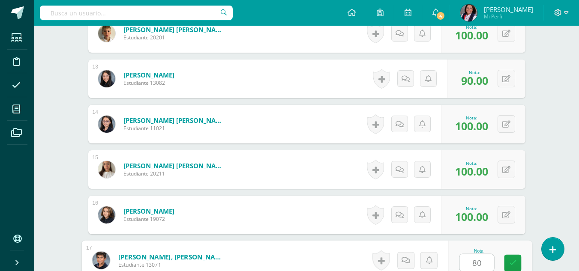
type input "80"
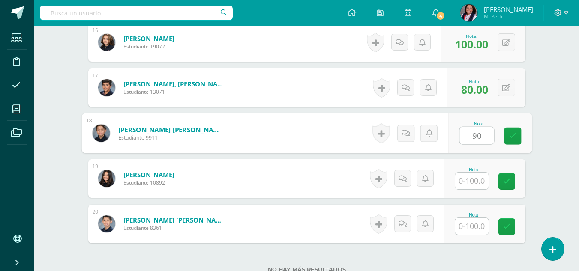
type input "90"
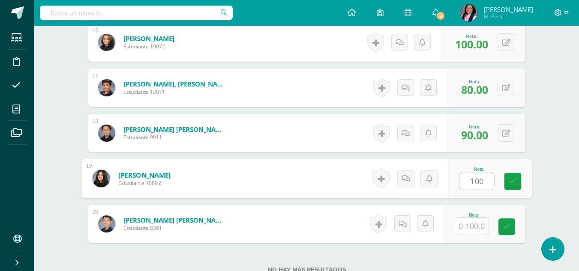
type input "100"
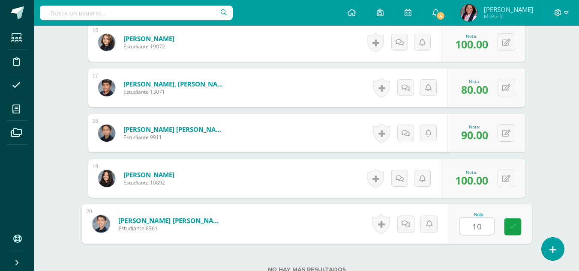
type input "100"
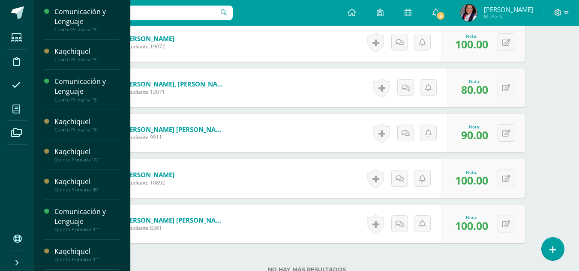
click at [13, 107] on icon at bounding box center [16, 109] width 8 height 9
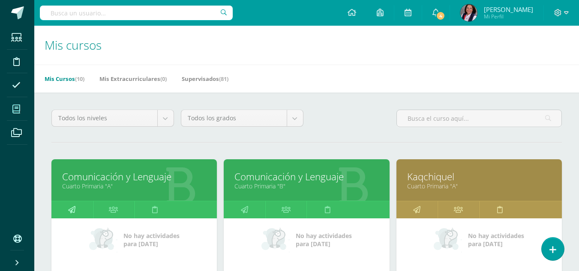
click at [84, 208] on link at bounding box center [72, 210] width 42 height 17
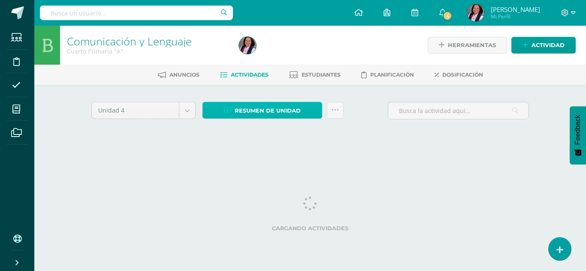
click at [281, 110] on span "Resumen de unidad" at bounding box center [268, 111] width 66 height 16
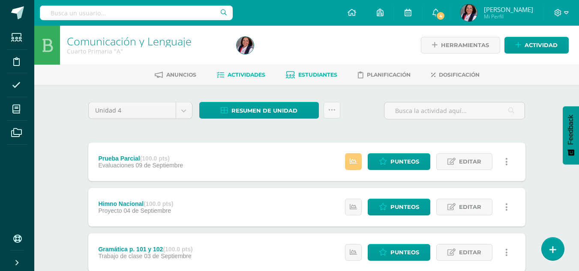
click at [323, 72] on span "Estudiantes" at bounding box center [317, 75] width 39 height 6
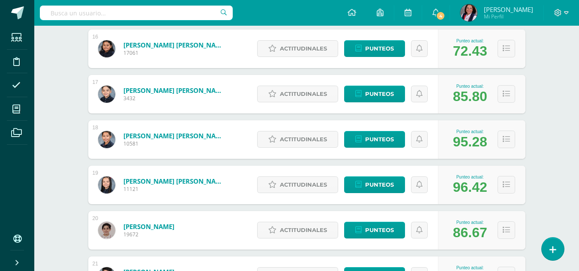
scroll to position [828, 0]
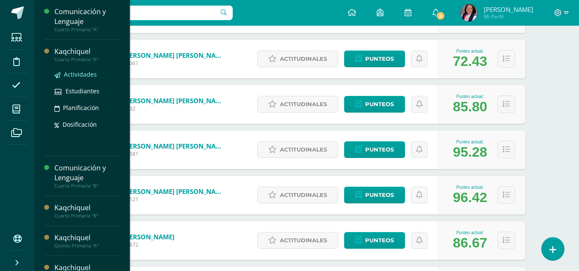
click at [77, 71] on span "Actividades" at bounding box center [80, 74] width 33 height 8
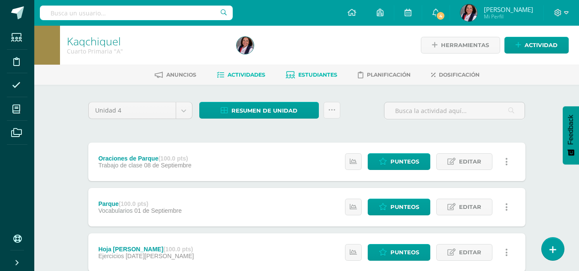
click at [319, 75] on span "Estudiantes" at bounding box center [317, 75] width 39 height 6
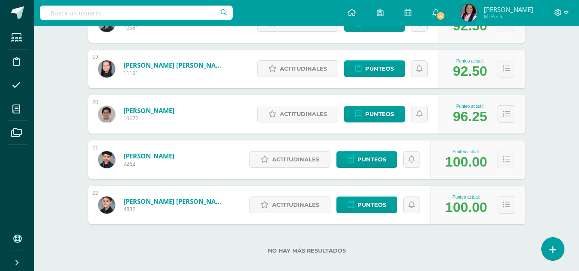
scroll to position [965, 0]
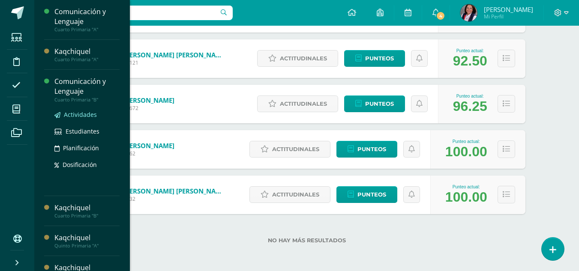
click at [71, 114] on span "Actividades" at bounding box center [80, 115] width 33 height 8
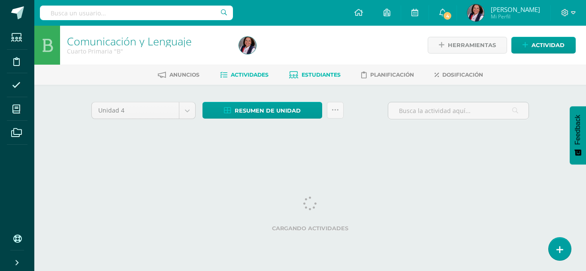
click at [314, 74] on span "Estudiantes" at bounding box center [320, 75] width 39 height 6
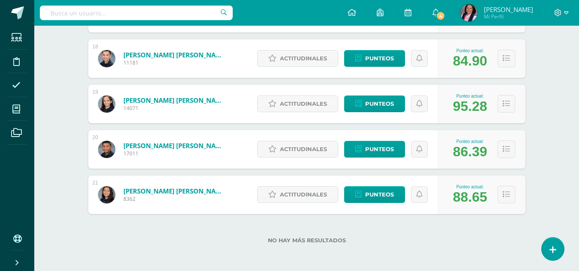
scroll to position [791, 0]
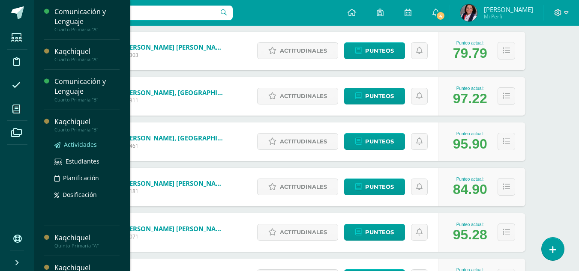
click at [70, 147] on span "Actividades" at bounding box center [80, 145] width 33 height 8
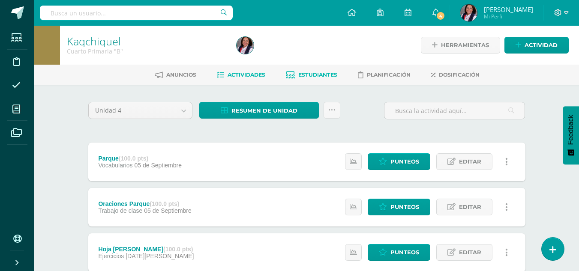
click at [308, 74] on span "Estudiantes" at bounding box center [317, 75] width 39 height 6
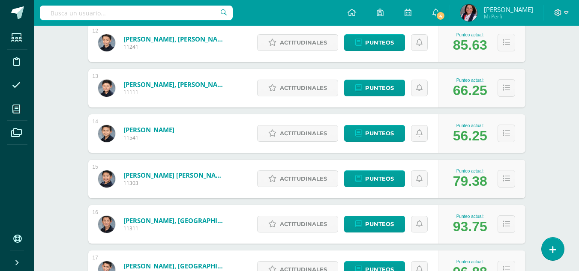
scroll to position [663, 0]
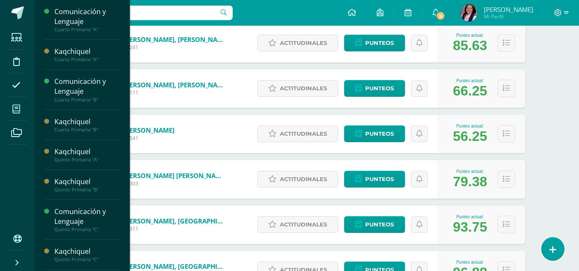
click at [20, 105] on icon at bounding box center [16, 109] width 8 height 9
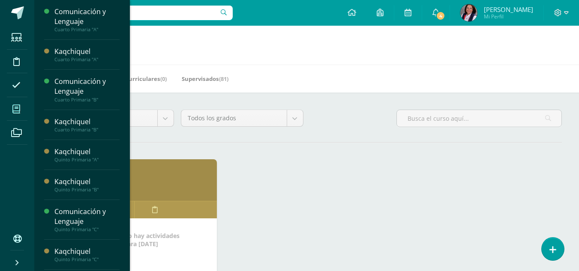
click at [18, 108] on icon at bounding box center [16, 109] width 8 height 9
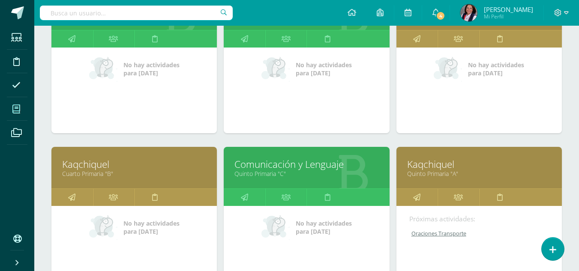
scroll to position [172, 0]
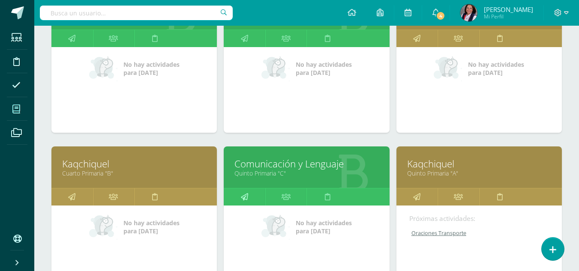
click at [243, 197] on icon at bounding box center [244, 197] width 7 height 17
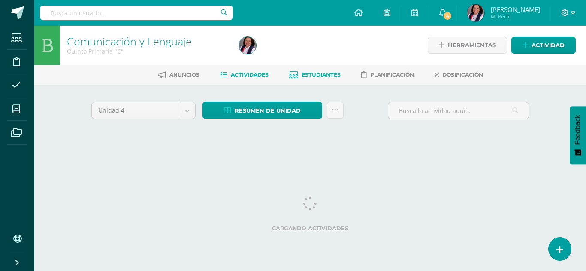
click at [320, 77] on span "Estudiantes" at bounding box center [320, 75] width 39 height 6
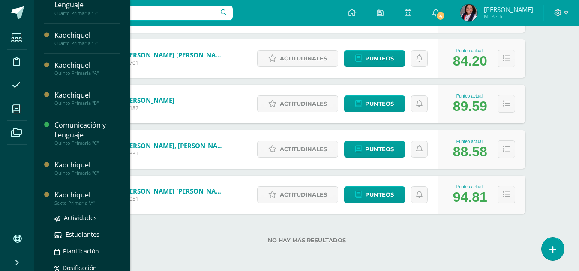
scroll to position [129, 0]
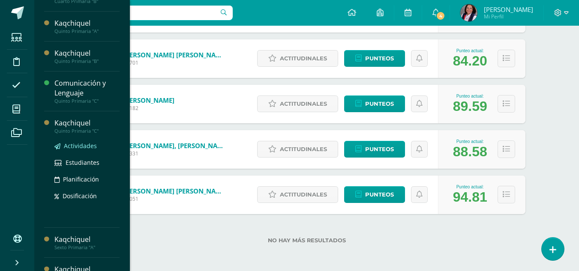
click at [81, 144] on span "Actividades" at bounding box center [80, 146] width 33 height 8
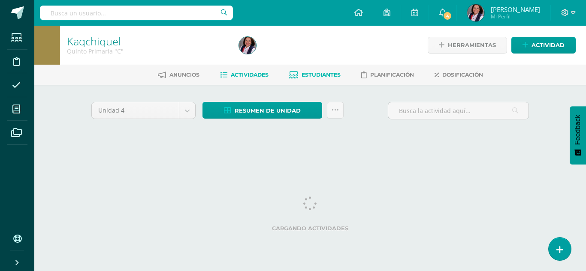
click at [323, 75] on span "Estudiantes" at bounding box center [320, 75] width 39 height 6
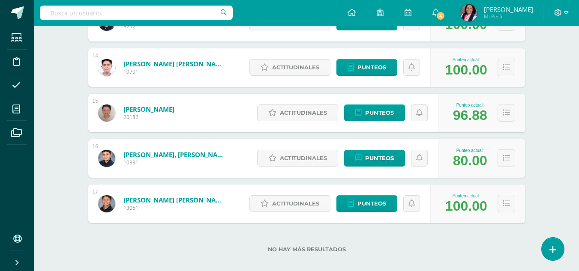
scroll to position [738, 0]
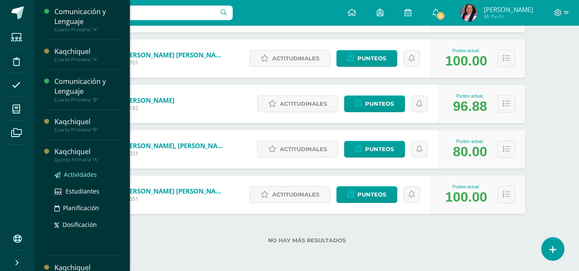
click at [79, 175] on span "Actividades" at bounding box center [80, 175] width 33 height 8
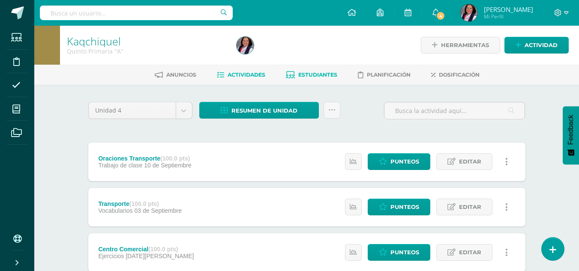
click at [330, 73] on span "Estudiantes" at bounding box center [317, 75] width 39 height 6
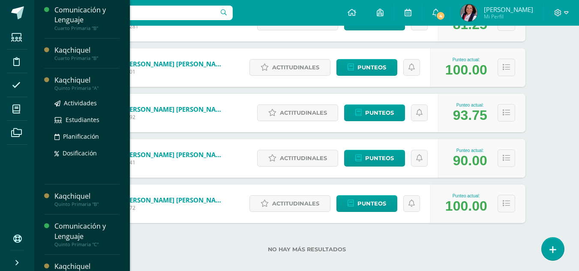
scroll to position [86, 0]
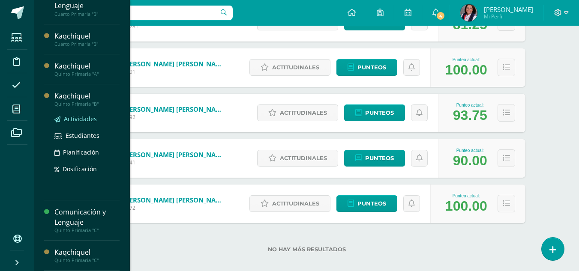
click at [84, 120] on span "Actividades" at bounding box center [80, 119] width 33 height 8
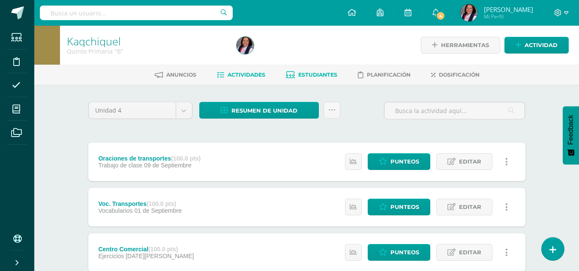
click at [311, 78] on span "Estudiantes" at bounding box center [317, 75] width 39 height 6
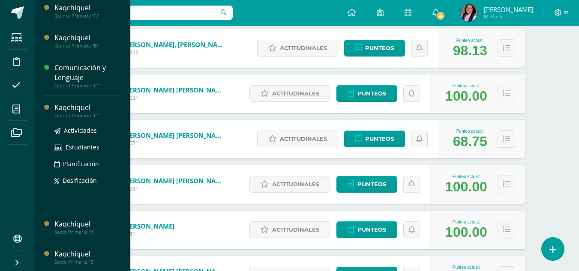
scroll to position [145, 0]
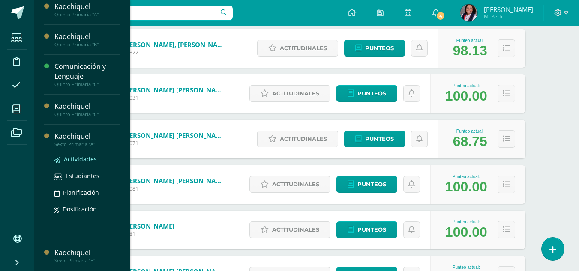
click at [85, 157] on span "Actividades" at bounding box center [80, 159] width 33 height 8
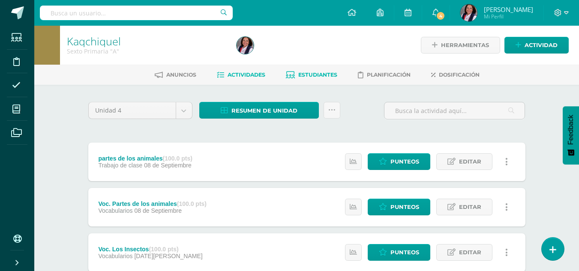
click at [308, 72] on span "Estudiantes" at bounding box center [317, 75] width 39 height 6
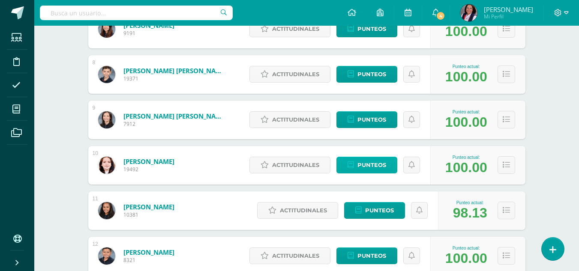
scroll to position [443, 0]
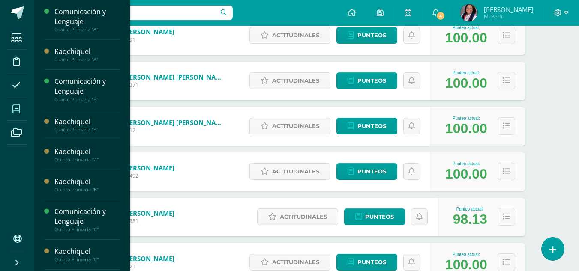
click at [18, 108] on icon at bounding box center [16, 109] width 8 height 9
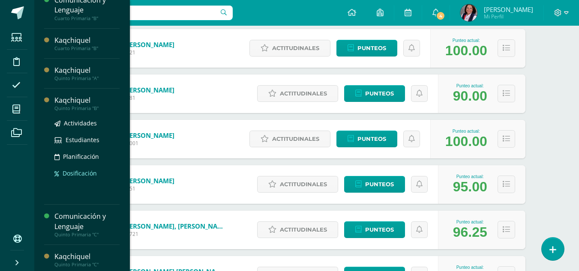
scroll to position [145, 0]
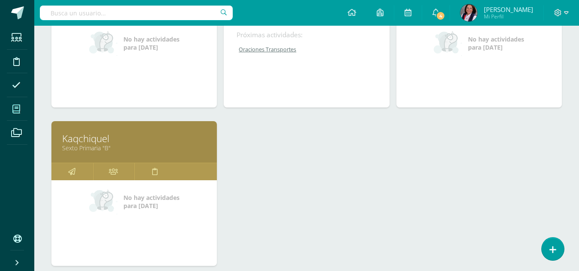
scroll to position [580, 0]
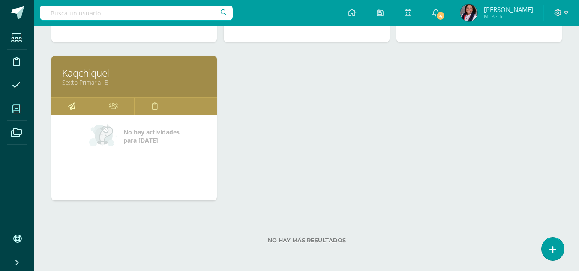
click at [70, 108] on icon at bounding box center [71, 106] width 7 height 17
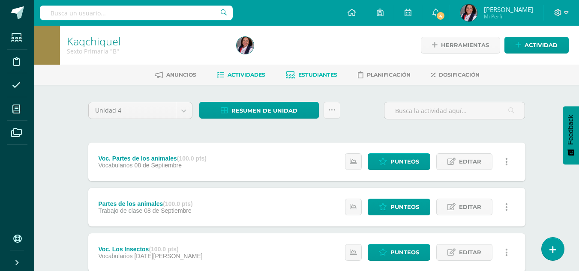
click at [319, 73] on span "Estudiantes" at bounding box center [317, 75] width 39 height 6
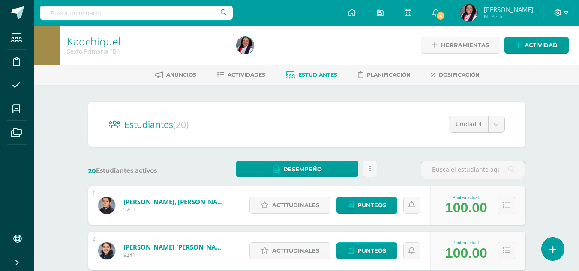
click at [567, 12] on icon at bounding box center [566, 13] width 5 height 8
click at [542, 59] on span "Cerrar sesión" at bounding box center [540, 58] width 39 height 8
